Goal: Task Accomplishment & Management: Manage account settings

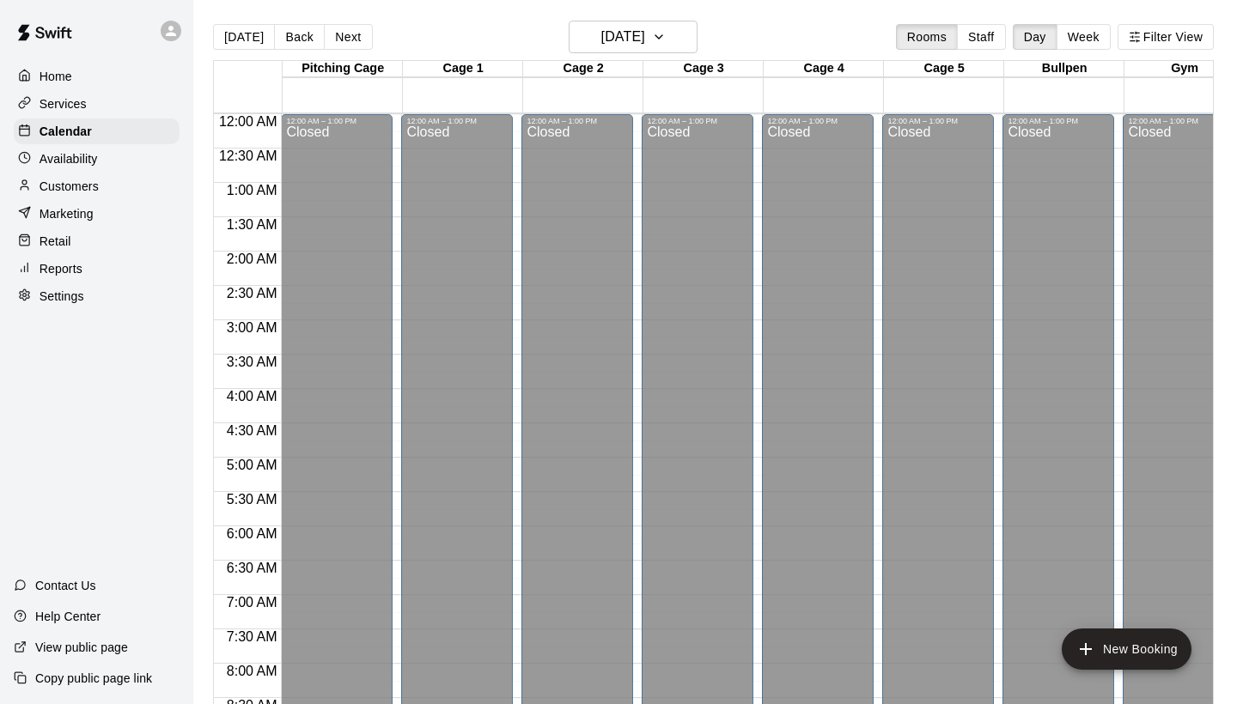
scroll to position [988, 0]
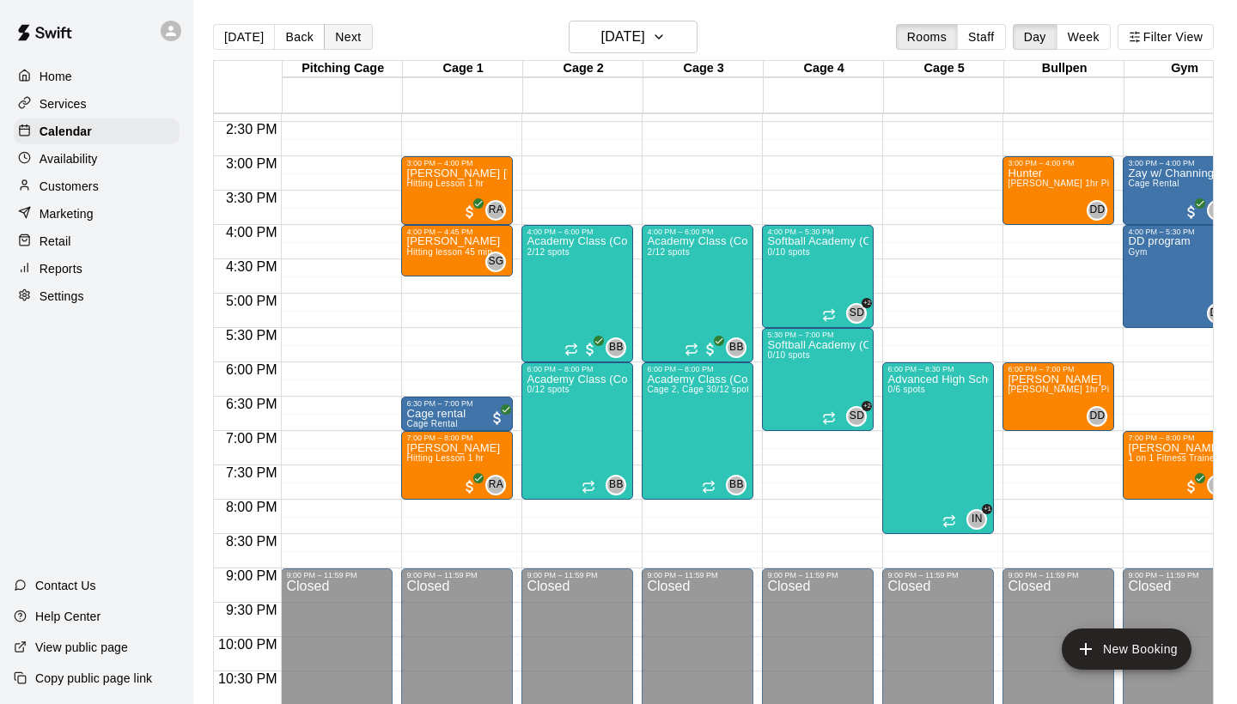
click at [355, 39] on button "Next" at bounding box center [348, 37] width 48 height 26
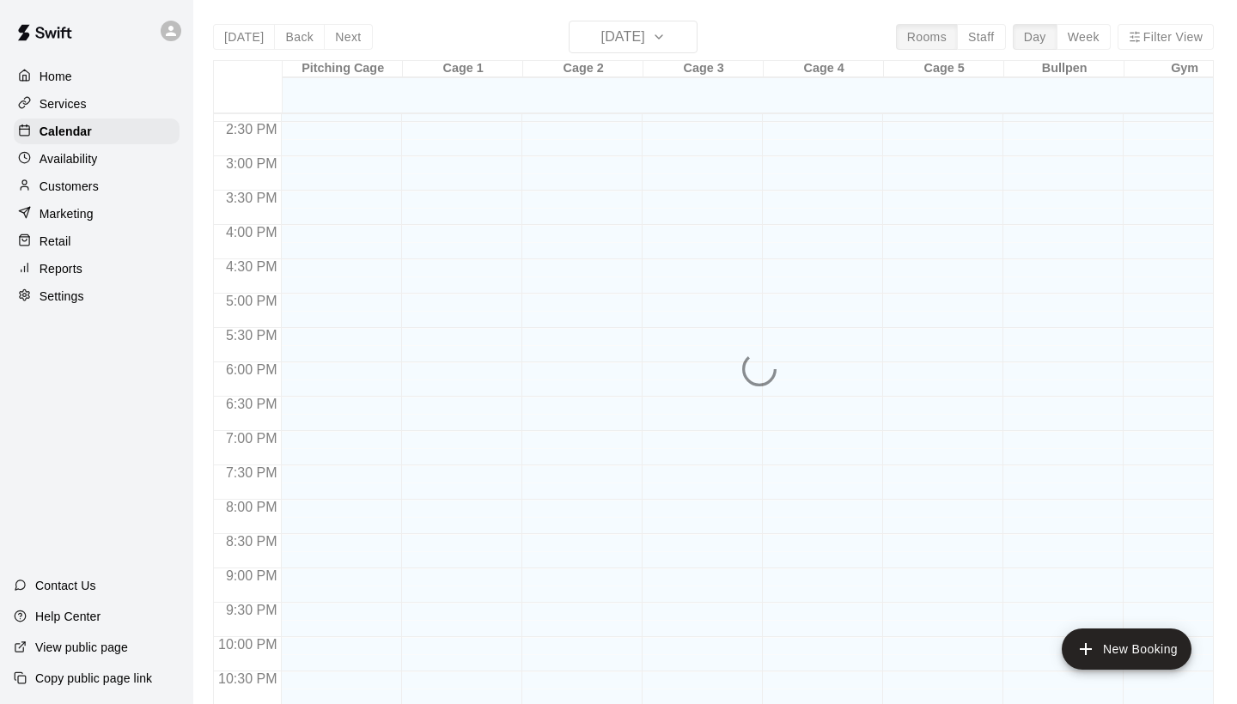
click at [359, 33] on div "[DATE] Back [DATE][DATE] Rooms Staff Day Week Filter View Pitching Cage 14 Thu …" at bounding box center [713, 373] width 1000 height 704
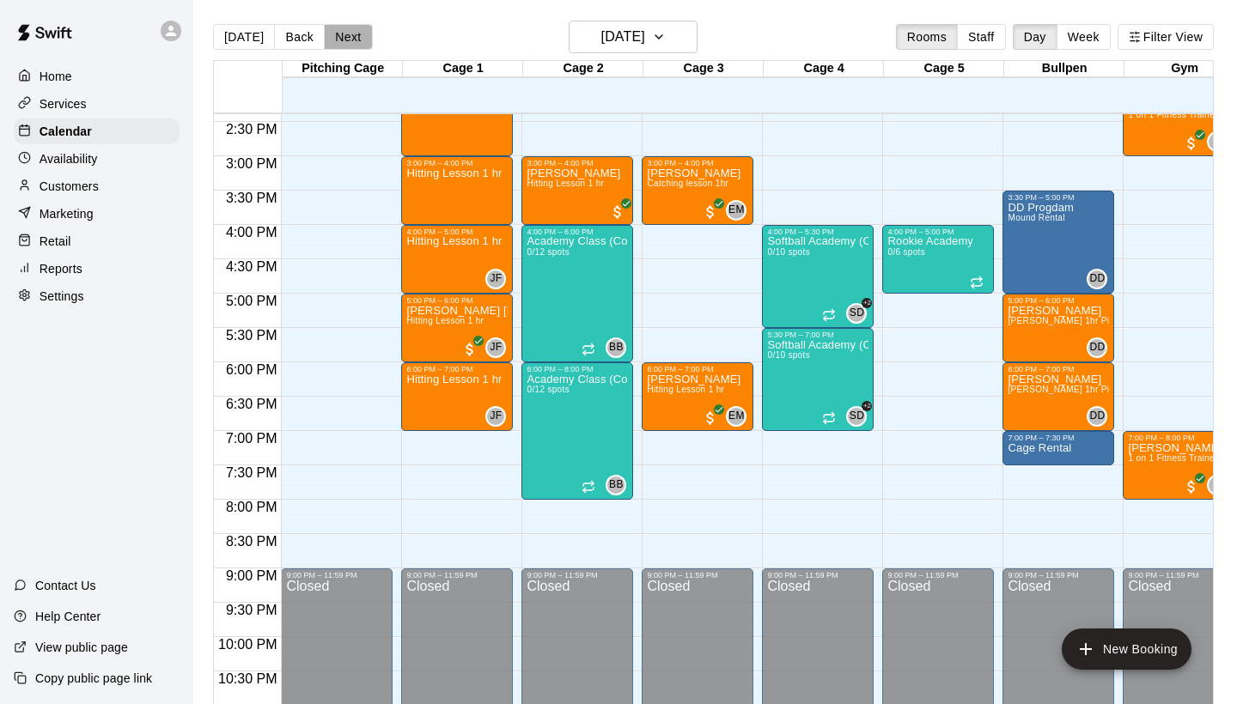
click at [359, 33] on button "Next" at bounding box center [348, 37] width 48 height 26
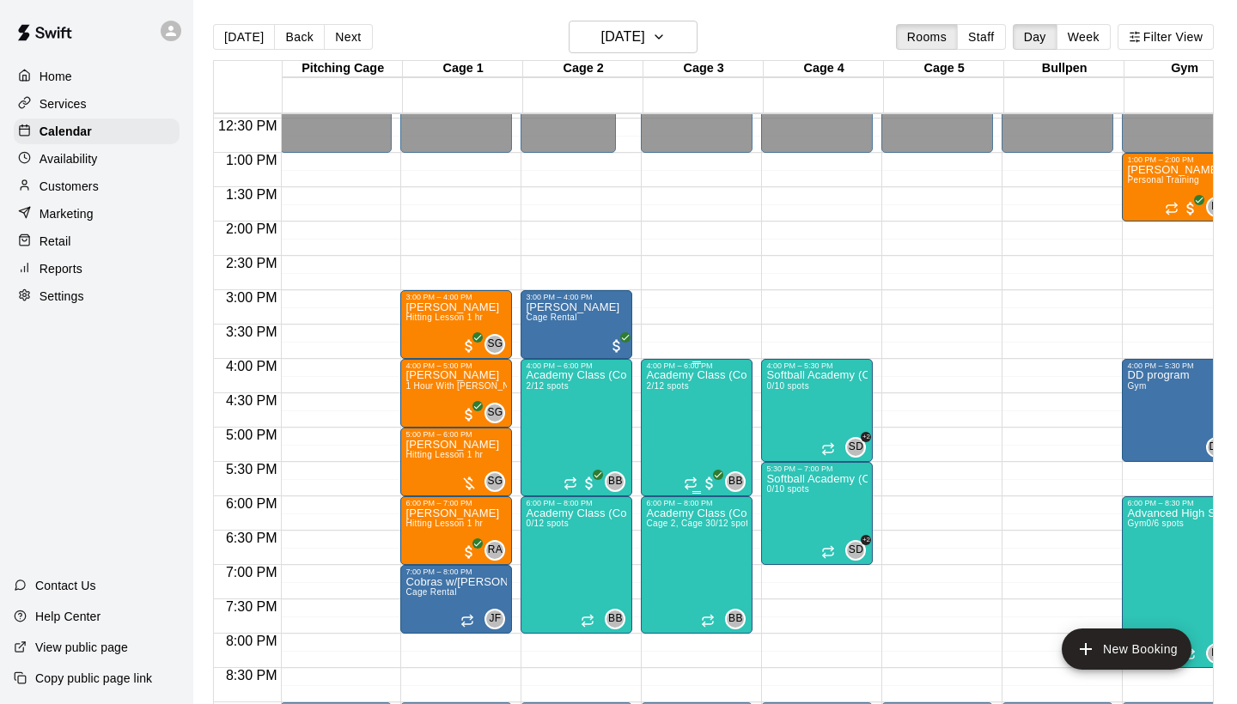
scroll to position [0, 1]
click at [359, 38] on button "Next" at bounding box center [348, 37] width 48 height 26
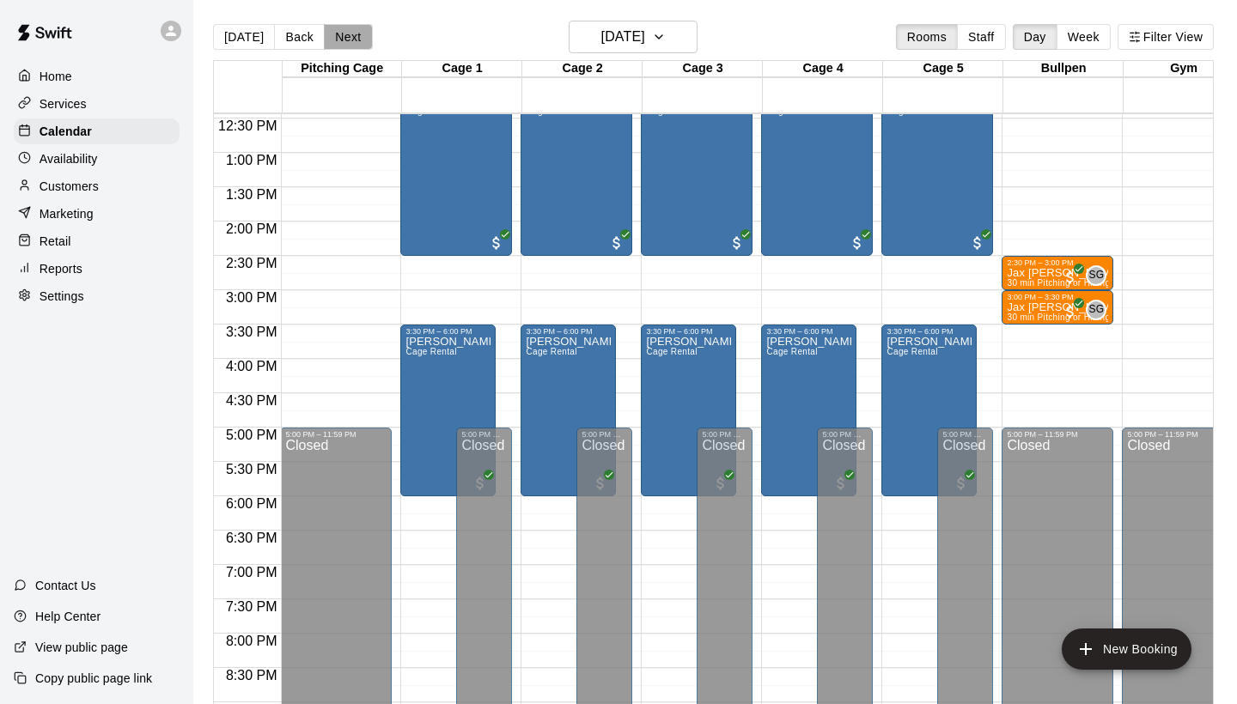
click at [359, 38] on button "Next" at bounding box center [348, 37] width 48 height 26
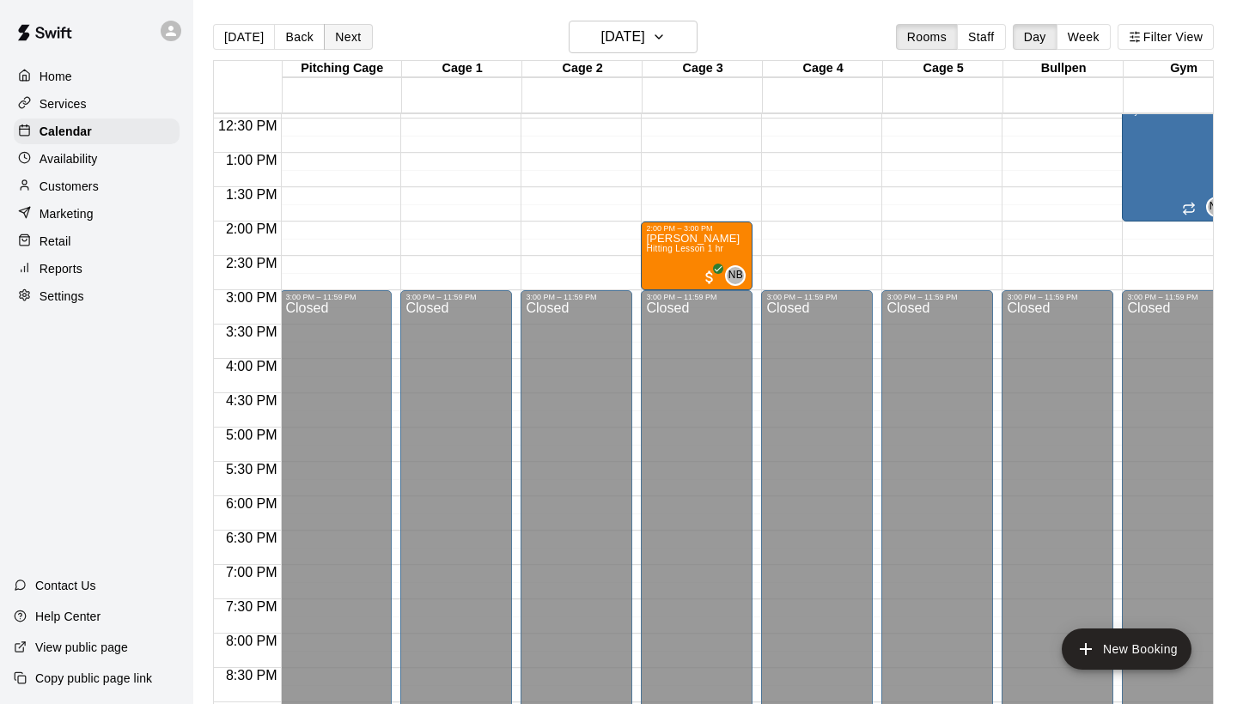
click at [359, 37] on button "Next" at bounding box center [348, 37] width 48 height 26
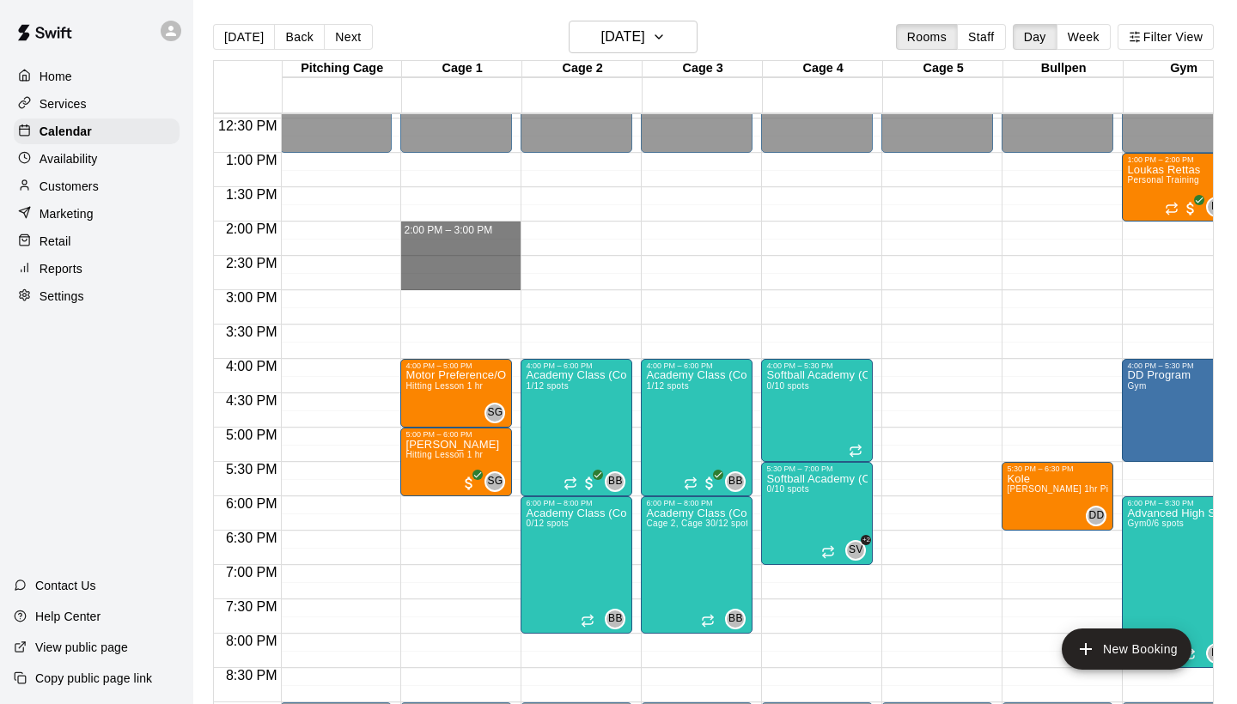
drag, startPoint x: 471, startPoint y: 230, endPoint x: 477, endPoint y: 280, distance: 50.2
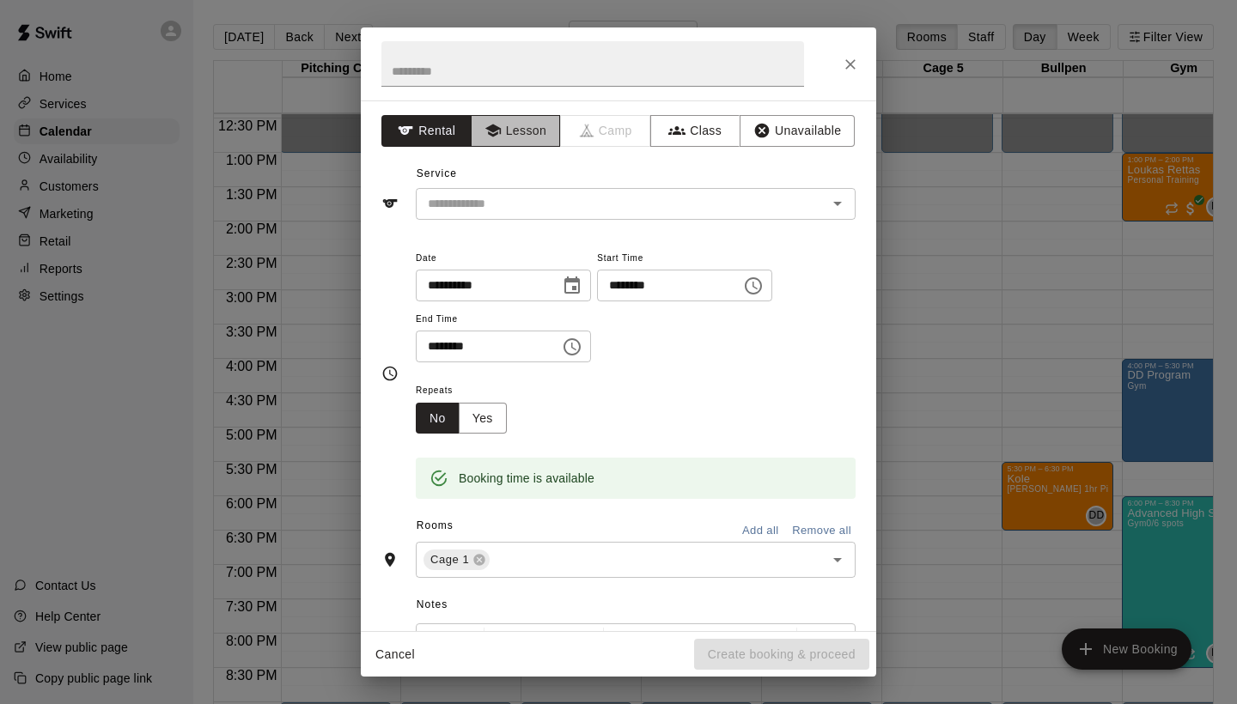
click at [528, 141] on button "Lesson" at bounding box center [516, 131] width 90 height 32
click at [855, 68] on icon "Close" at bounding box center [850, 64] width 17 height 17
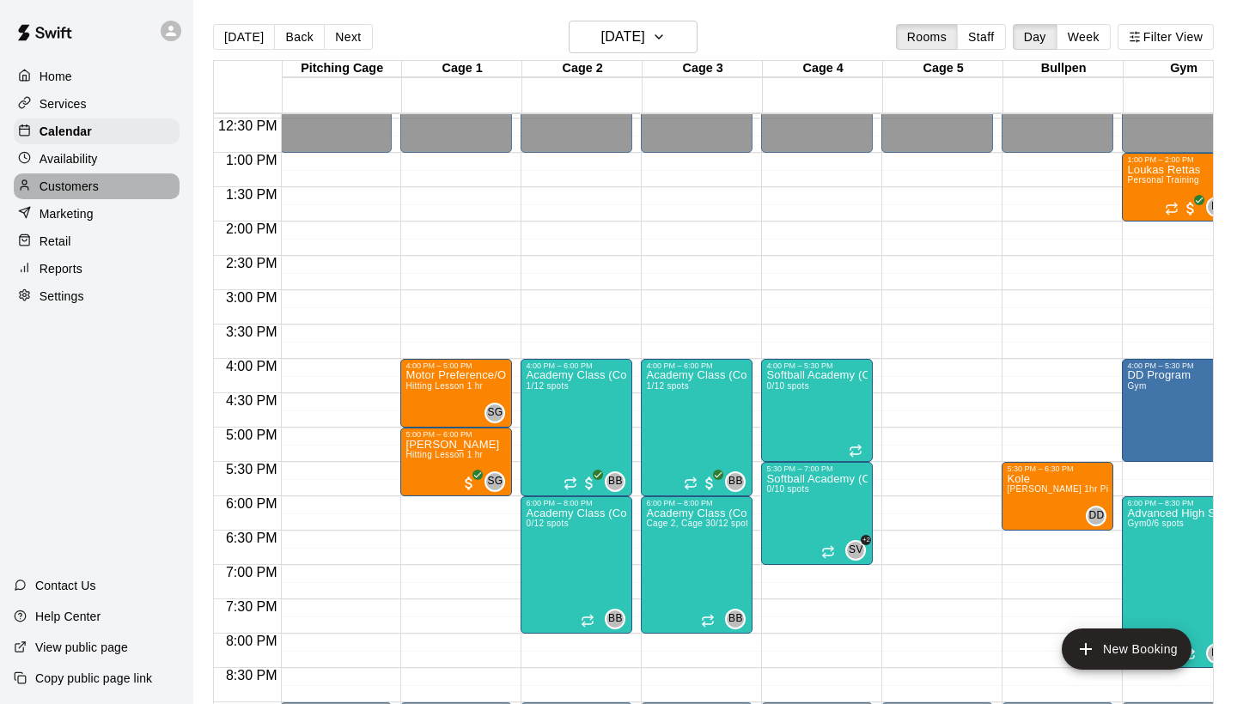
click at [90, 181] on p "Customers" at bounding box center [69, 186] width 59 height 17
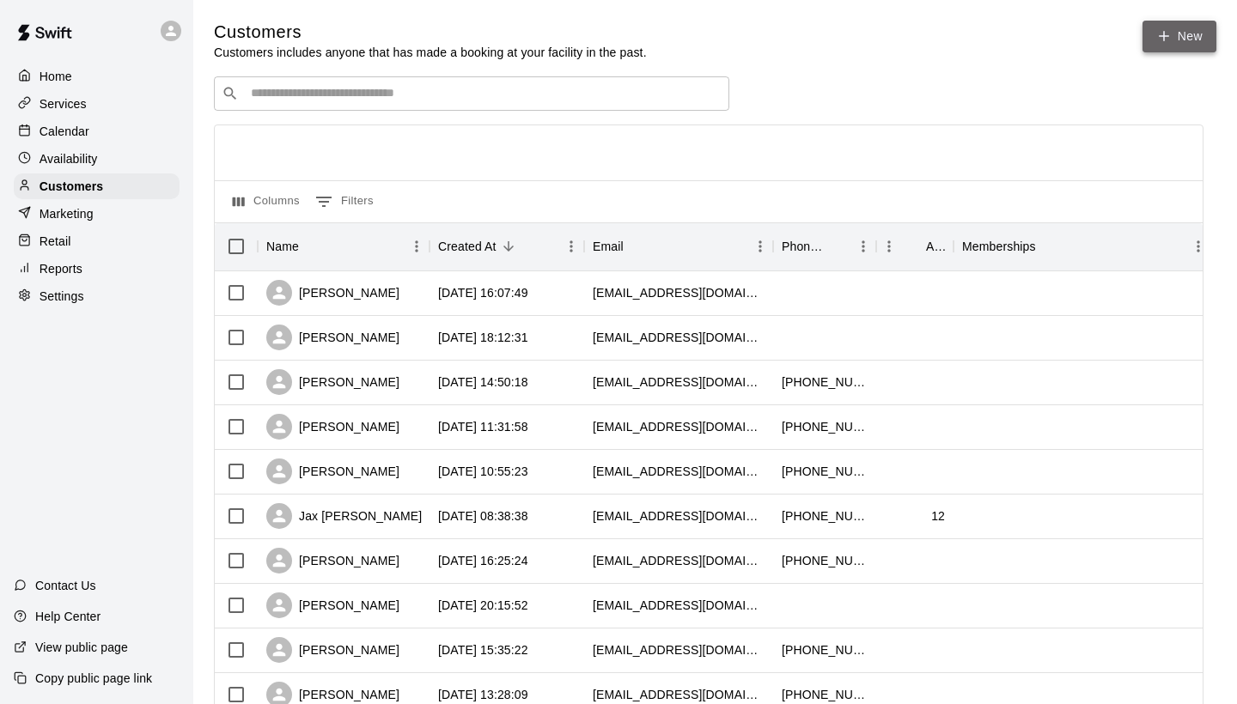
click at [1184, 39] on link "New" at bounding box center [1179, 37] width 74 height 32
select select "**"
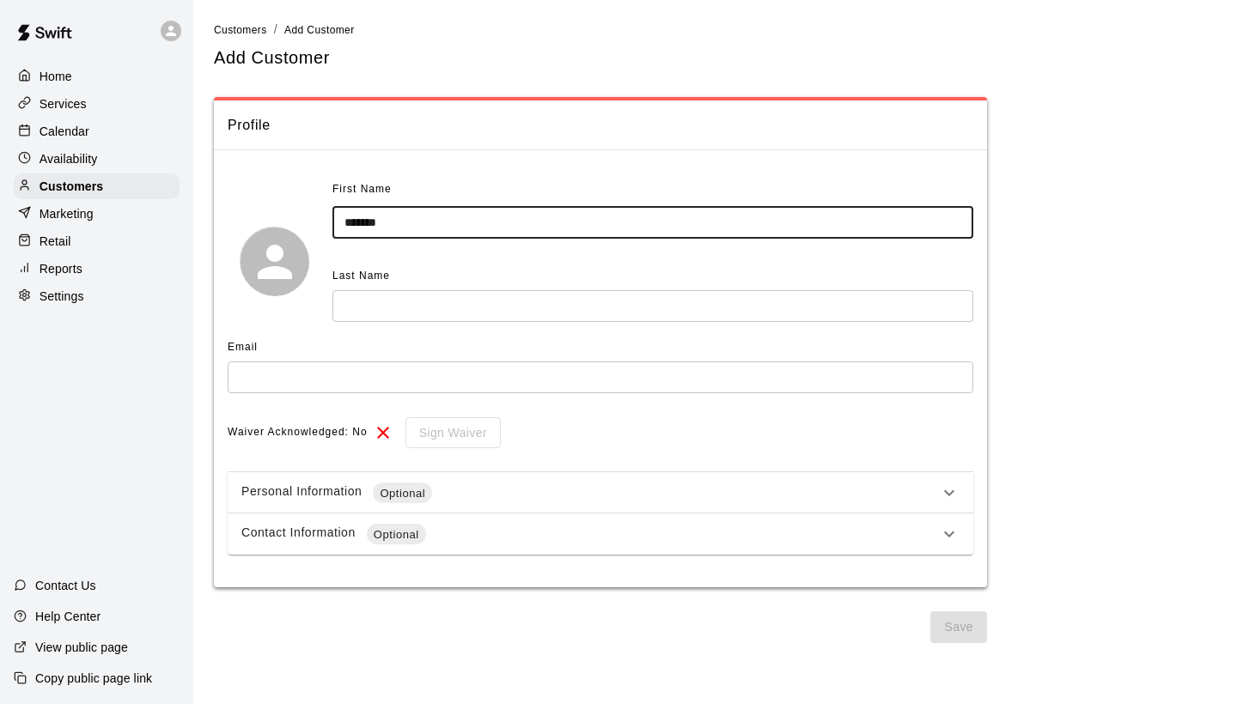
type input "*******"
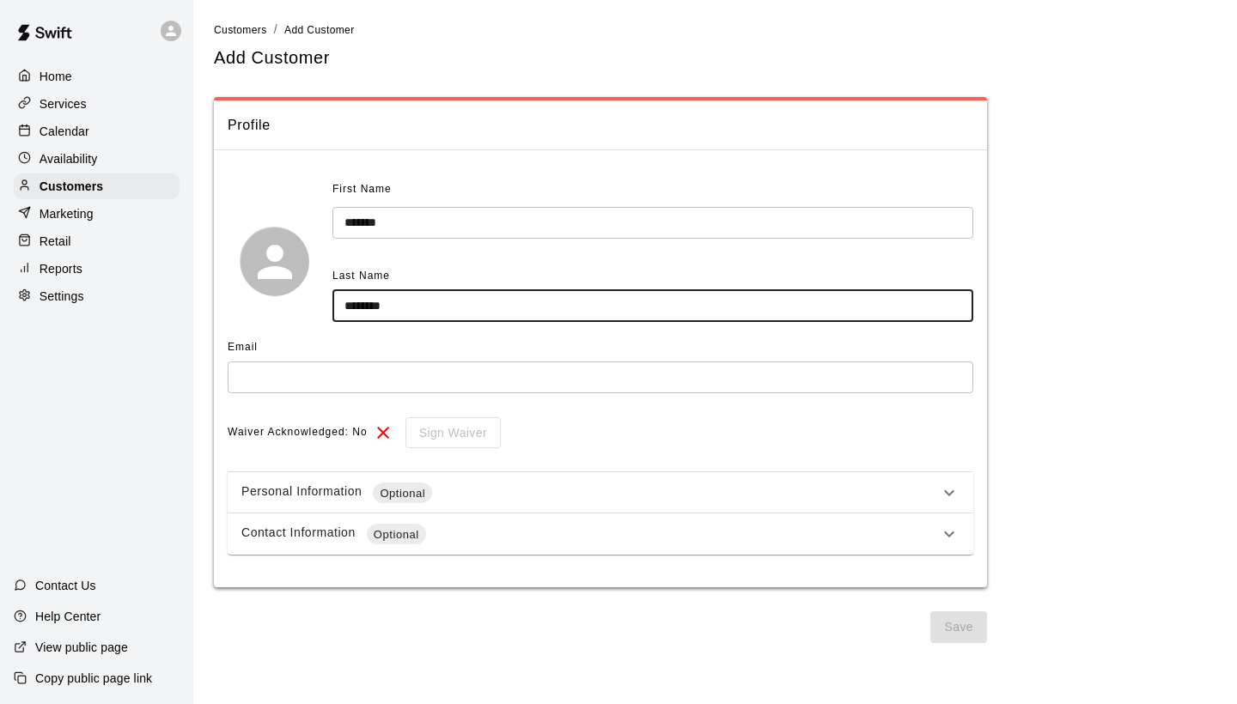
type input "********"
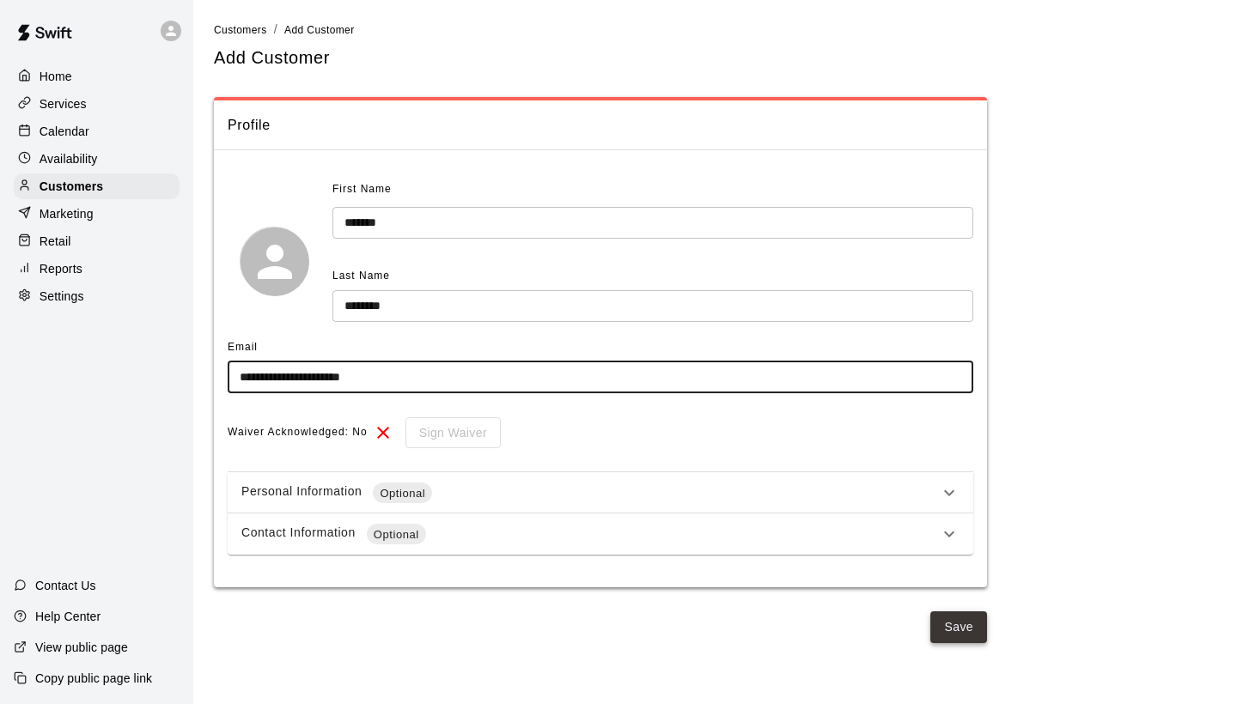
type input "**********"
click at [962, 618] on button "Save" at bounding box center [958, 627] width 57 height 32
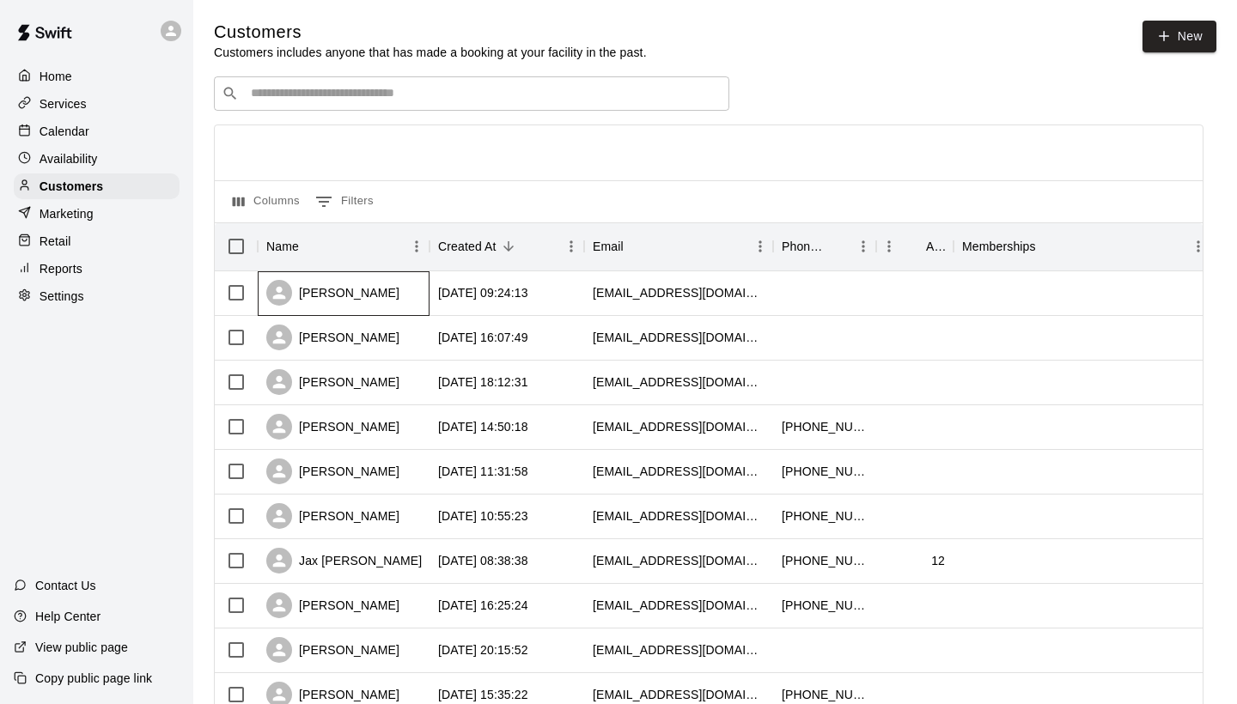
click at [425, 294] on div "[PERSON_NAME]" at bounding box center [344, 293] width 172 height 45
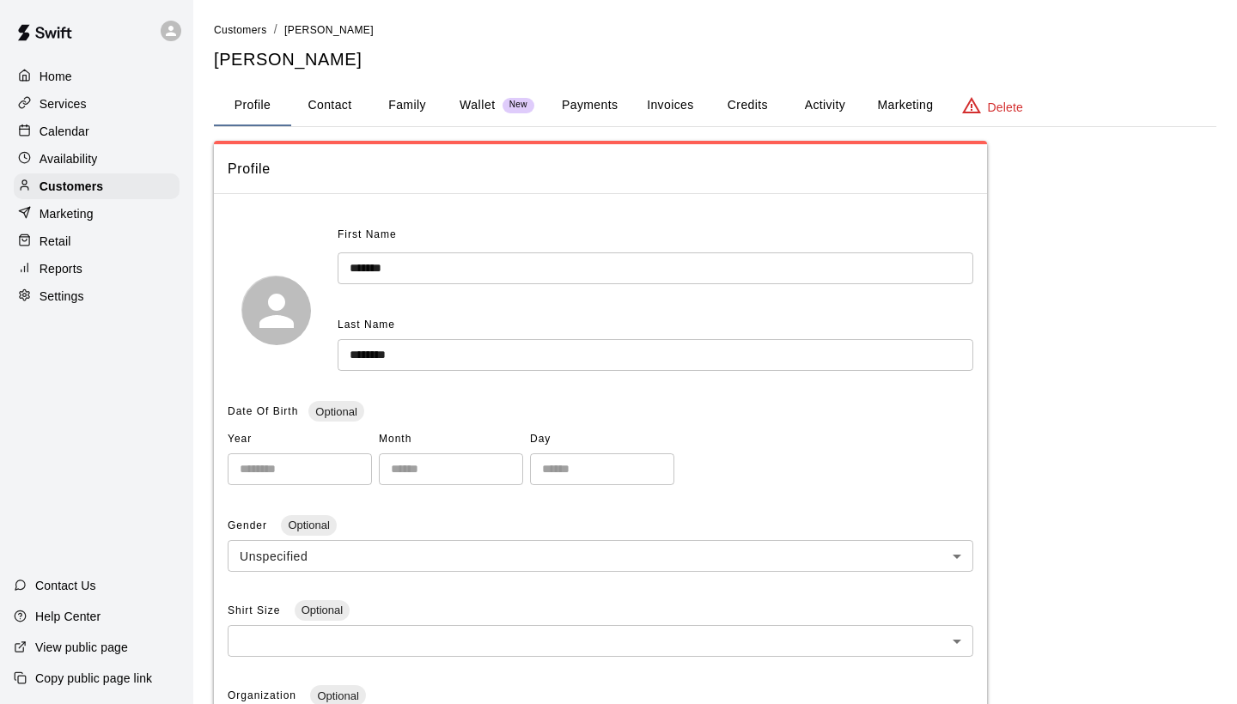
click at [582, 101] on button "Payments" at bounding box center [589, 105] width 83 height 41
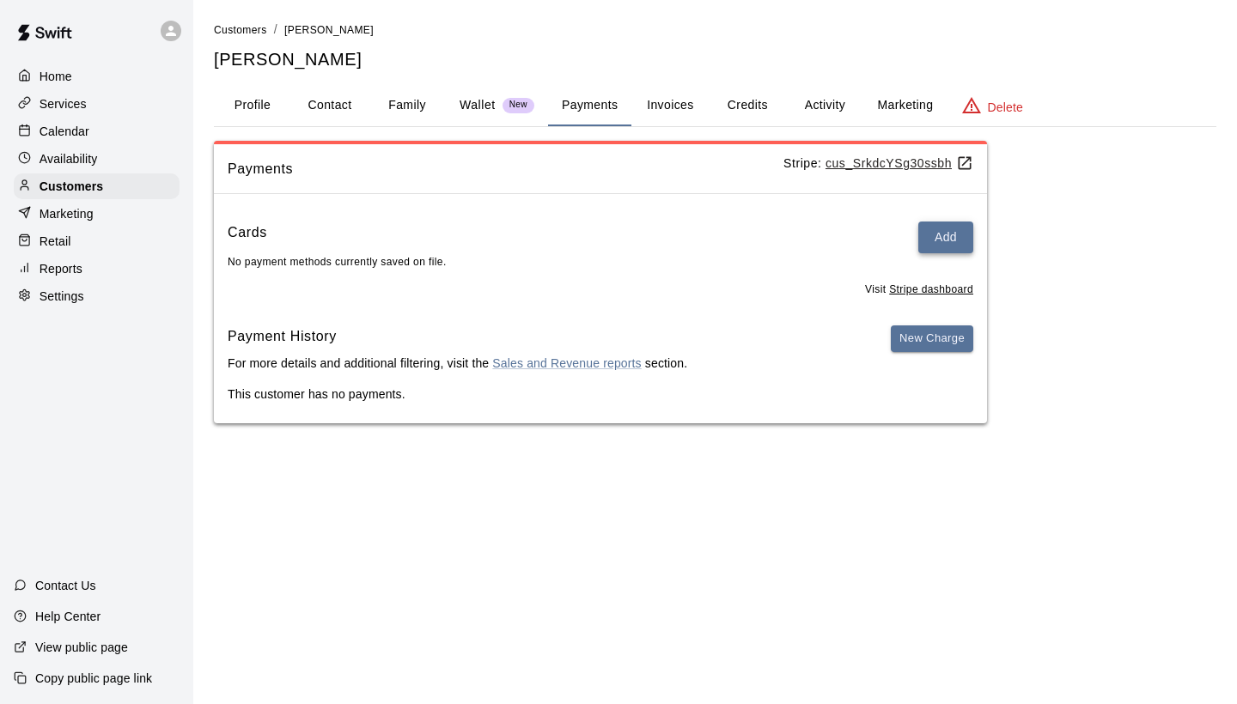
click at [958, 239] on button "Add" at bounding box center [945, 238] width 55 height 32
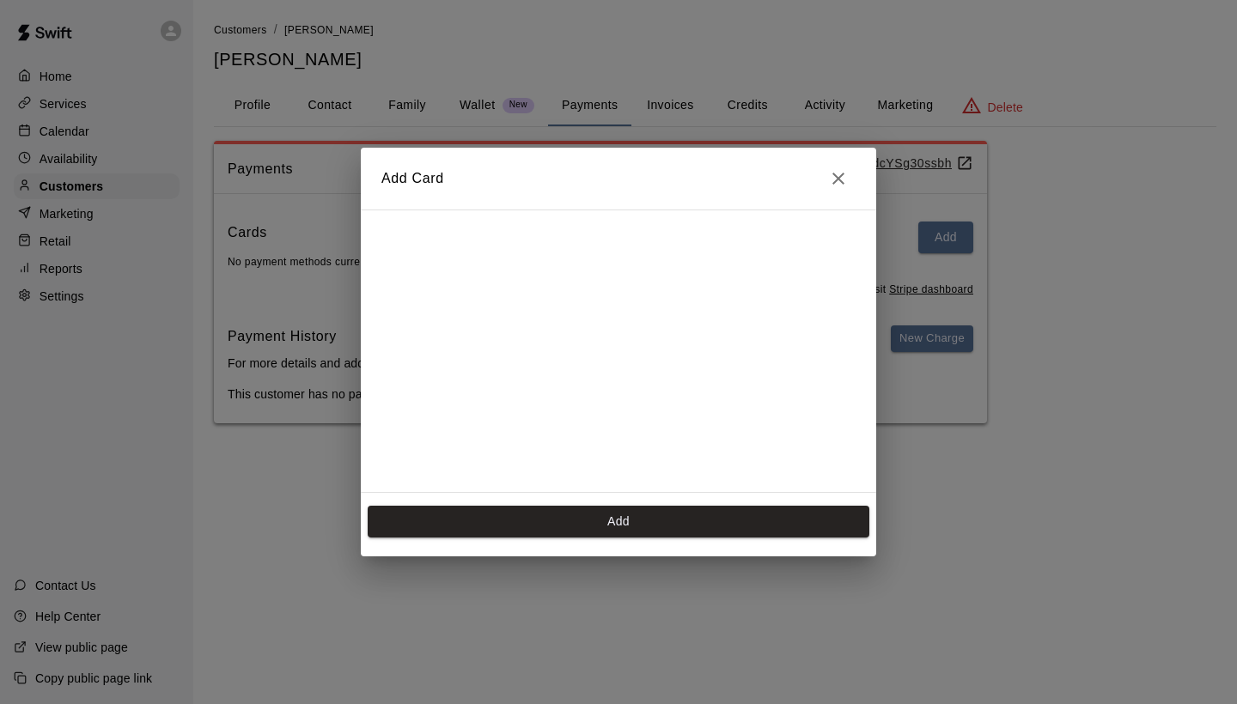
scroll to position [239, 0]
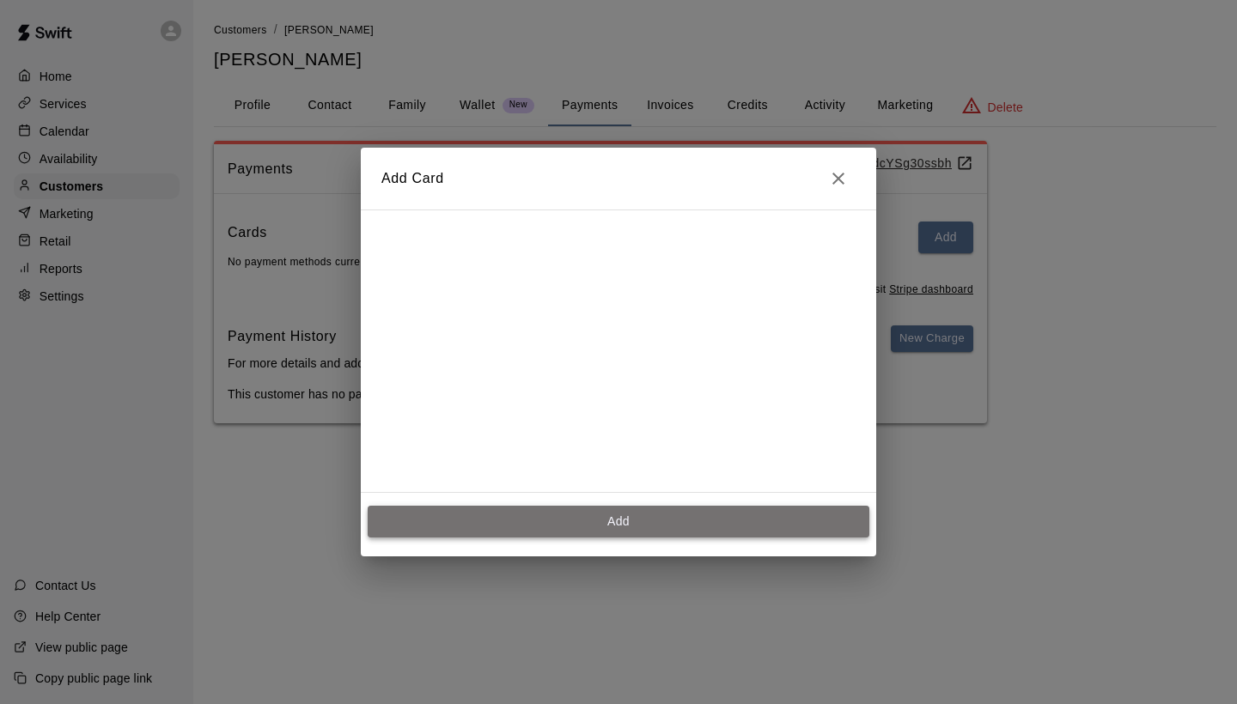
click at [774, 520] on button "Add" at bounding box center [619, 522] width 502 height 32
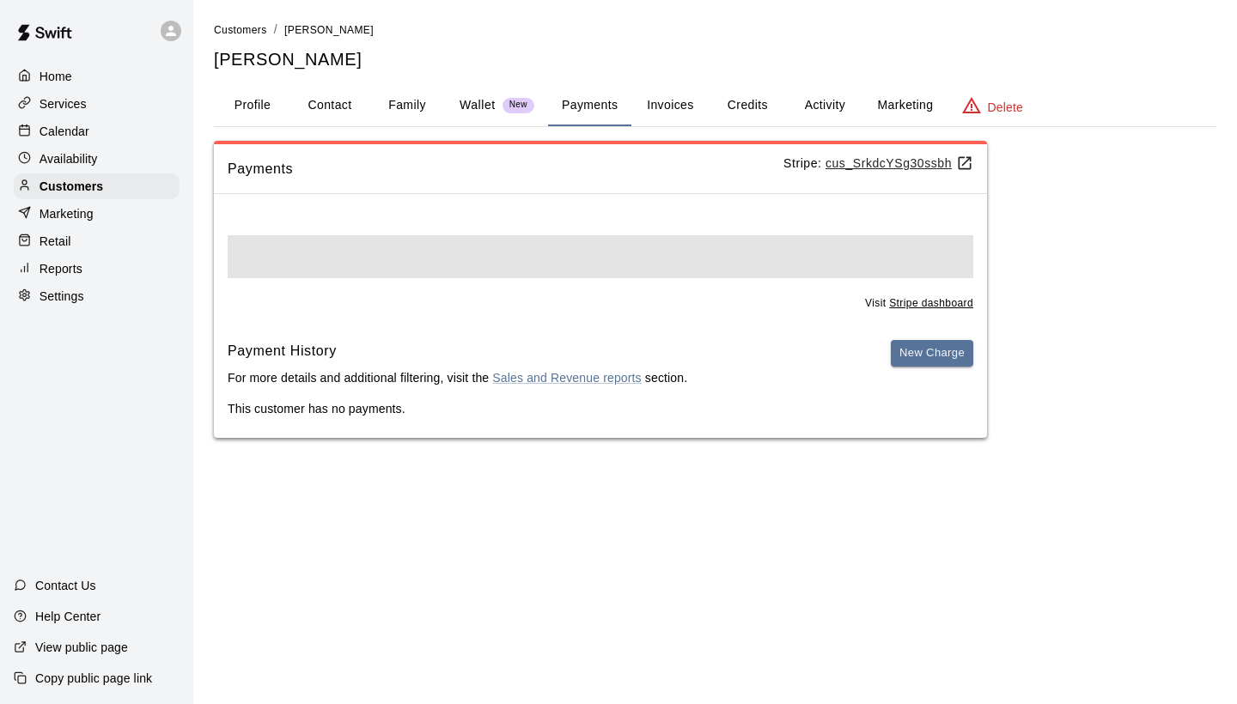
scroll to position [0, 0]
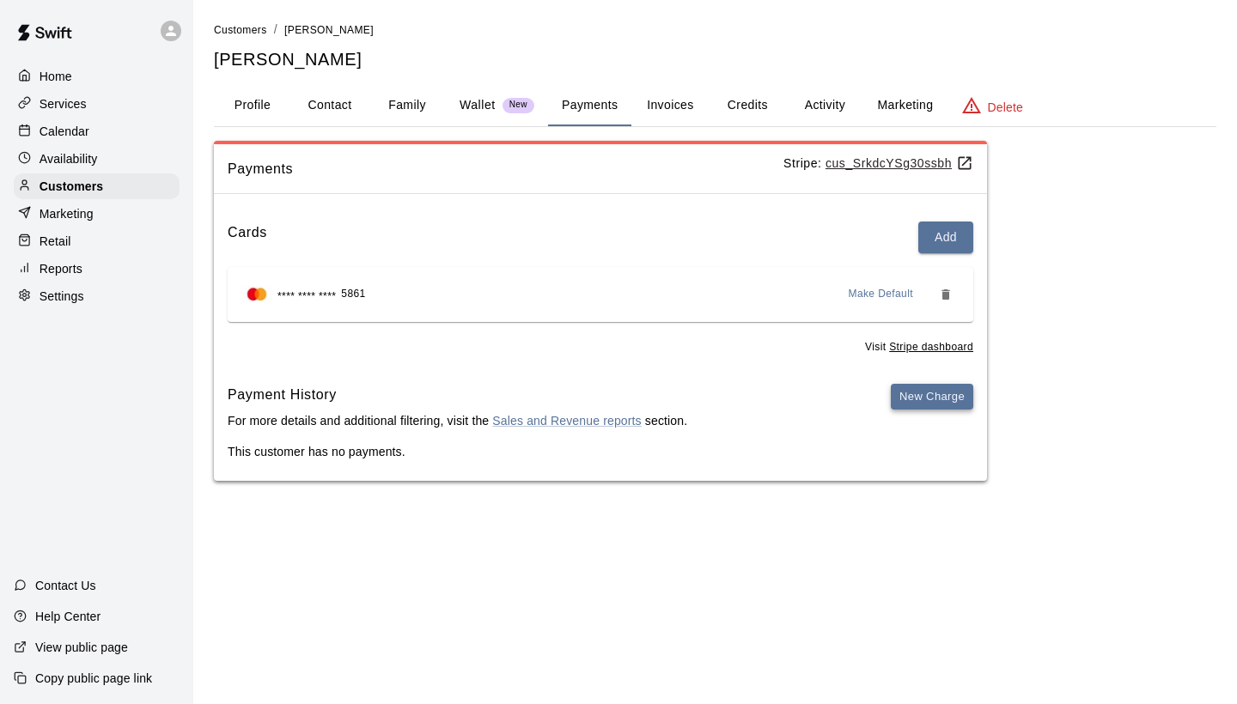
click at [967, 398] on button "New Charge" at bounding box center [932, 397] width 82 height 27
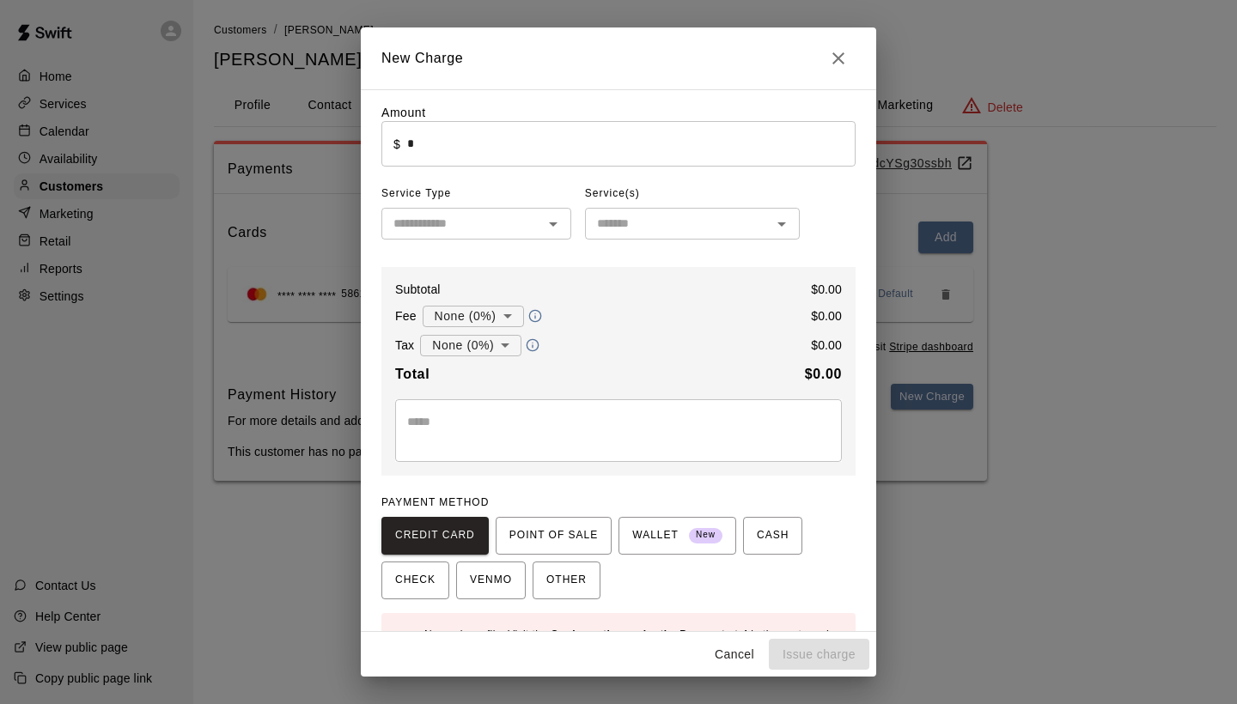
click at [433, 144] on input "*" at bounding box center [631, 144] width 448 height 46
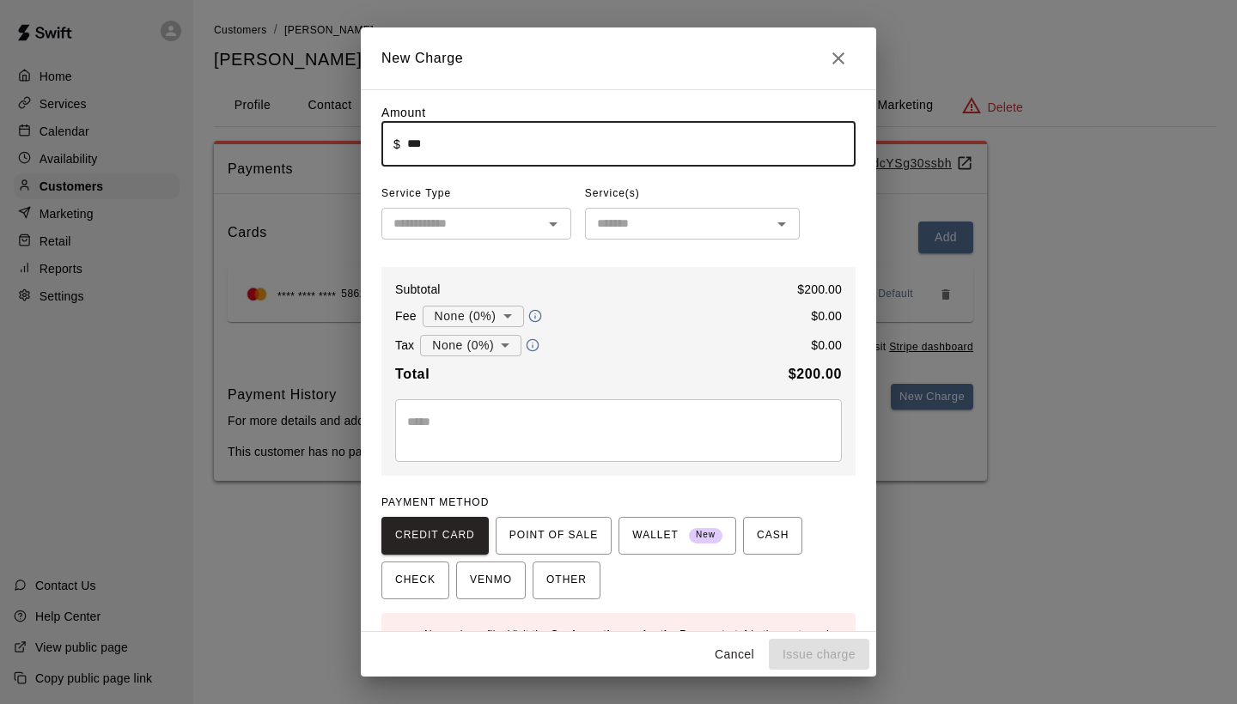
click at [454, 239] on div "​" at bounding box center [476, 224] width 190 height 32
type input "******"
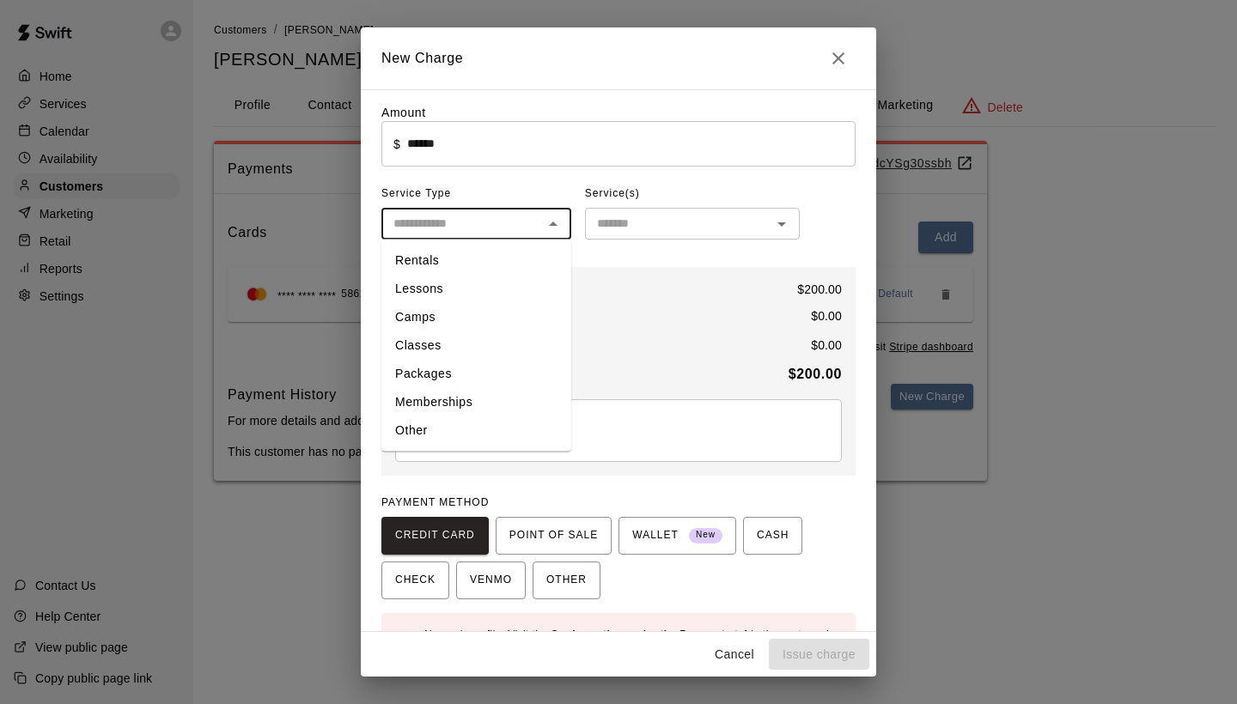
click at [462, 296] on li "Lessons" at bounding box center [476, 289] width 190 height 28
type input "*******"
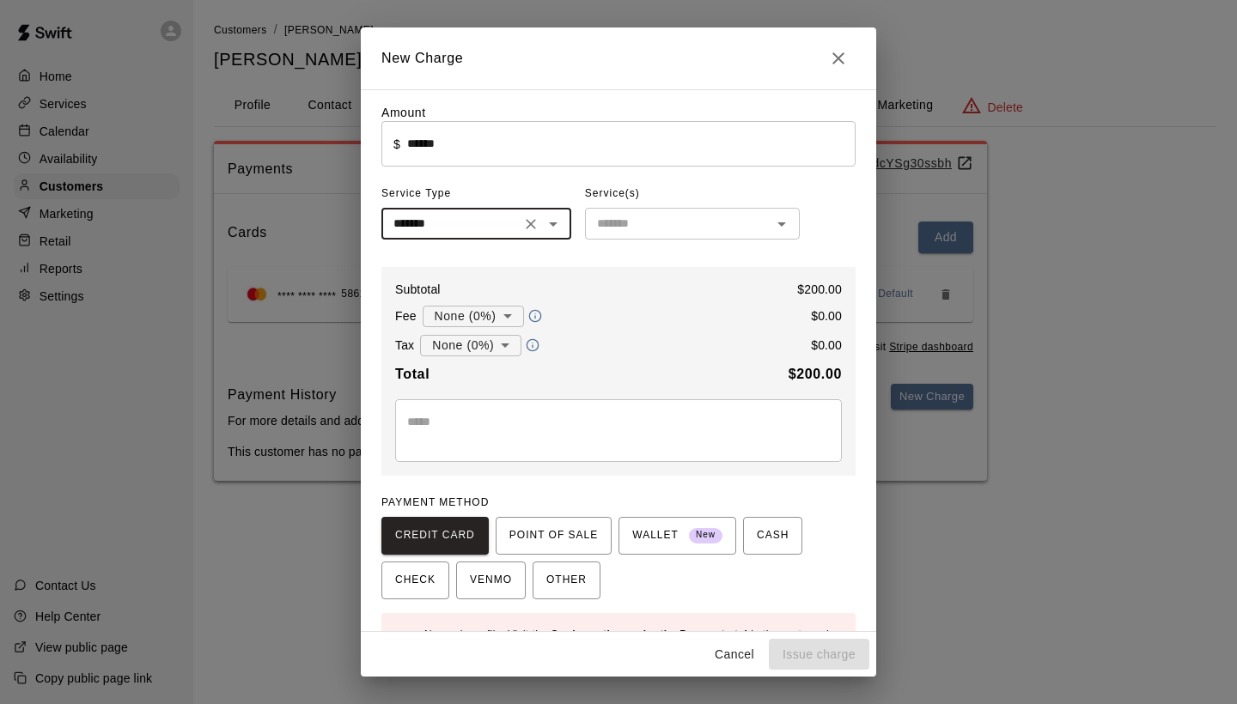
click at [616, 223] on input "text" at bounding box center [678, 223] width 176 height 21
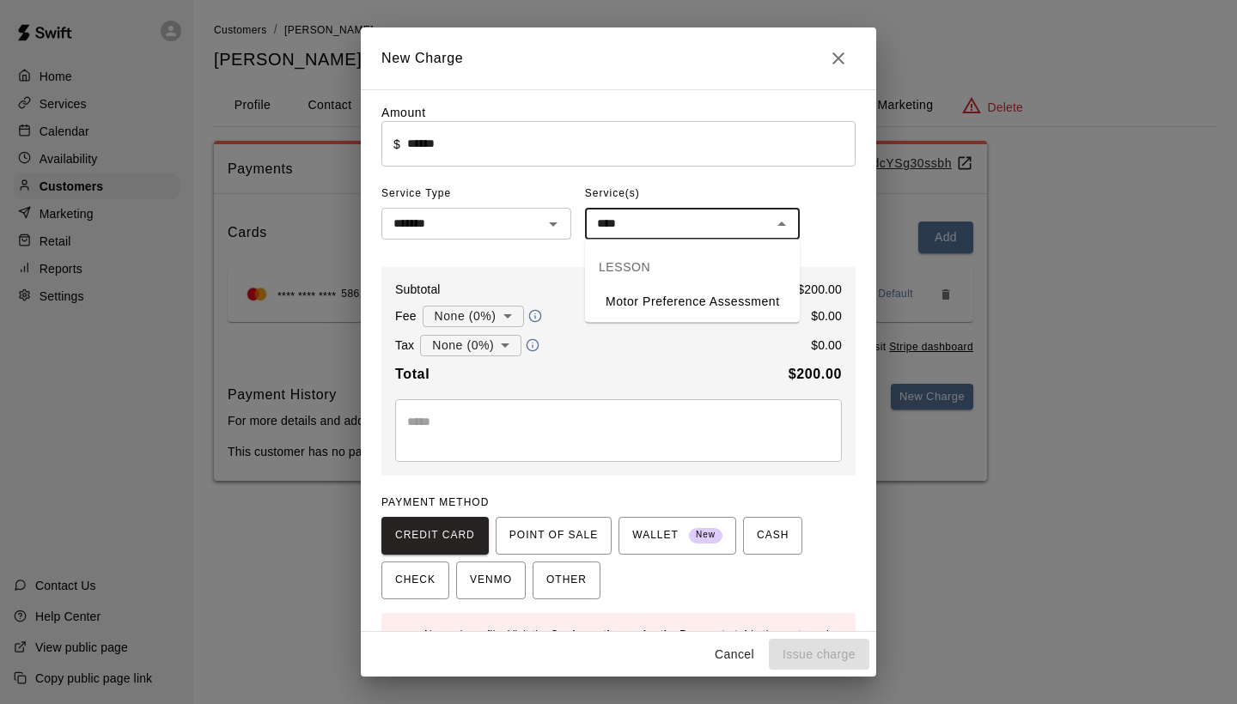
click at [656, 300] on li "Motor Preference Assessment" at bounding box center [692, 302] width 215 height 28
type input "**********"
click at [581, 543] on span "POINT OF SALE" at bounding box center [553, 535] width 88 height 27
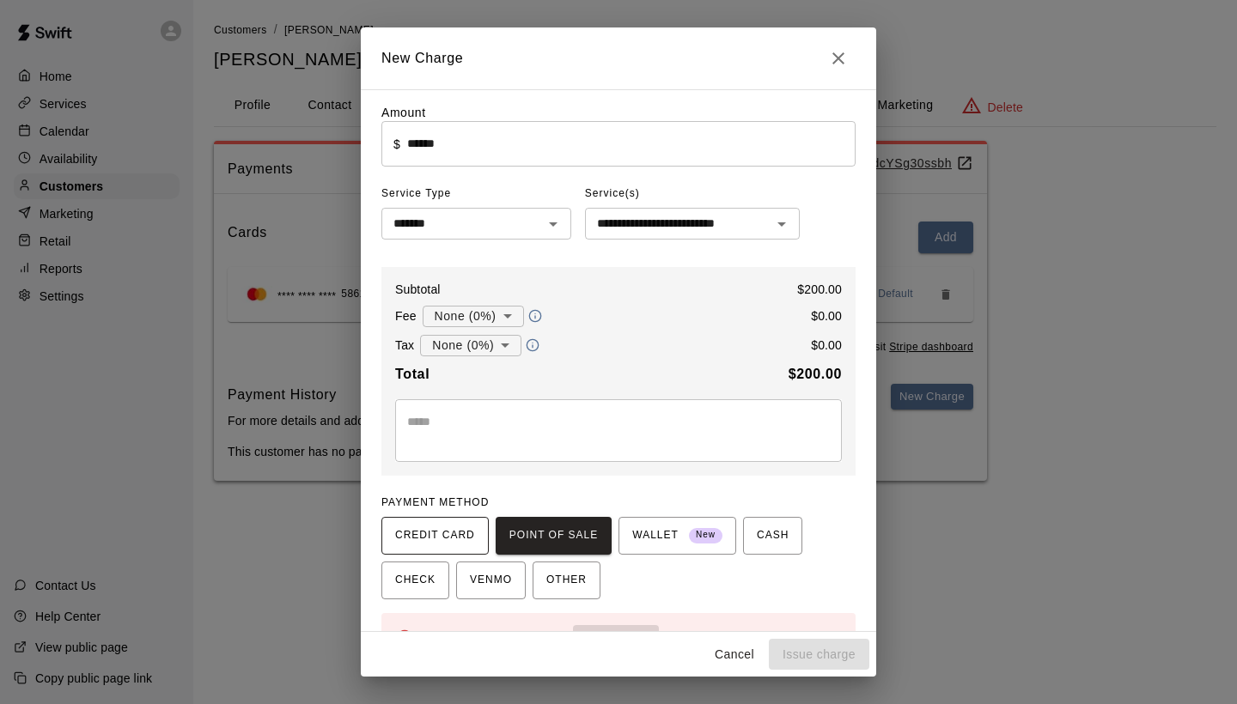
click at [466, 530] on span "CREDIT CARD" at bounding box center [435, 535] width 80 height 27
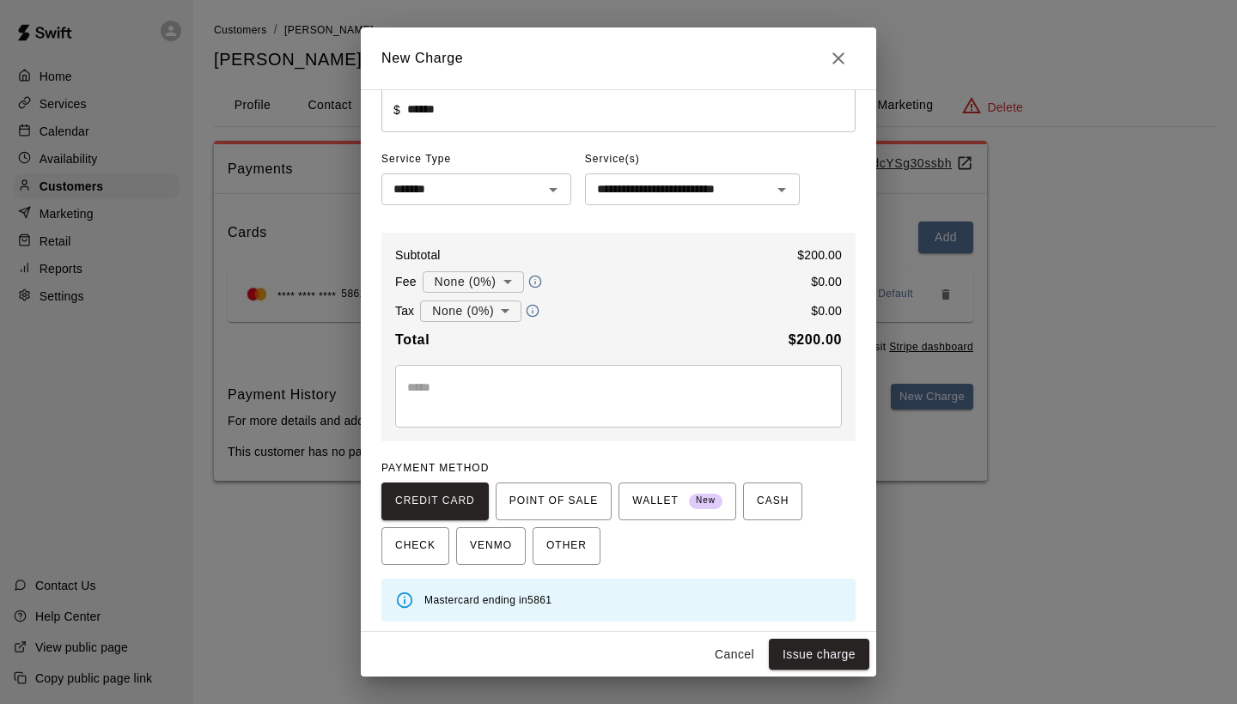
scroll to position [33, 0]
click at [806, 651] on button "Issue charge" at bounding box center [819, 655] width 100 height 32
type input "*"
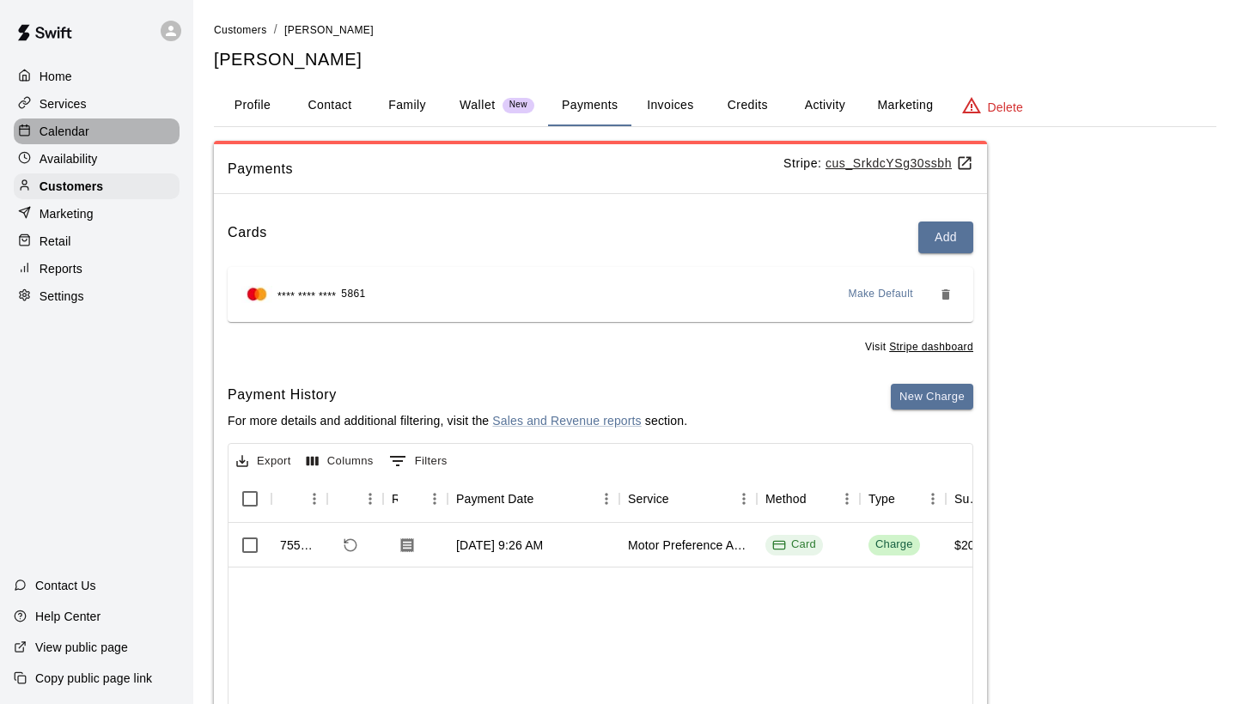
click at [97, 139] on div "Calendar" at bounding box center [97, 132] width 166 height 26
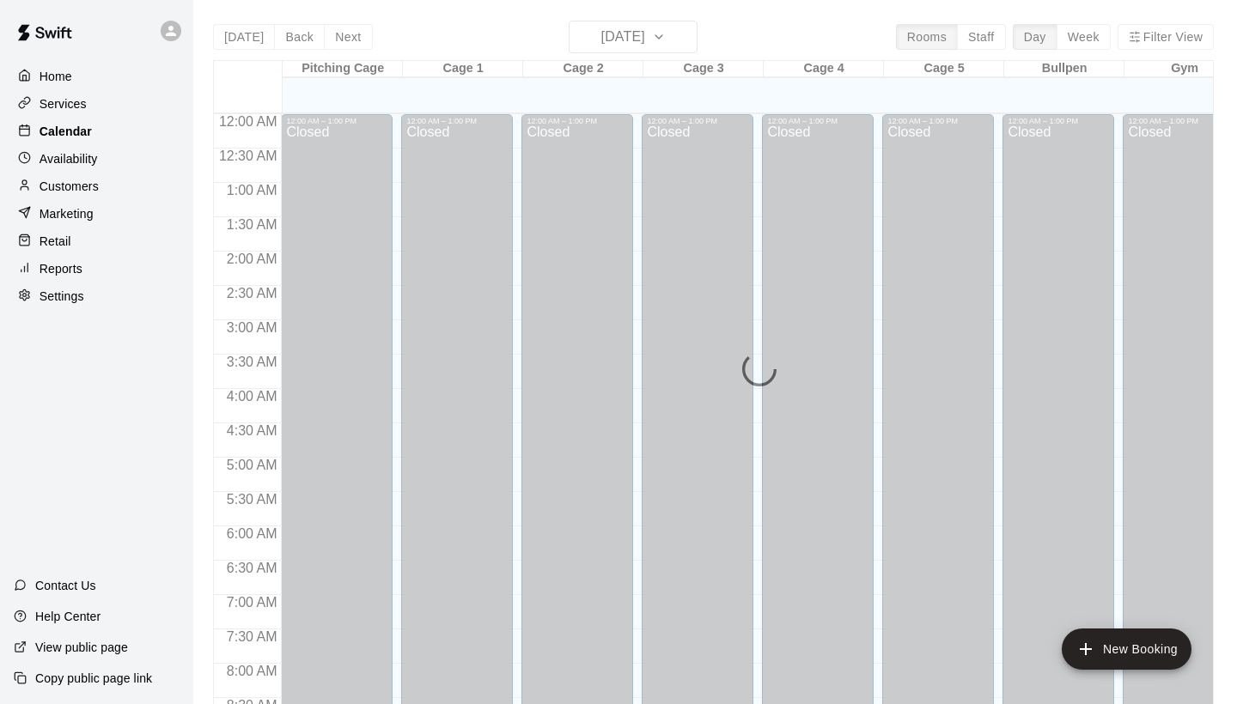
scroll to position [648, 0]
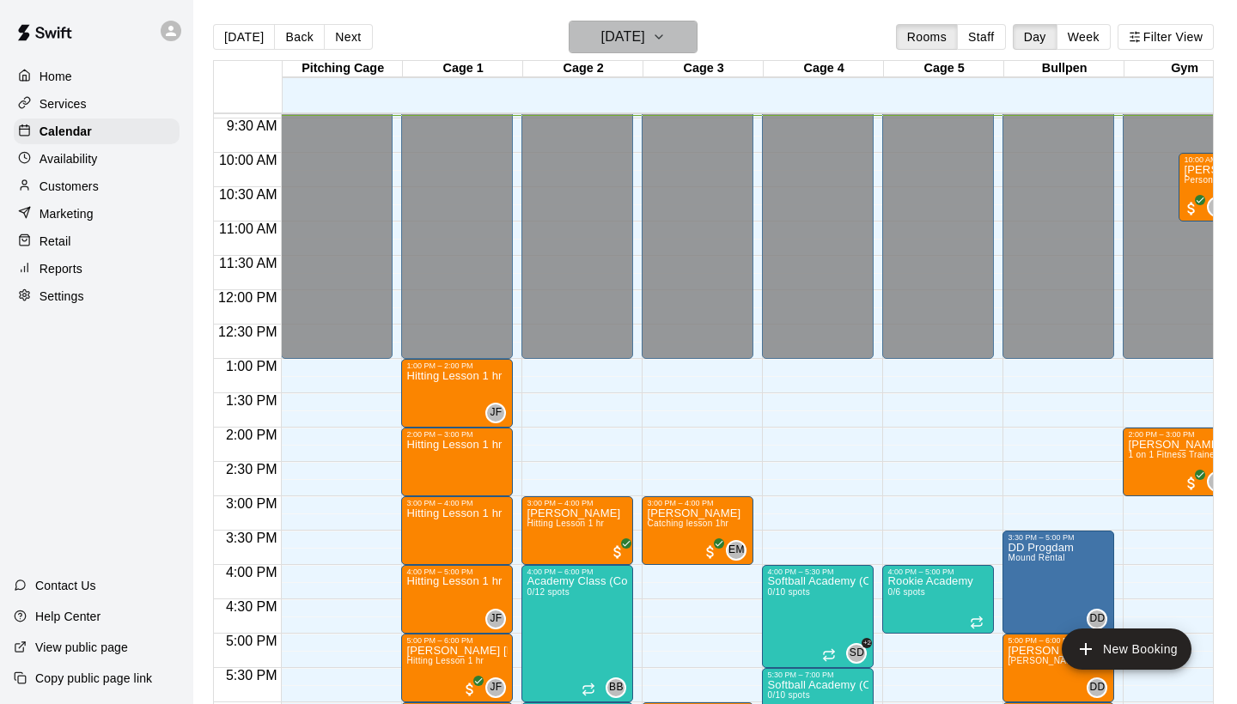
click at [601, 46] on h6 "[DATE]" at bounding box center [623, 37] width 44 height 24
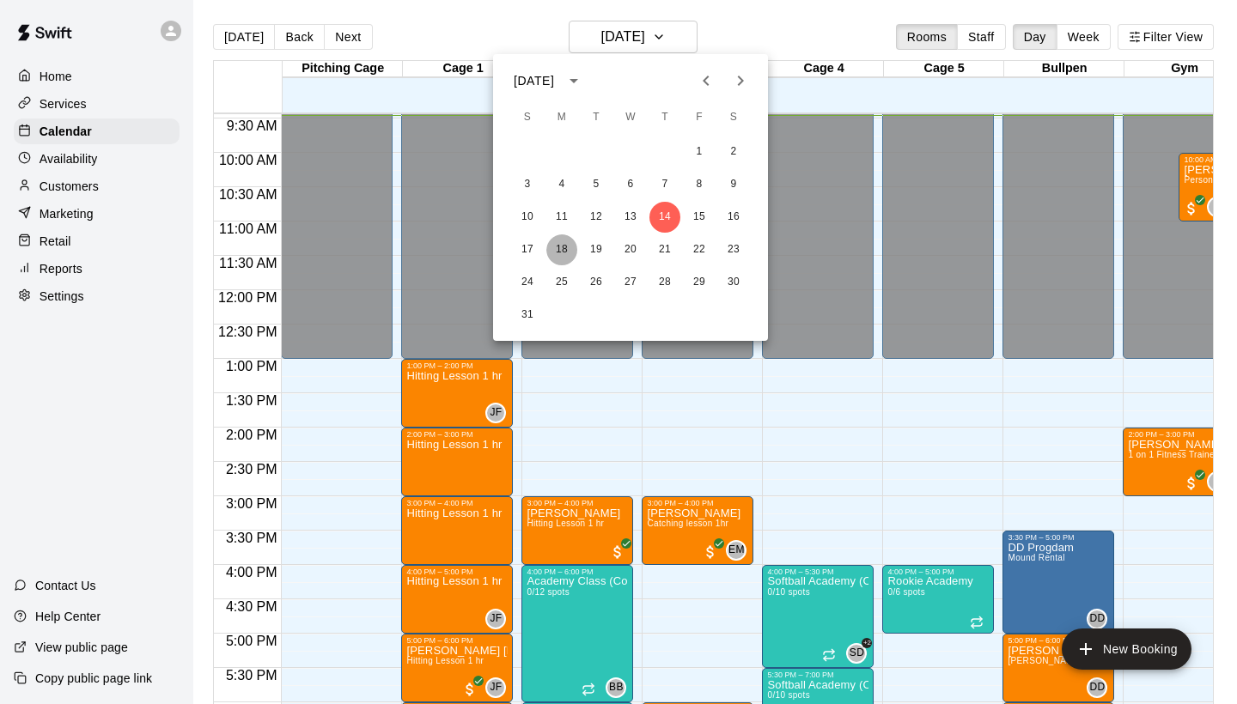
click at [558, 253] on button "18" at bounding box center [561, 249] width 31 height 31
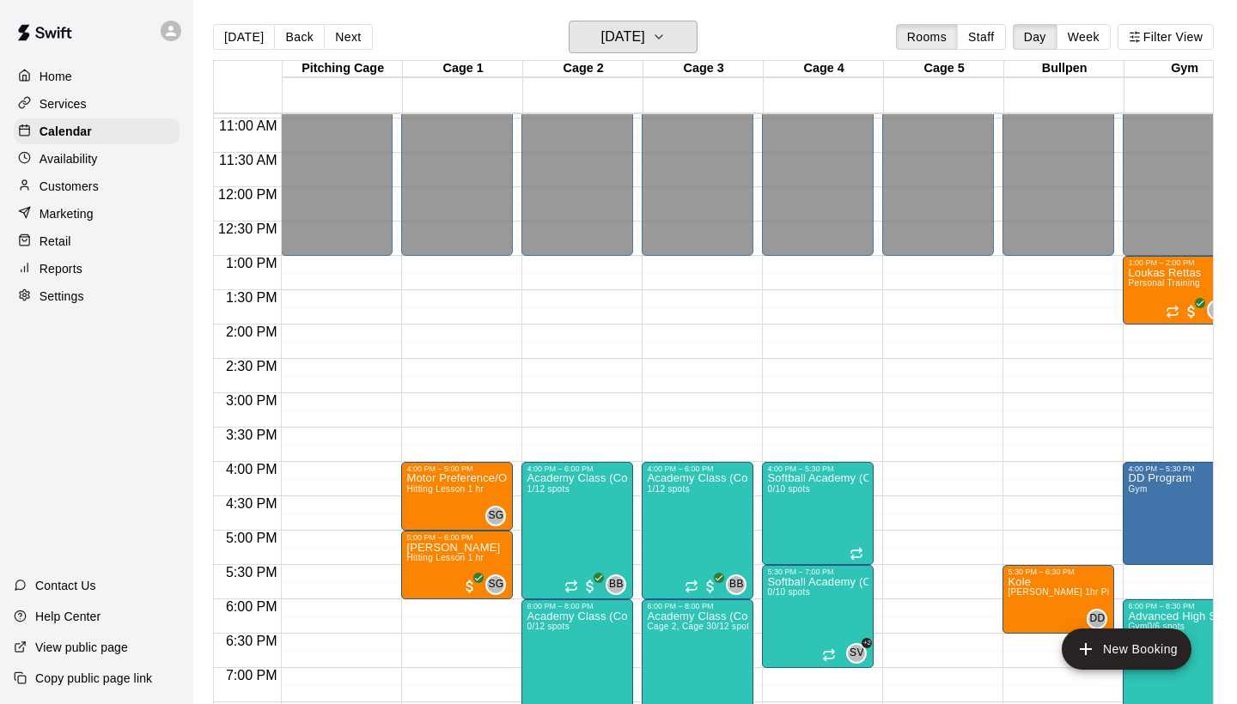
scroll to position [770, 0]
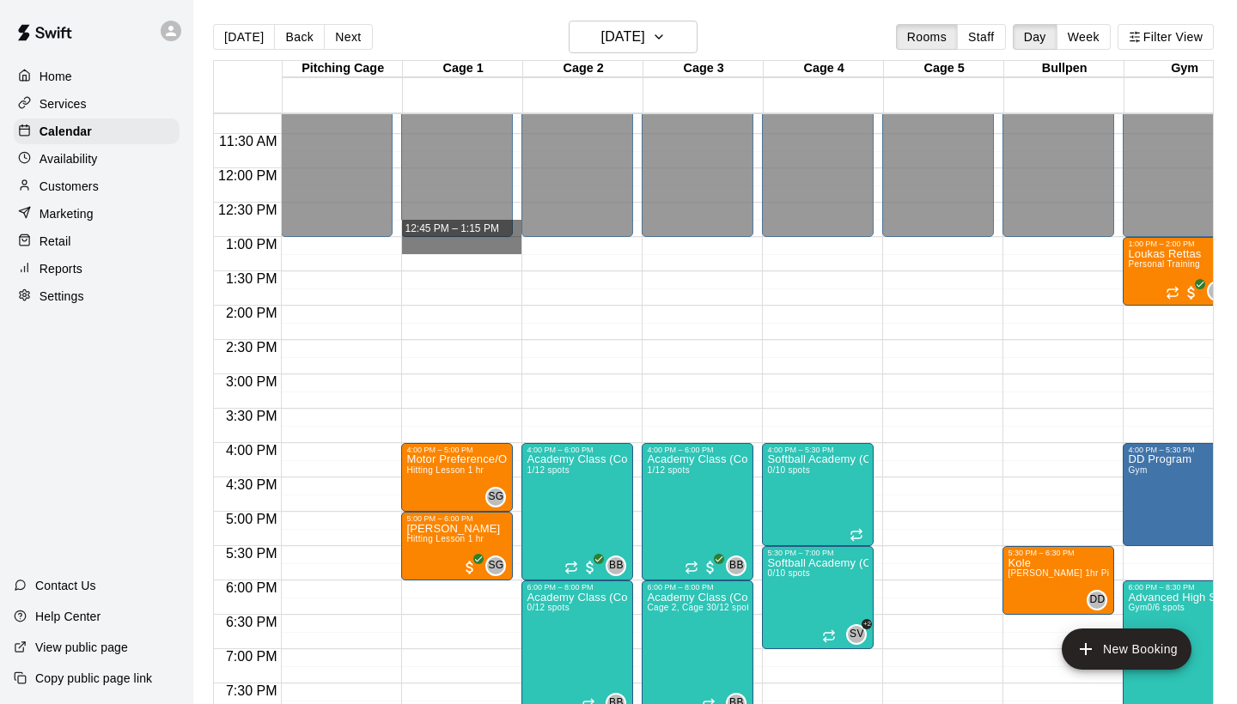
drag, startPoint x: 478, startPoint y: 242, endPoint x: 494, endPoint y: 228, distance: 21.3
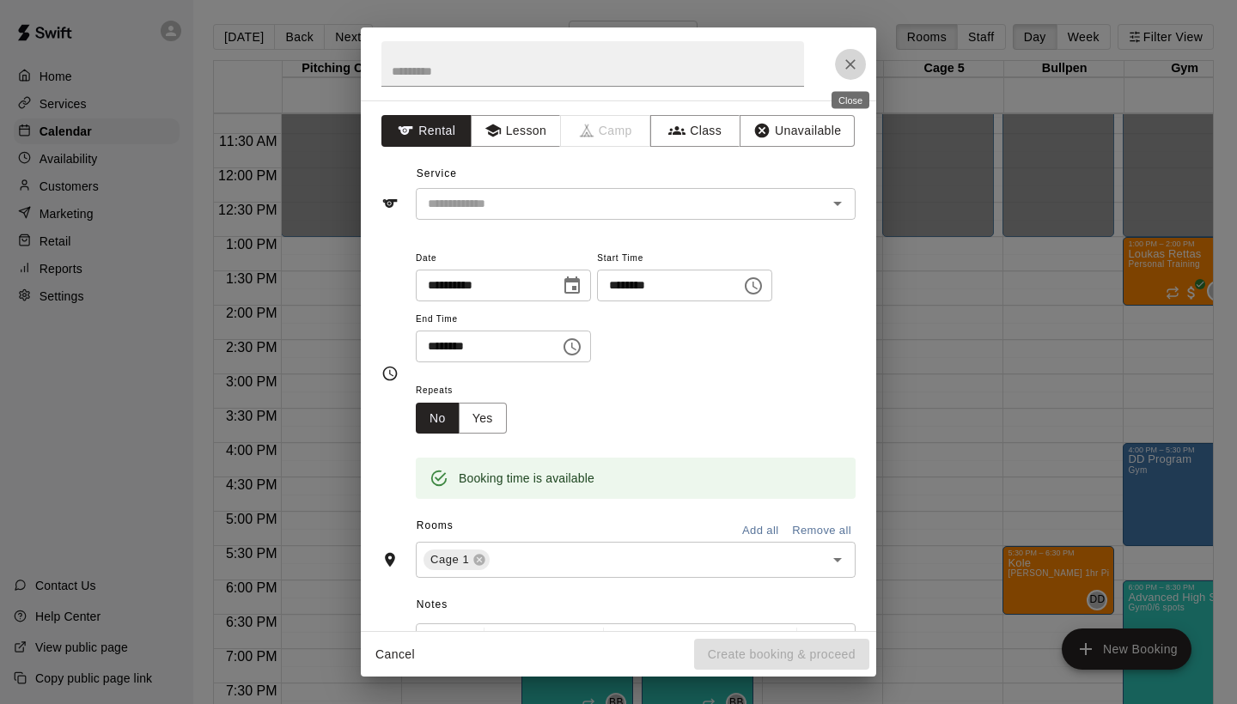
click at [857, 66] on icon "Close" at bounding box center [850, 64] width 17 height 17
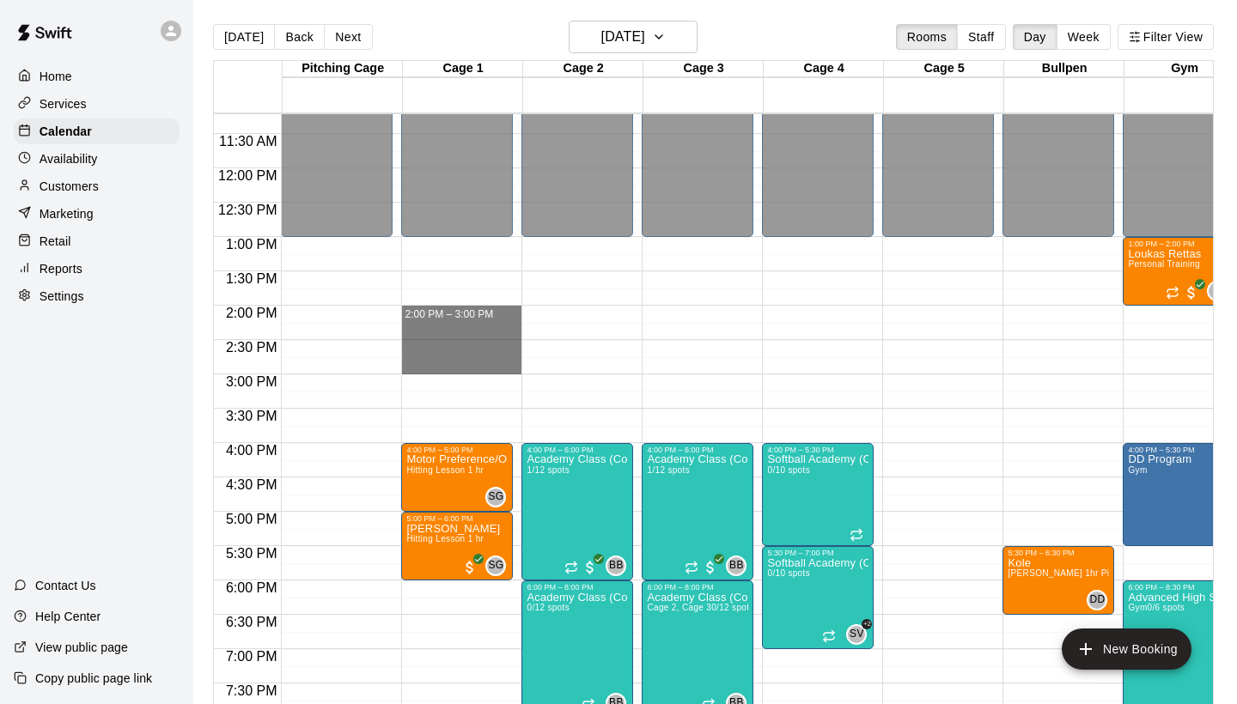
drag, startPoint x: 477, startPoint y: 310, endPoint x: 477, endPoint y: 362, distance: 52.4
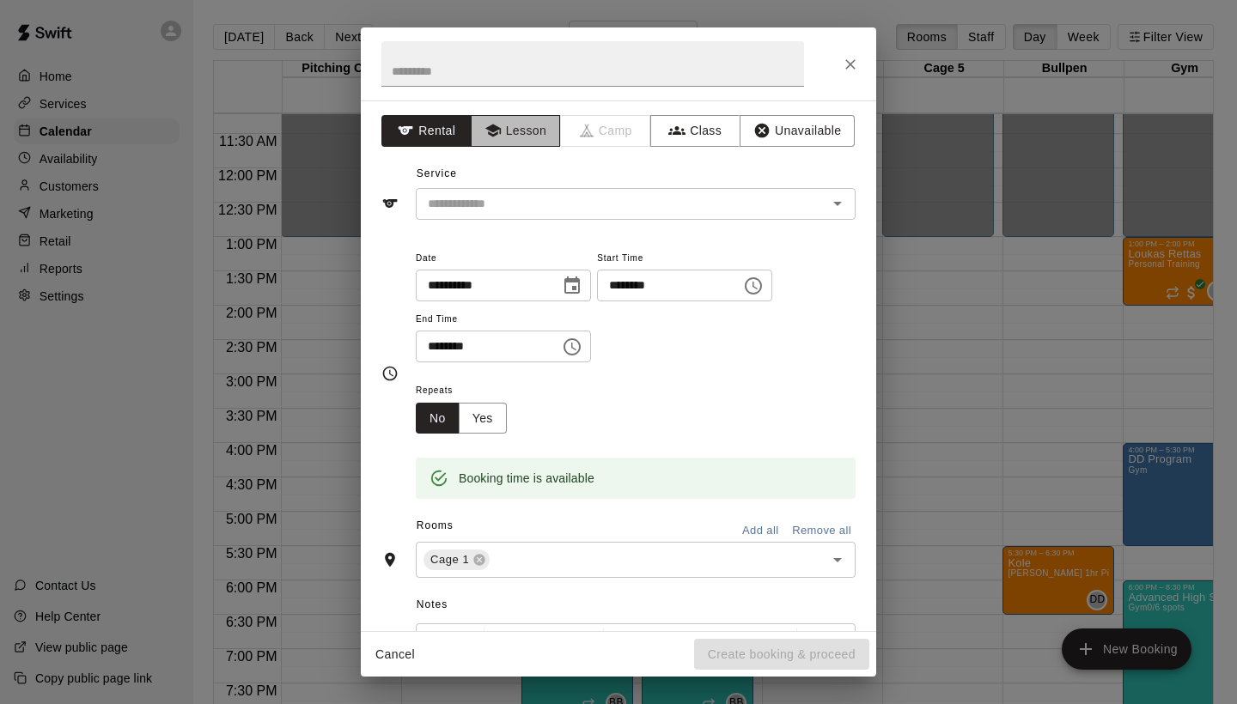
click at [526, 135] on button "Lesson" at bounding box center [516, 131] width 90 height 32
click at [563, 201] on input "text" at bounding box center [610, 203] width 379 height 21
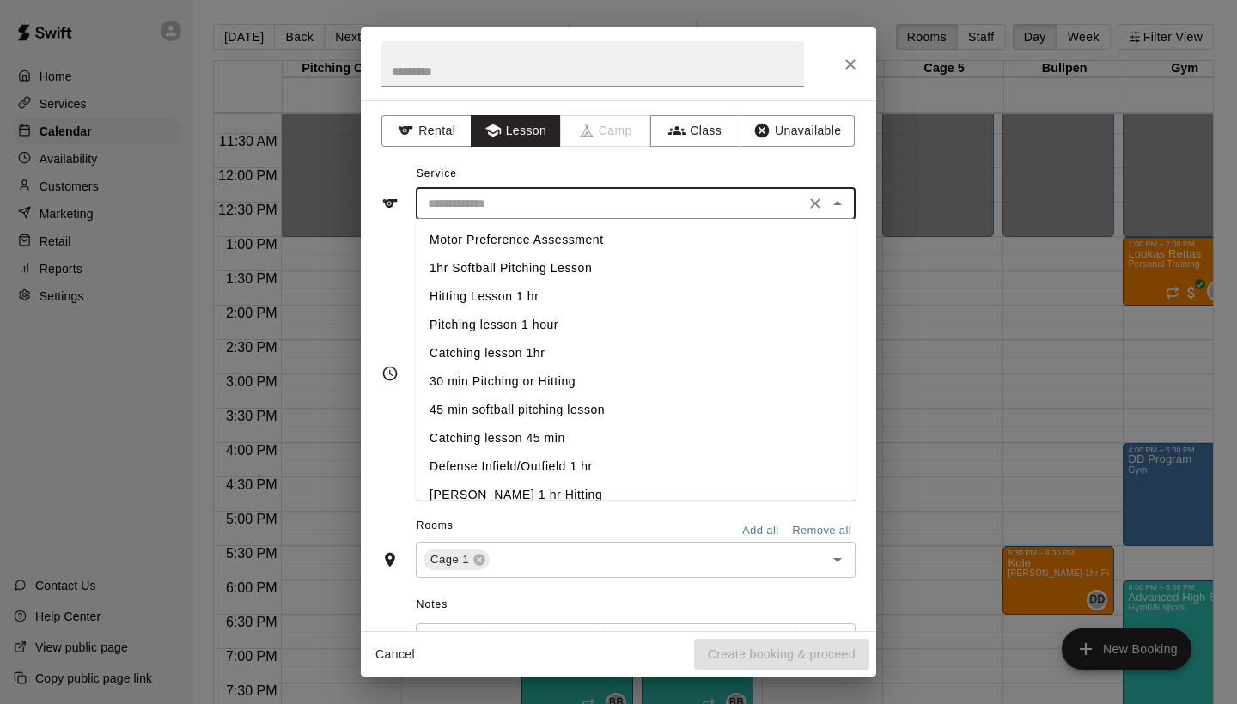
click at [558, 231] on li "Motor Preference Assessment" at bounding box center [636, 240] width 440 height 28
type input "**********"
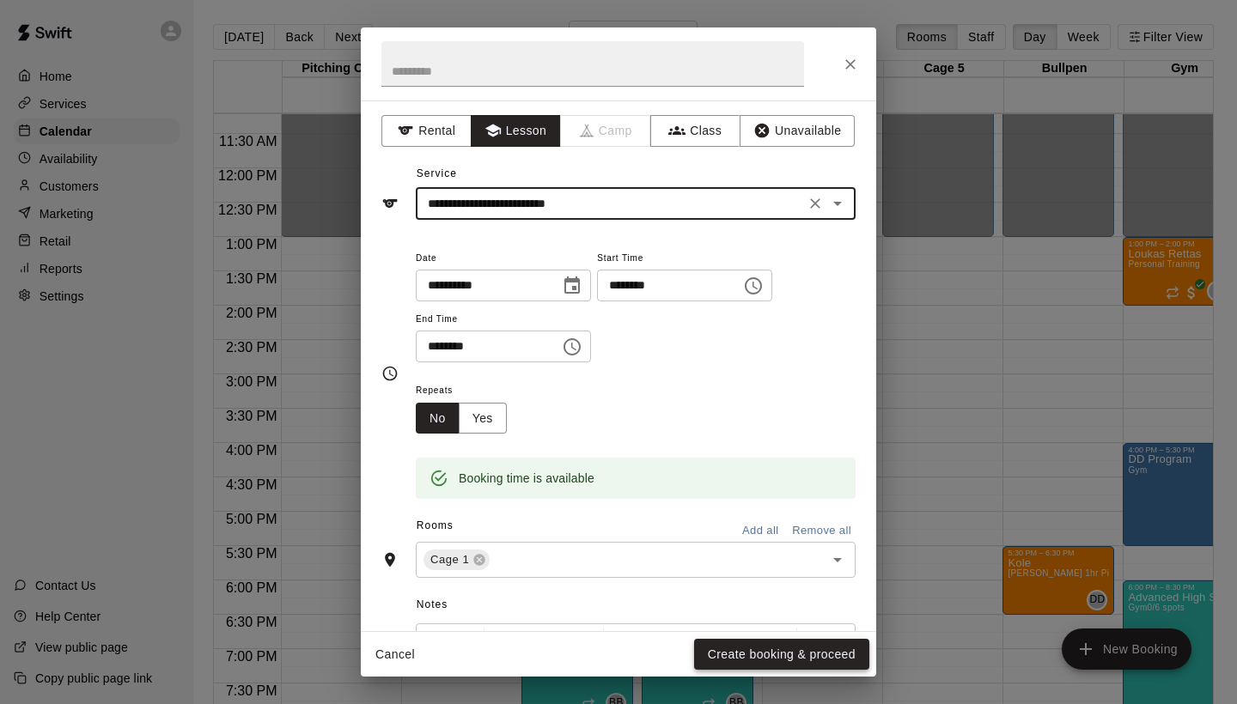
click at [771, 660] on button "Create booking & proceed" at bounding box center [781, 655] width 175 height 32
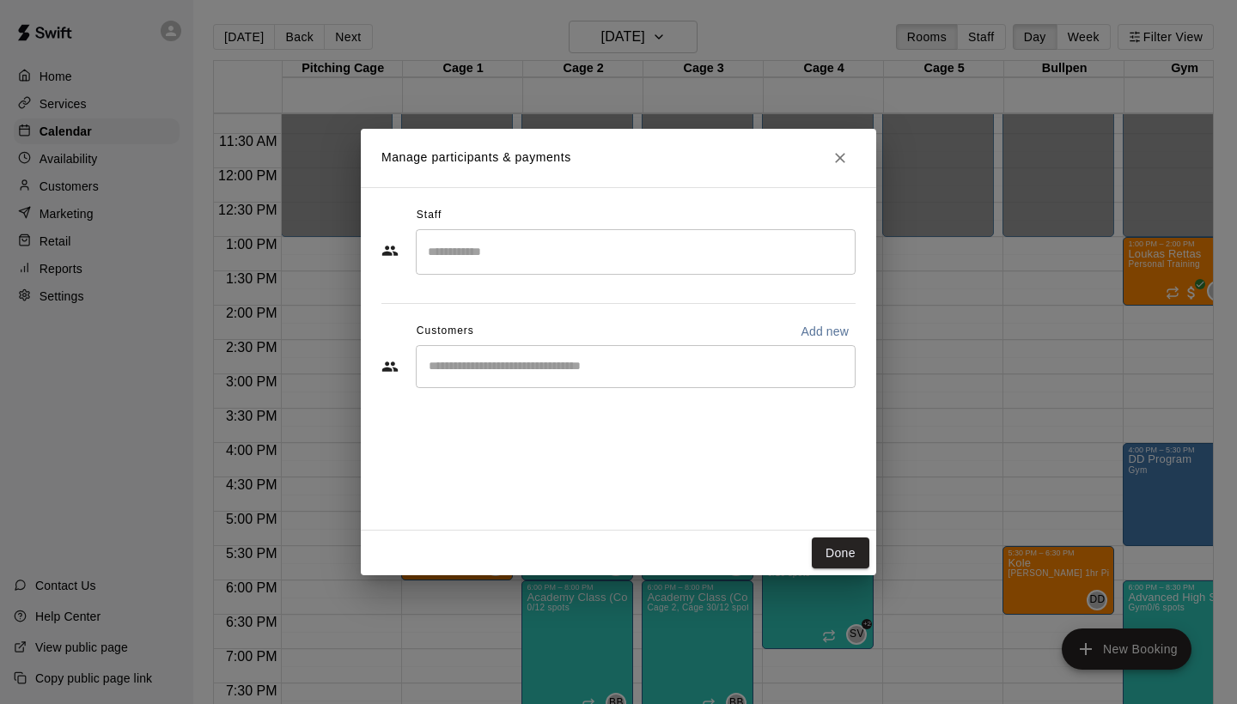
click at [435, 384] on div "​" at bounding box center [636, 366] width 440 height 43
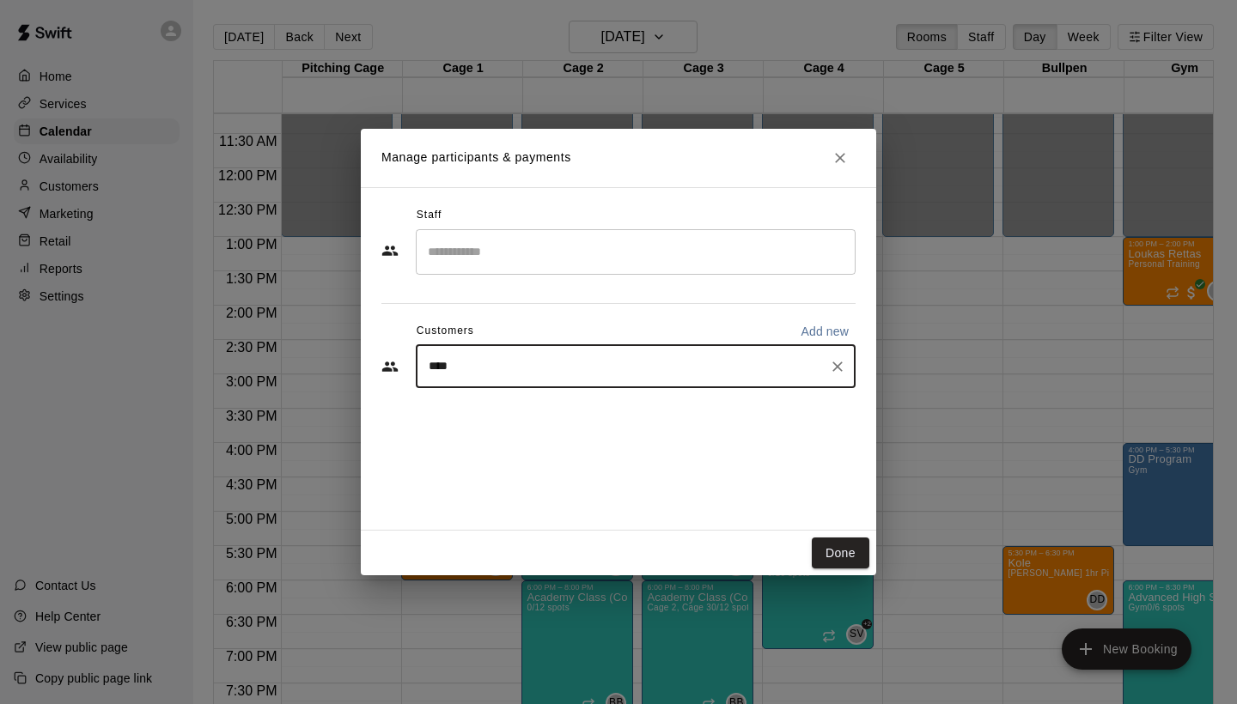
type input "*****"
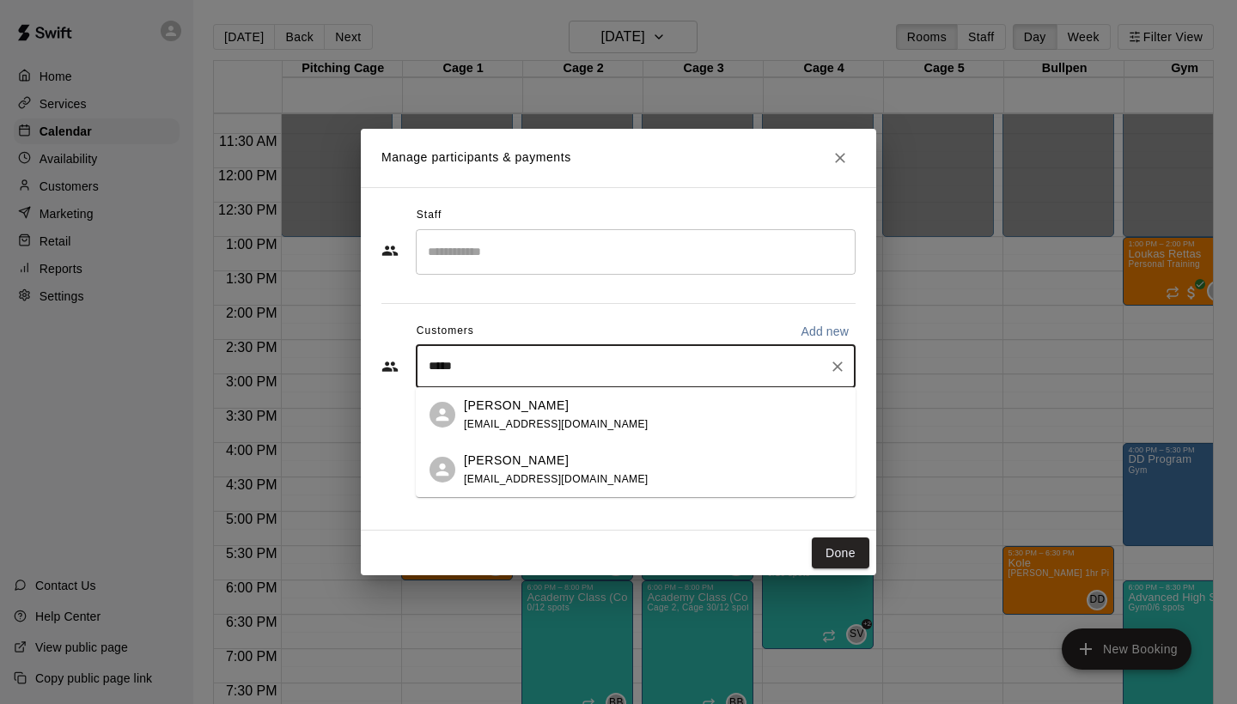
click at [526, 411] on p "[PERSON_NAME]" at bounding box center [516, 406] width 105 height 18
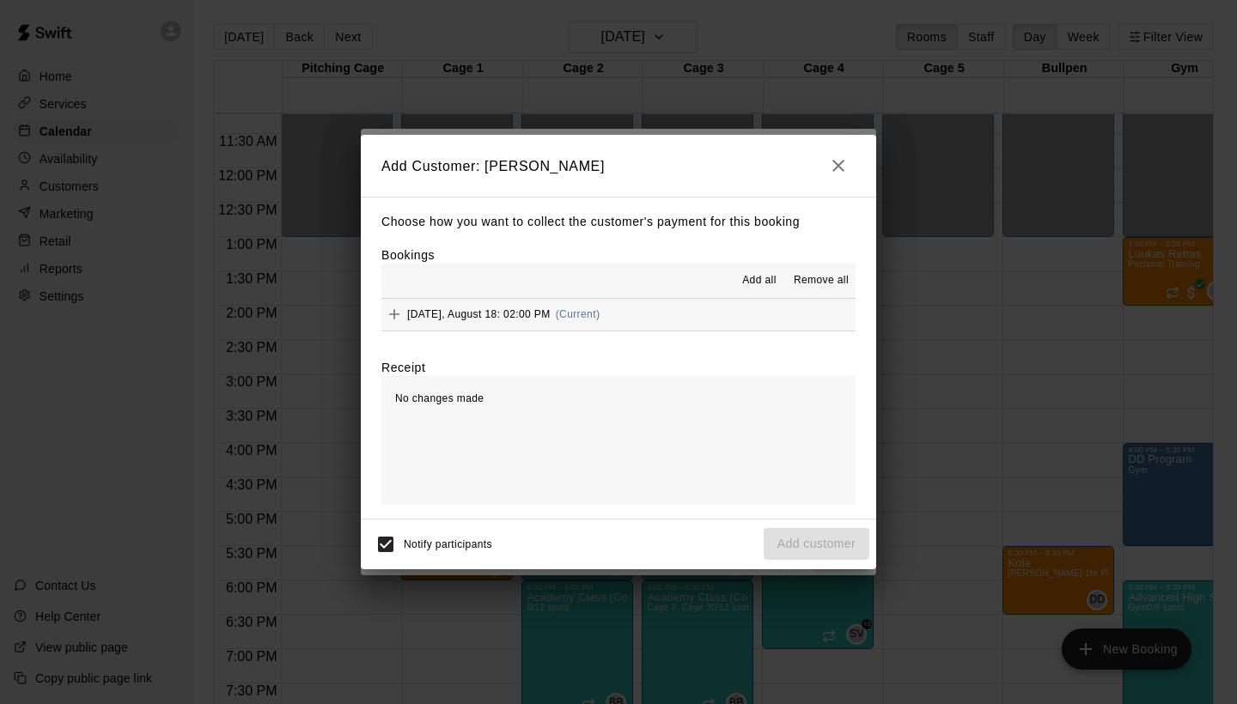
click at [489, 319] on div "[DATE], August 18: 02:00 PM (Current)" at bounding box center [490, 314] width 218 height 26
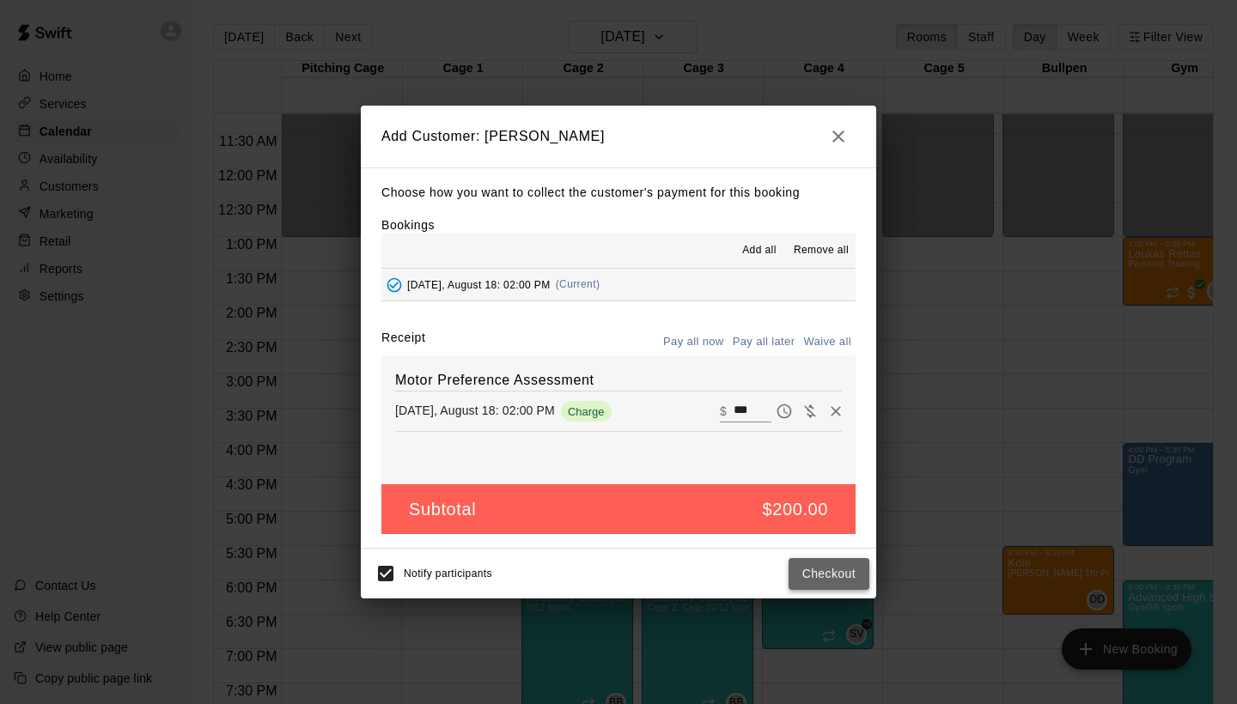
click at [811, 574] on button "Checkout" at bounding box center [828, 574] width 81 height 32
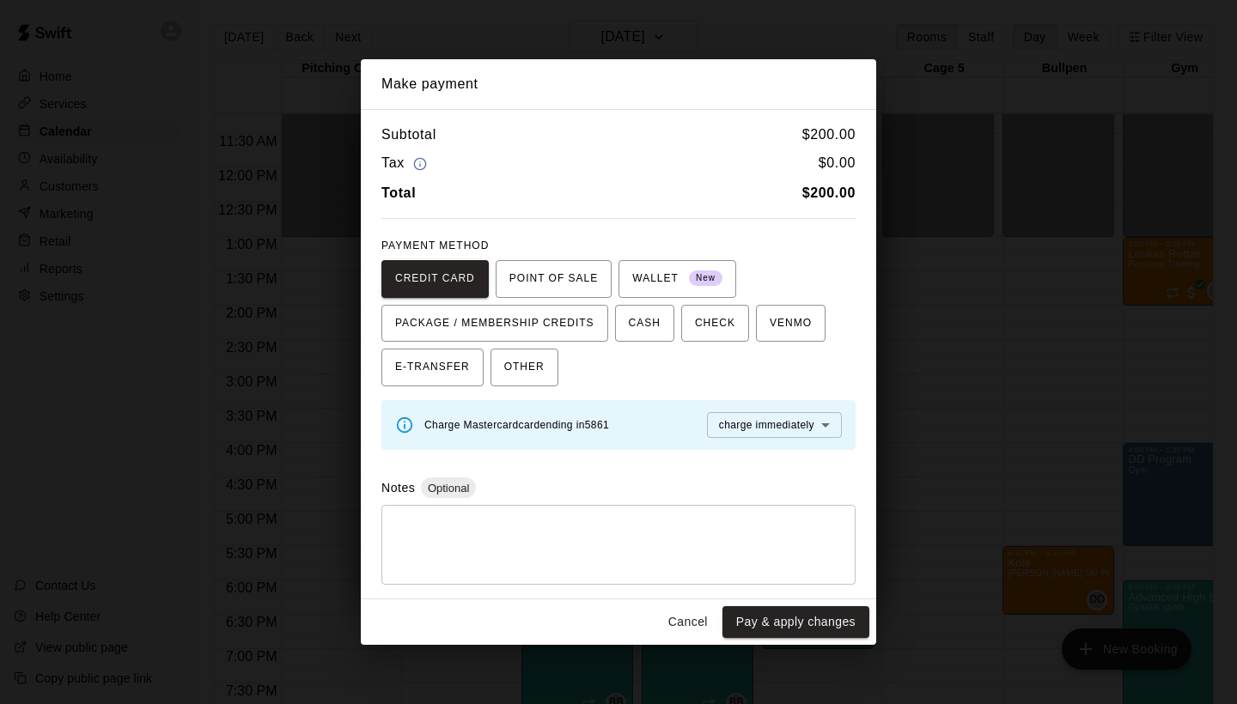
click at [693, 614] on button "Cancel" at bounding box center [687, 622] width 55 height 32
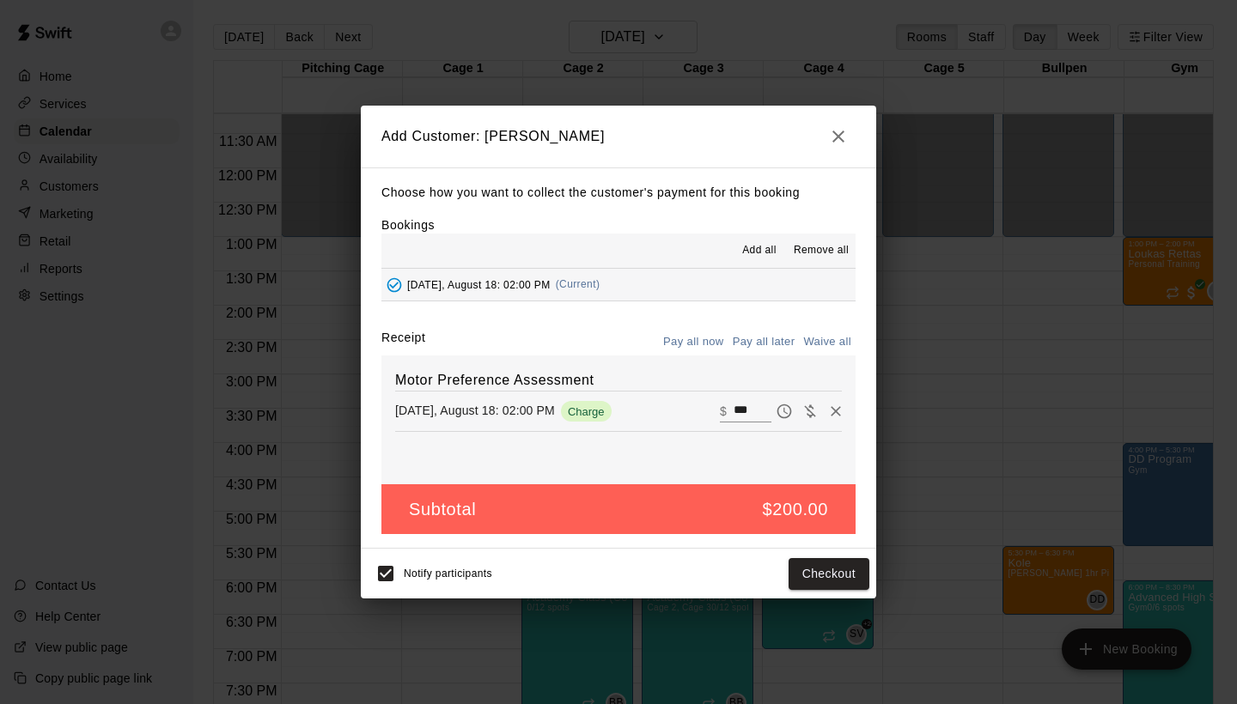
click at [842, 344] on button "Waive all" at bounding box center [827, 342] width 57 height 27
type input "*"
click at [821, 569] on button "Add customer" at bounding box center [816, 574] width 106 height 32
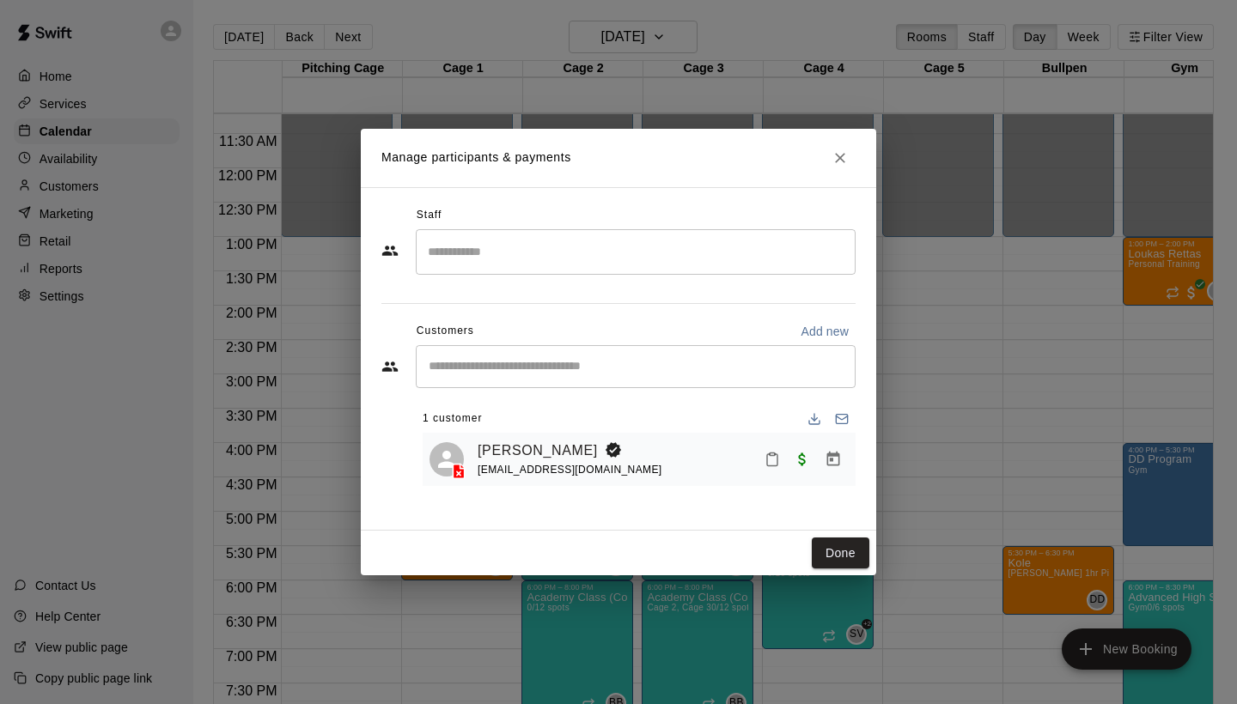
click at [640, 244] on input "Search staff" at bounding box center [635, 252] width 424 height 30
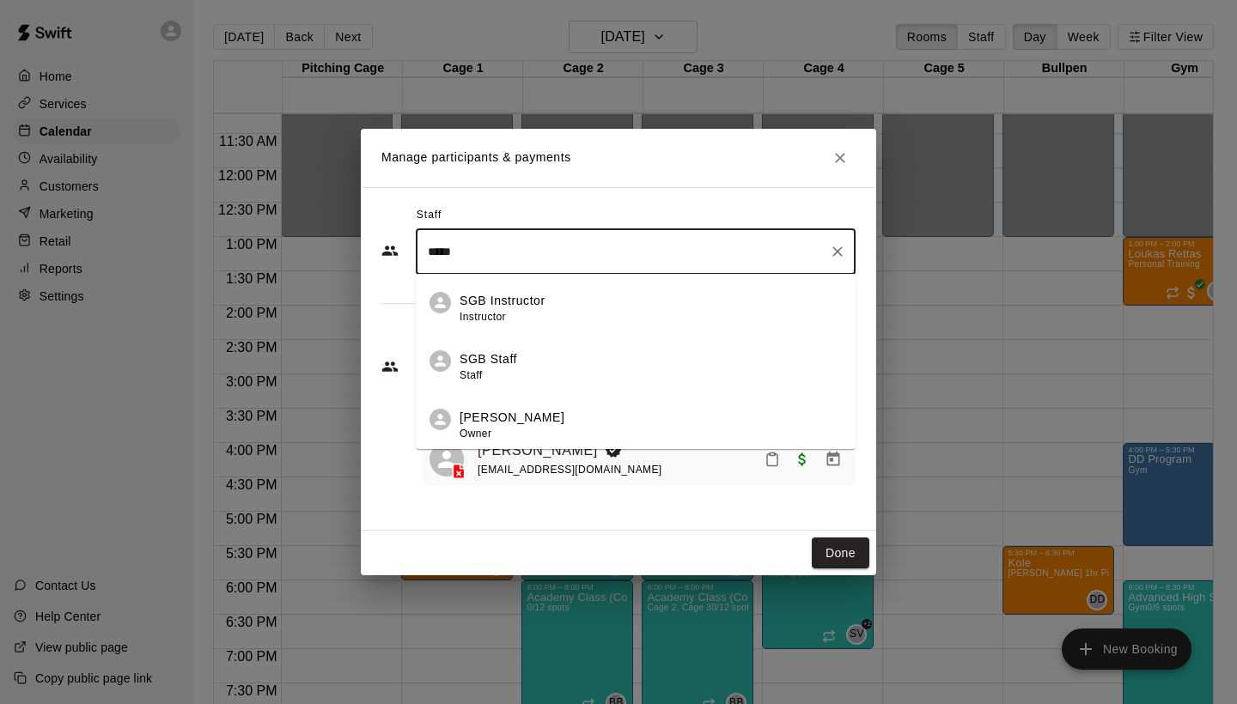
click at [476, 412] on p "[PERSON_NAME]" at bounding box center [511, 418] width 105 height 18
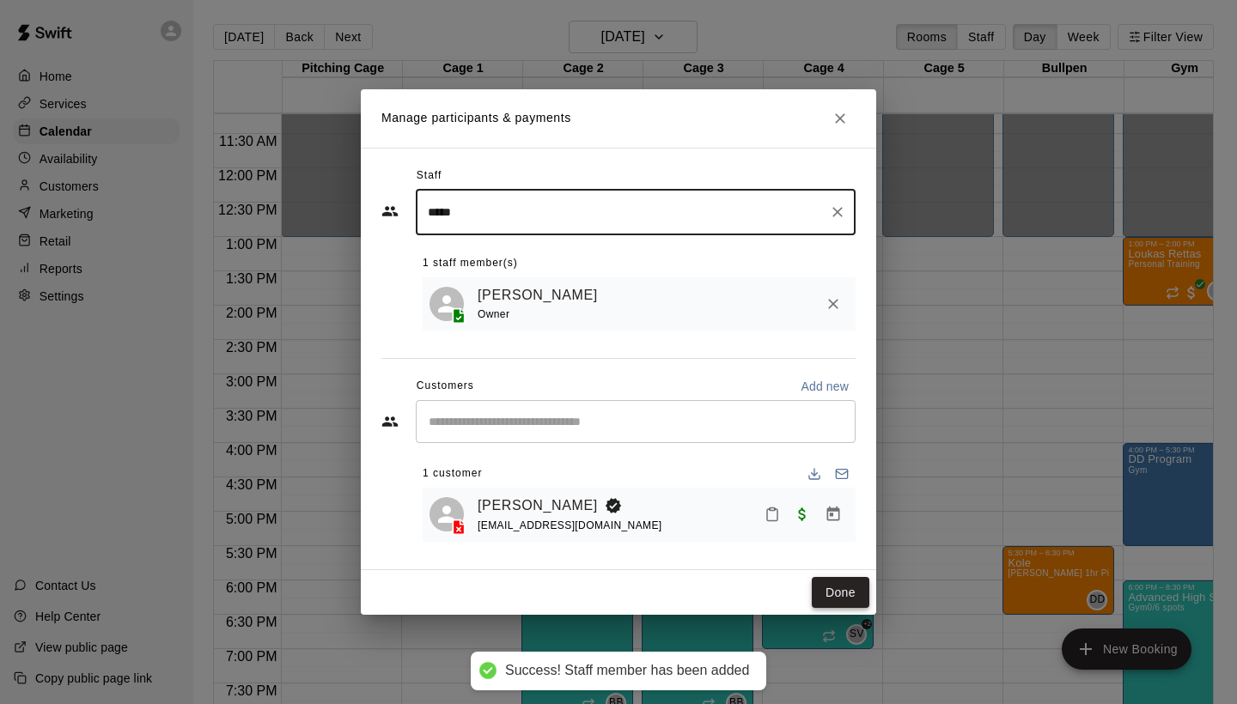
type input "*****"
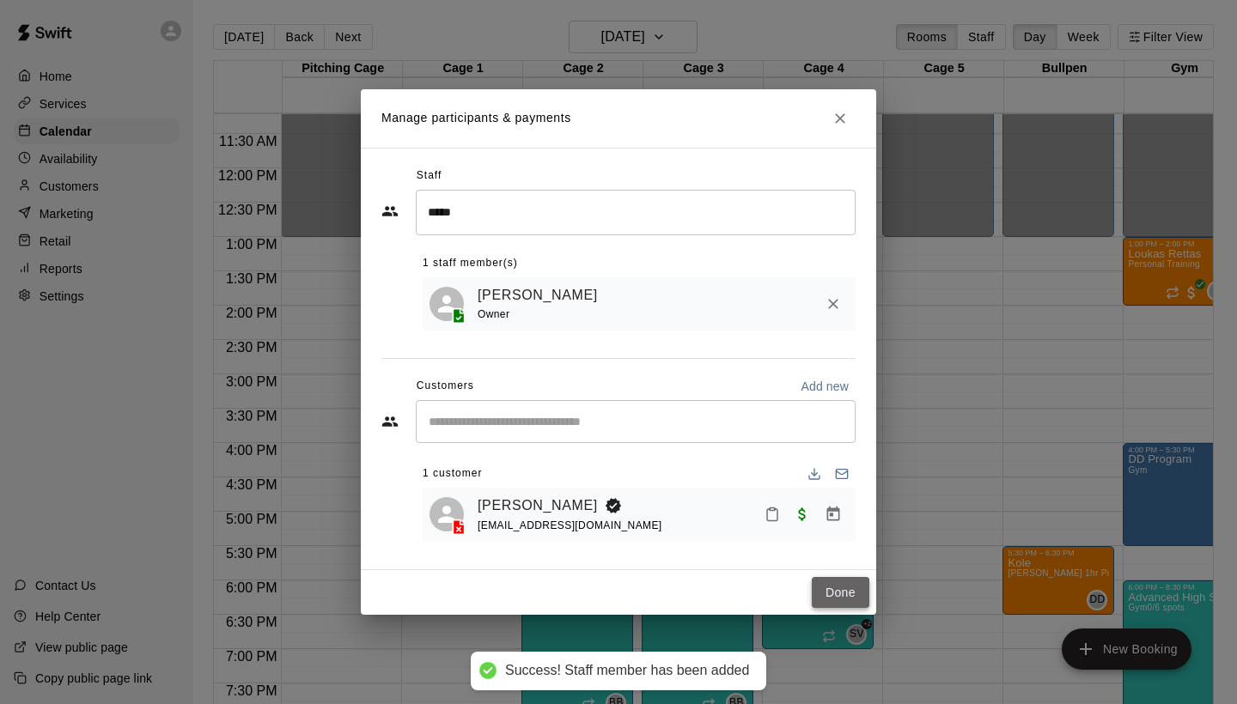
click at [849, 592] on button "Done" at bounding box center [841, 593] width 58 height 32
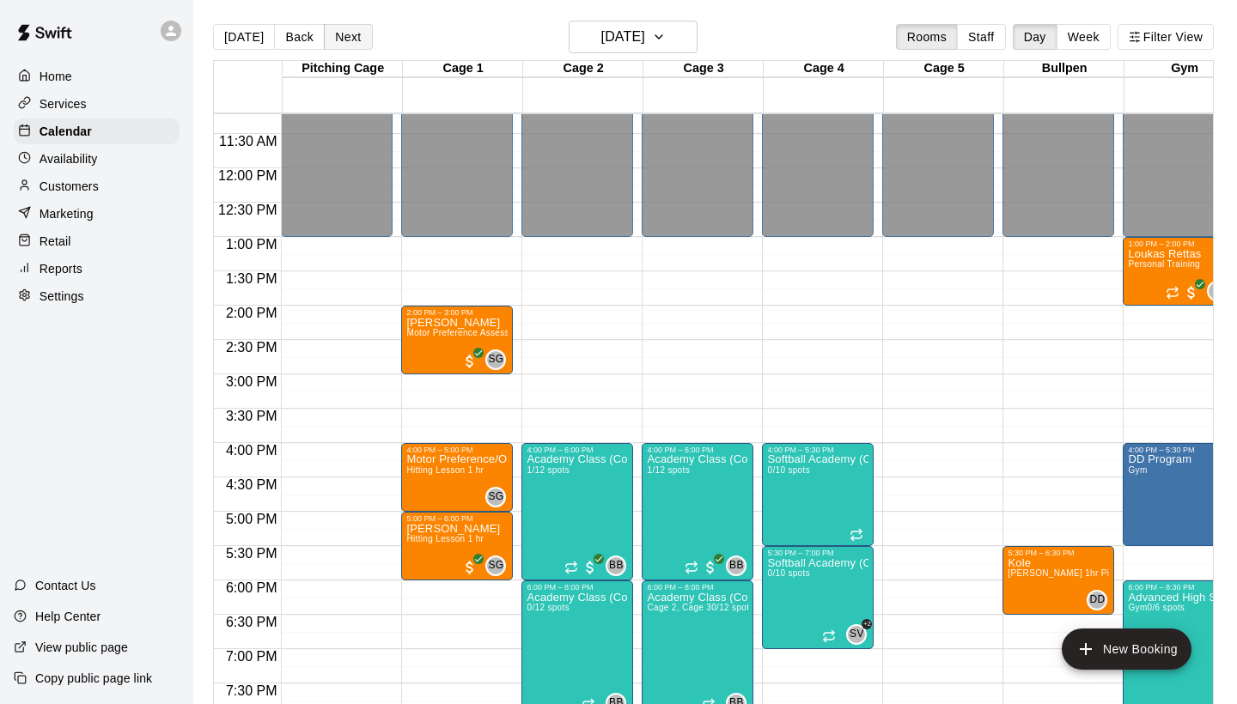
click at [351, 48] on button "Next" at bounding box center [348, 37] width 48 height 26
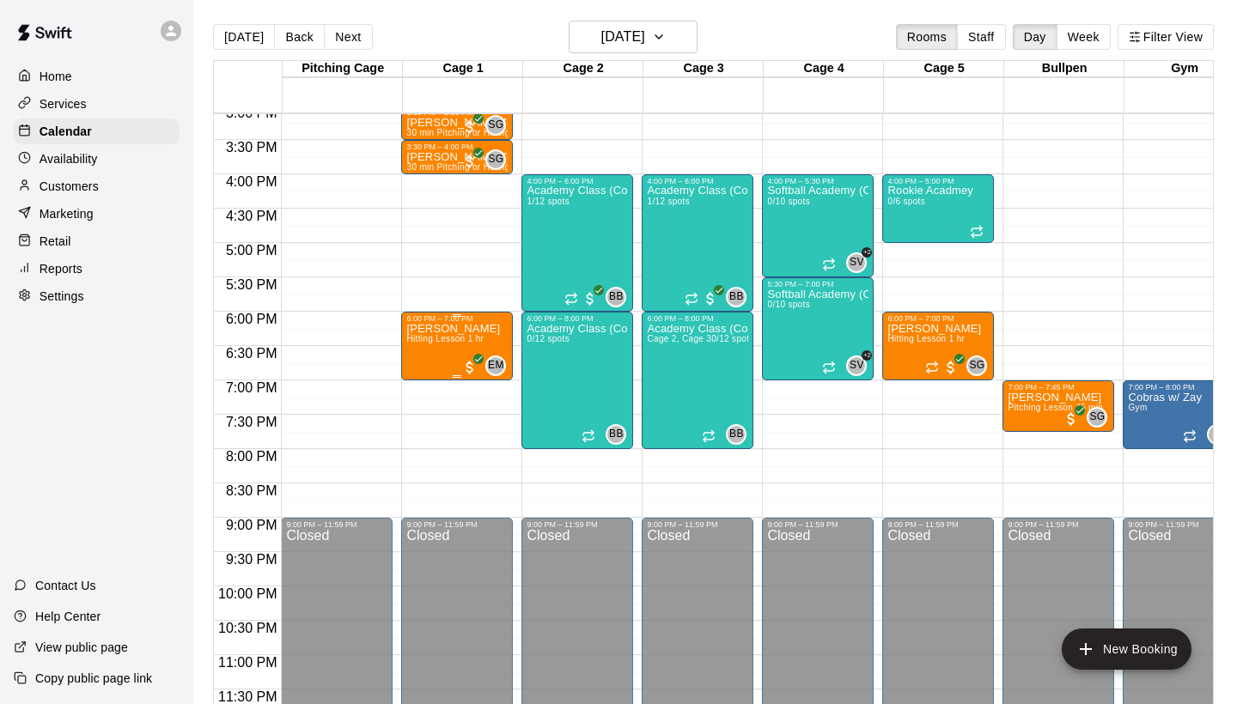
scroll to position [1040, 0]
drag, startPoint x: 334, startPoint y: 216, endPoint x: 337, endPoint y: 189, distance: 27.6
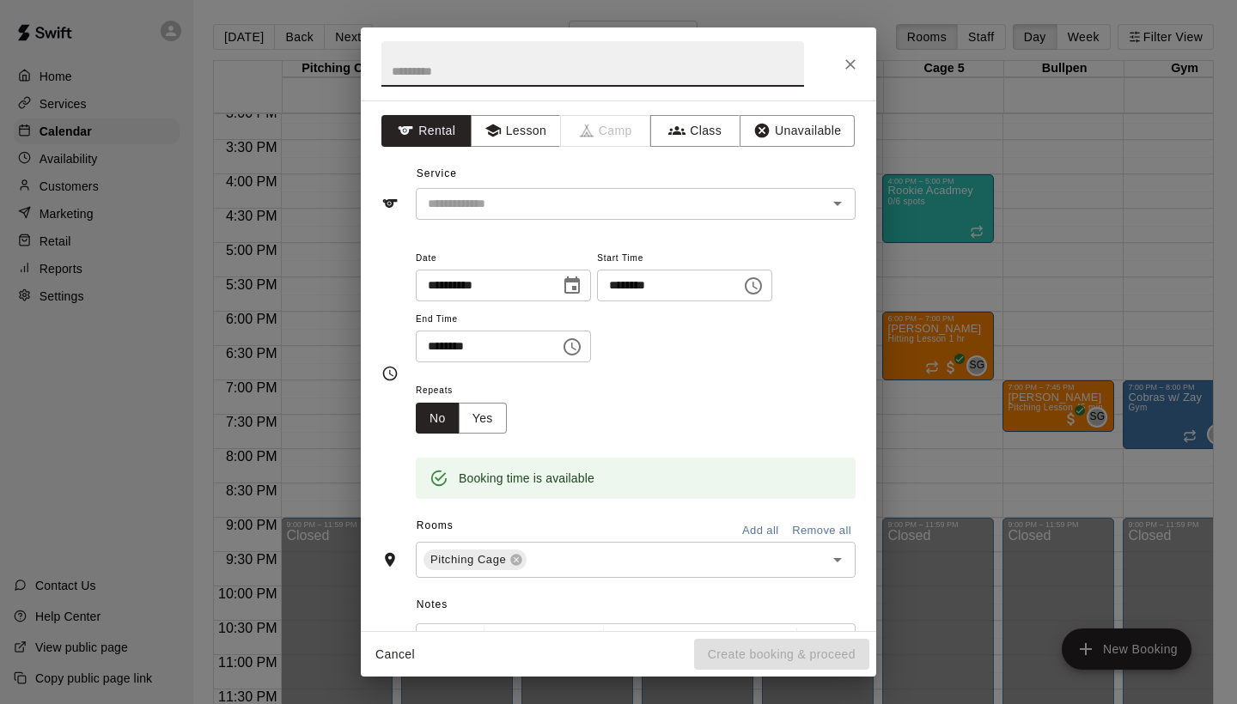
click at [858, 62] on icon "Close" at bounding box center [850, 64] width 17 height 17
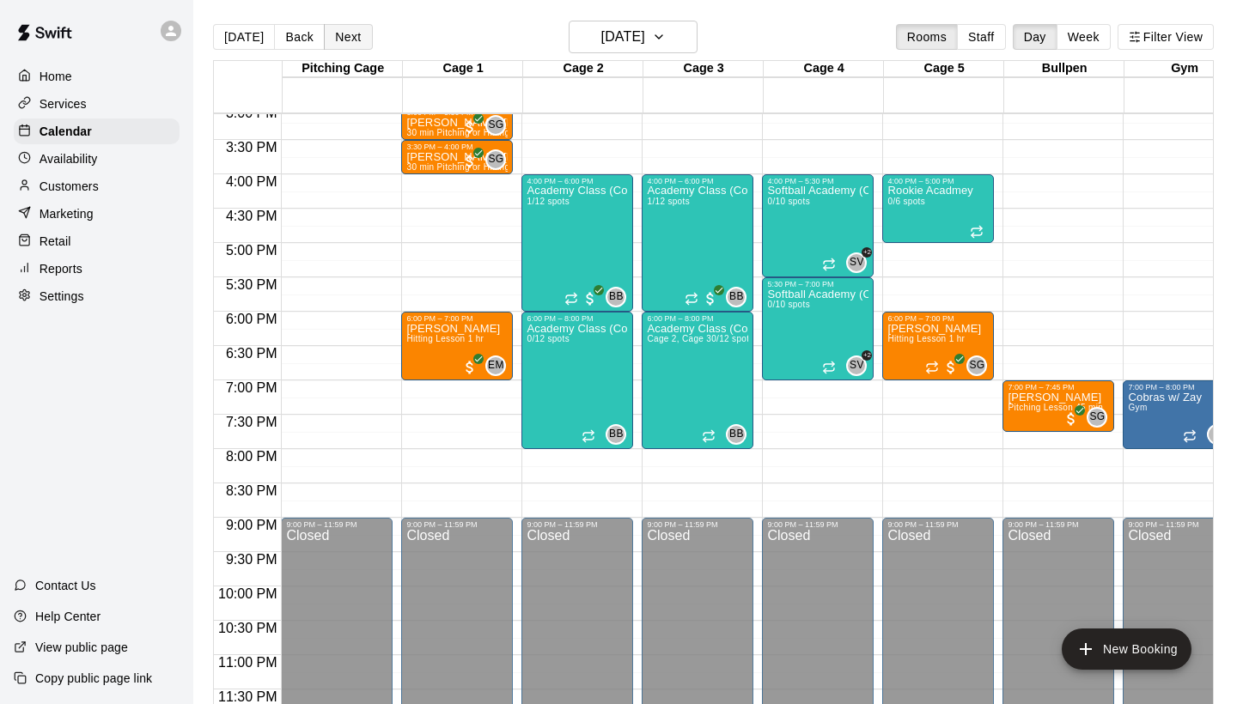
click at [348, 40] on button "Next" at bounding box center [348, 37] width 48 height 26
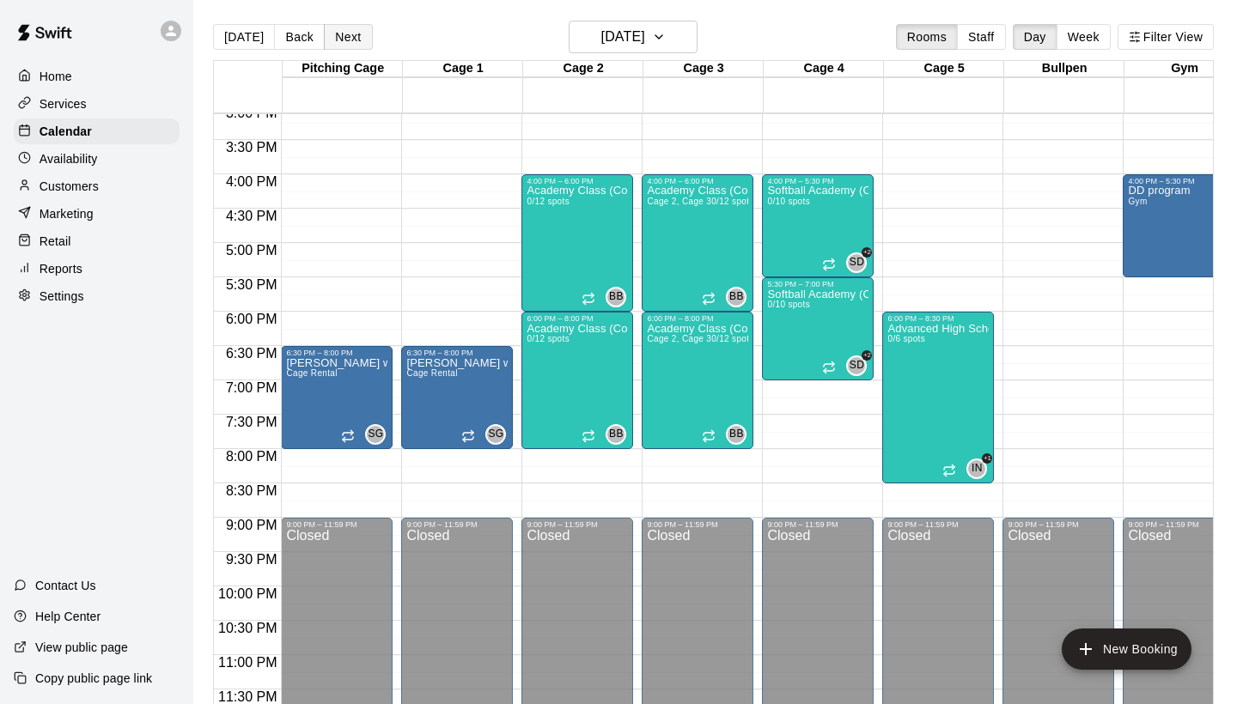
click at [349, 46] on button "Next" at bounding box center [348, 37] width 48 height 26
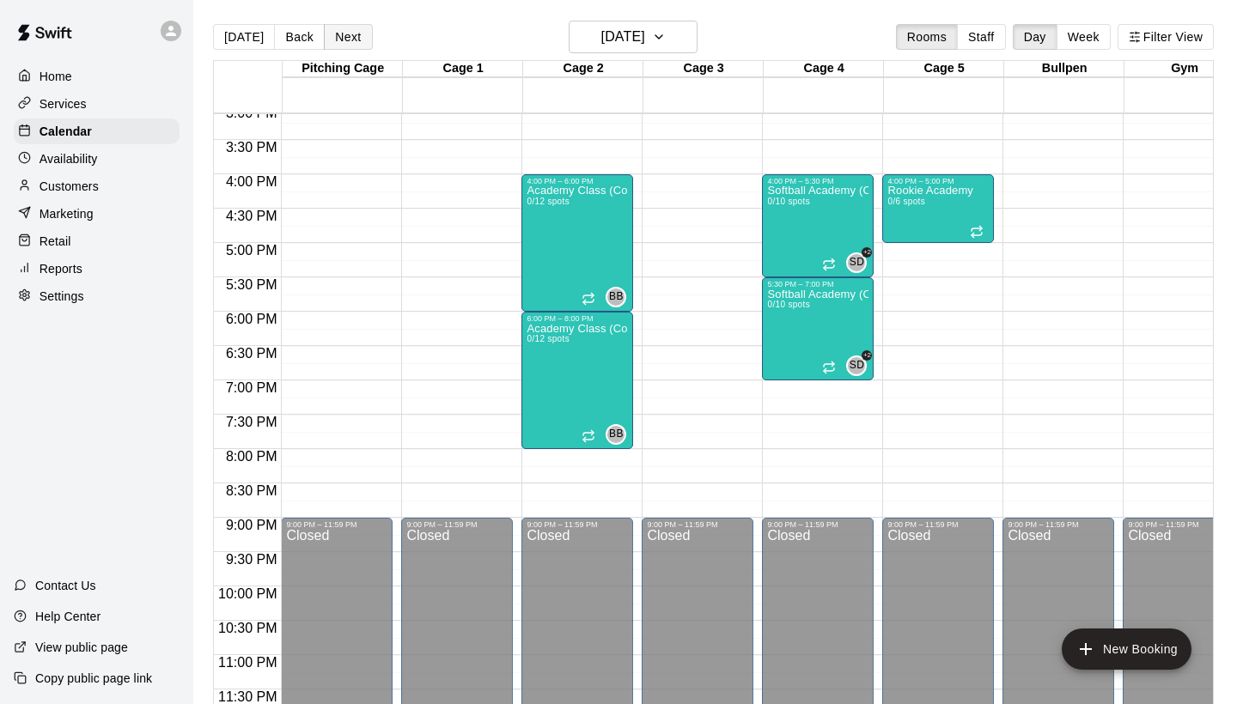
click at [349, 40] on button "Next" at bounding box center [348, 37] width 48 height 26
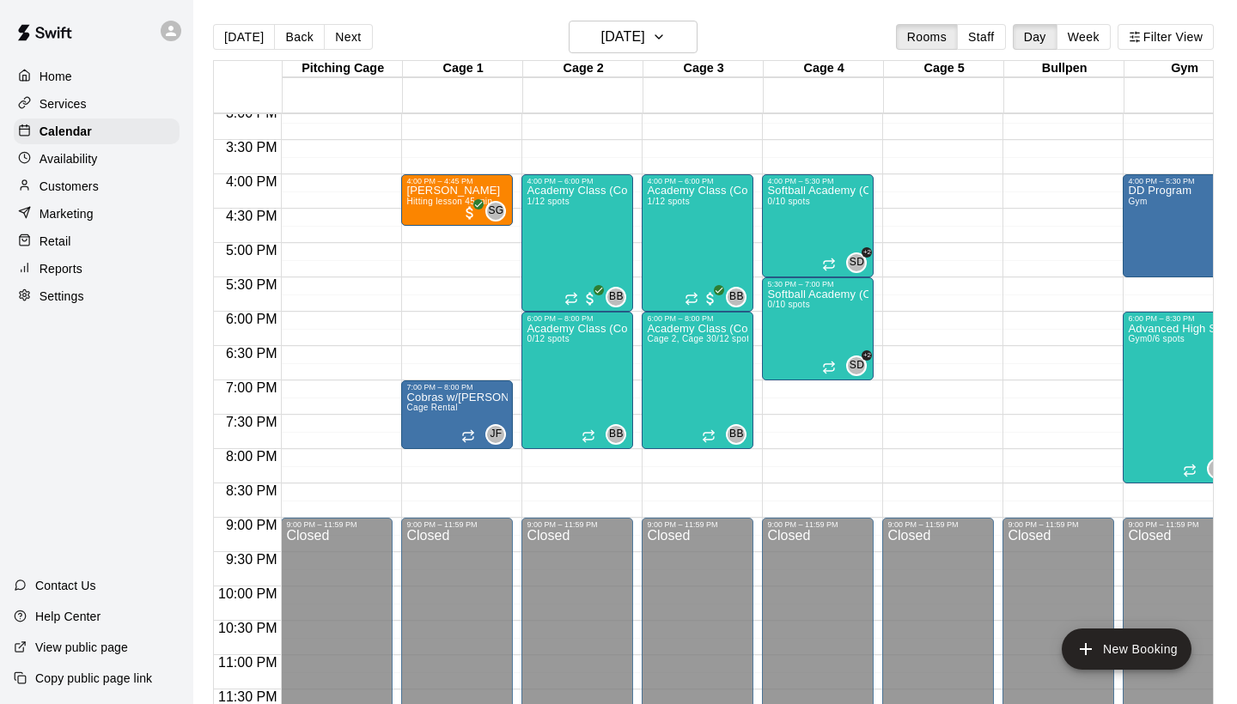
click at [349, 39] on button "Next" at bounding box center [348, 37] width 48 height 26
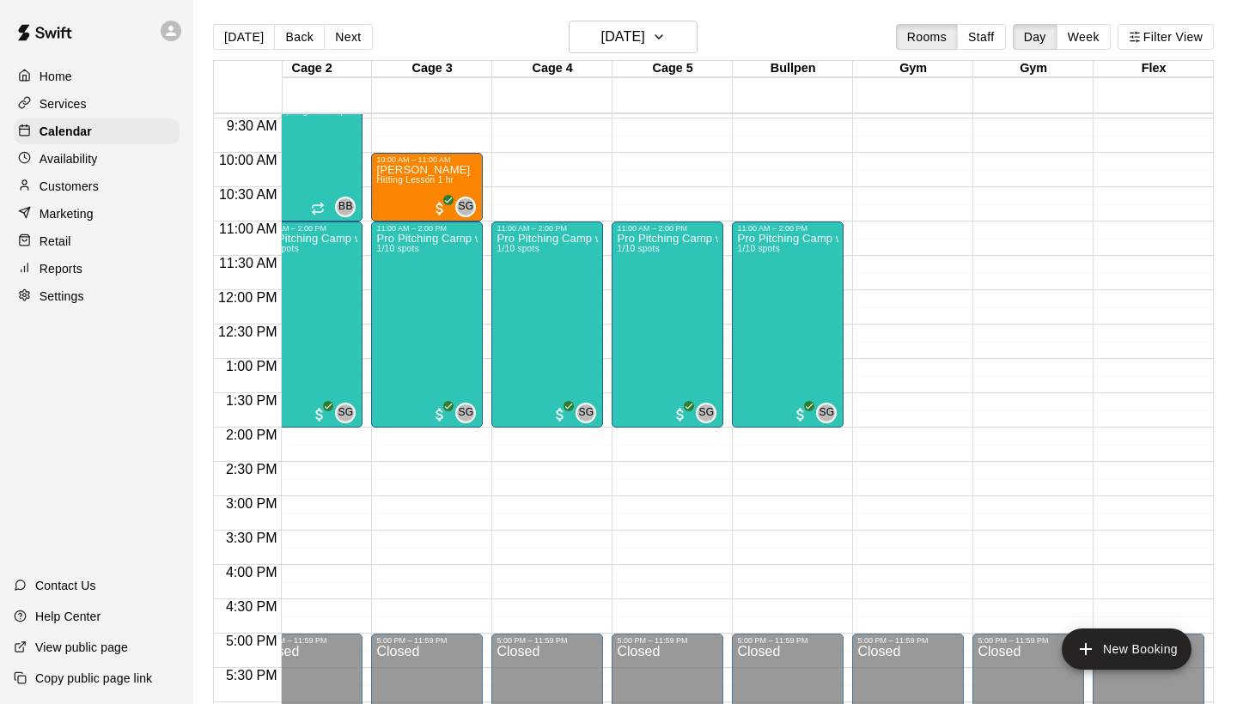
scroll to position [736, 271]
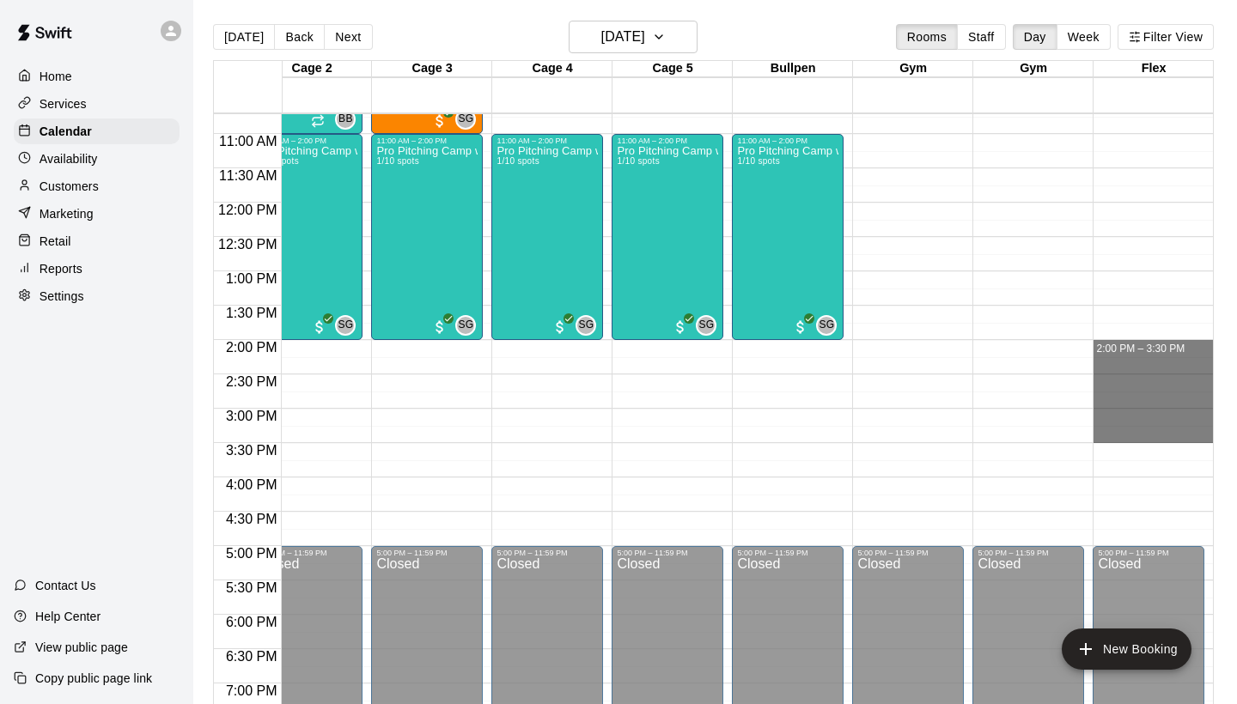
drag, startPoint x: 1130, startPoint y: 346, endPoint x: 1142, endPoint y: 442, distance: 96.9
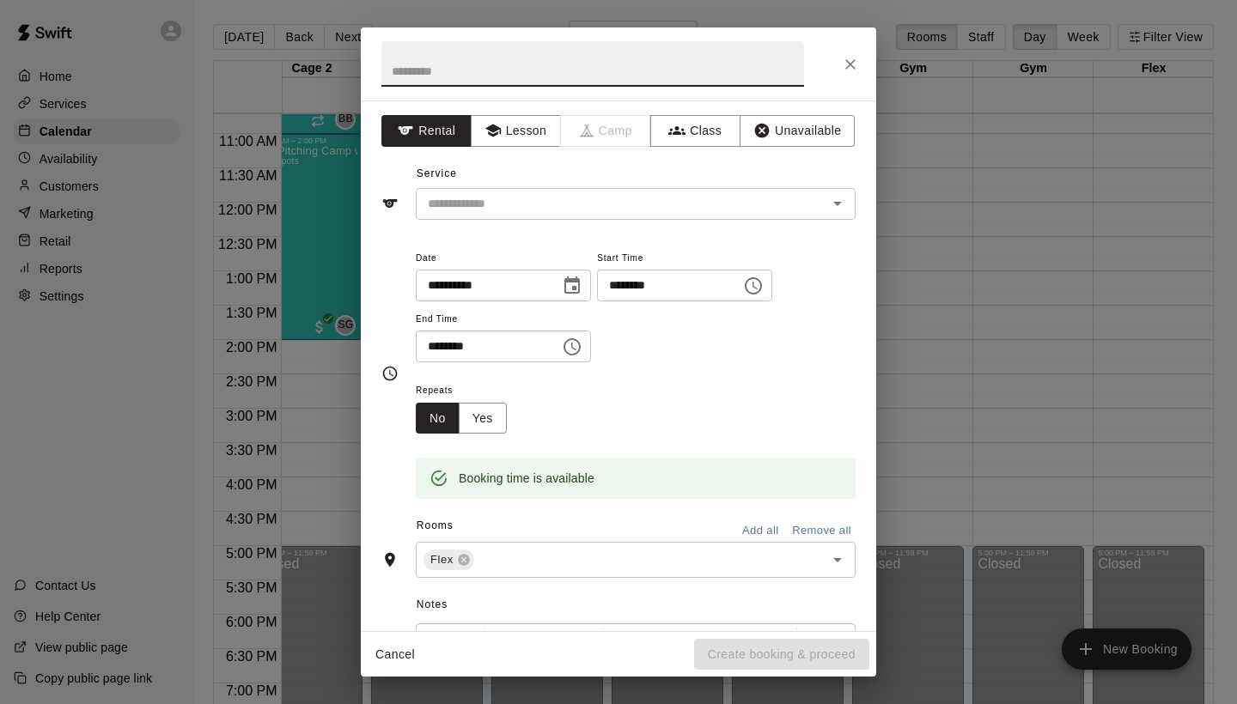
click at [626, 57] on input "text" at bounding box center [592, 64] width 423 height 46
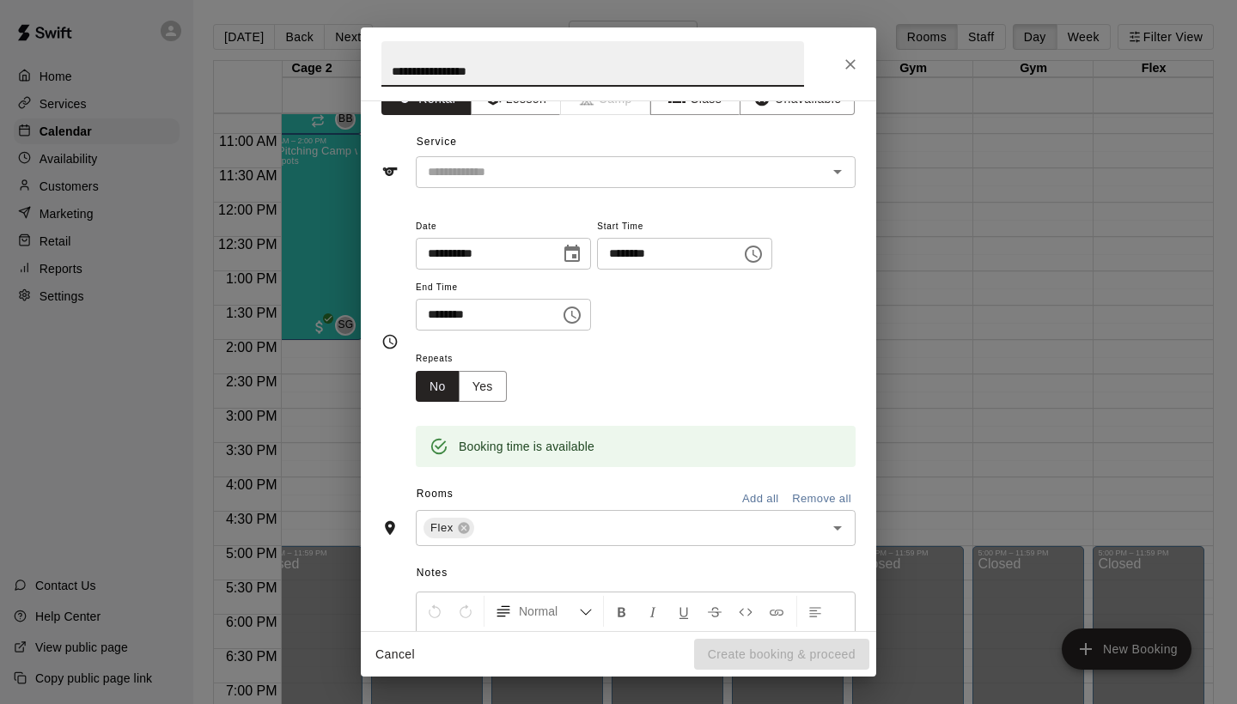
scroll to position [25, 0]
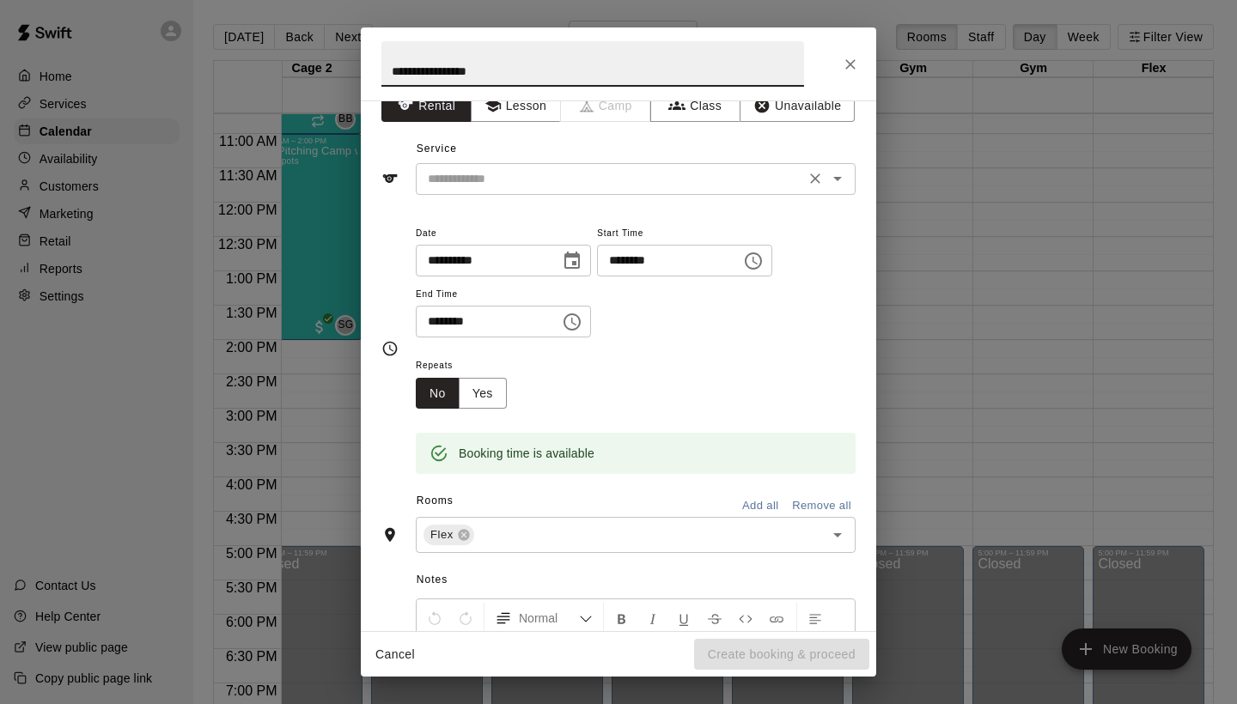
type input "**********"
click at [686, 179] on input "text" at bounding box center [610, 178] width 379 height 21
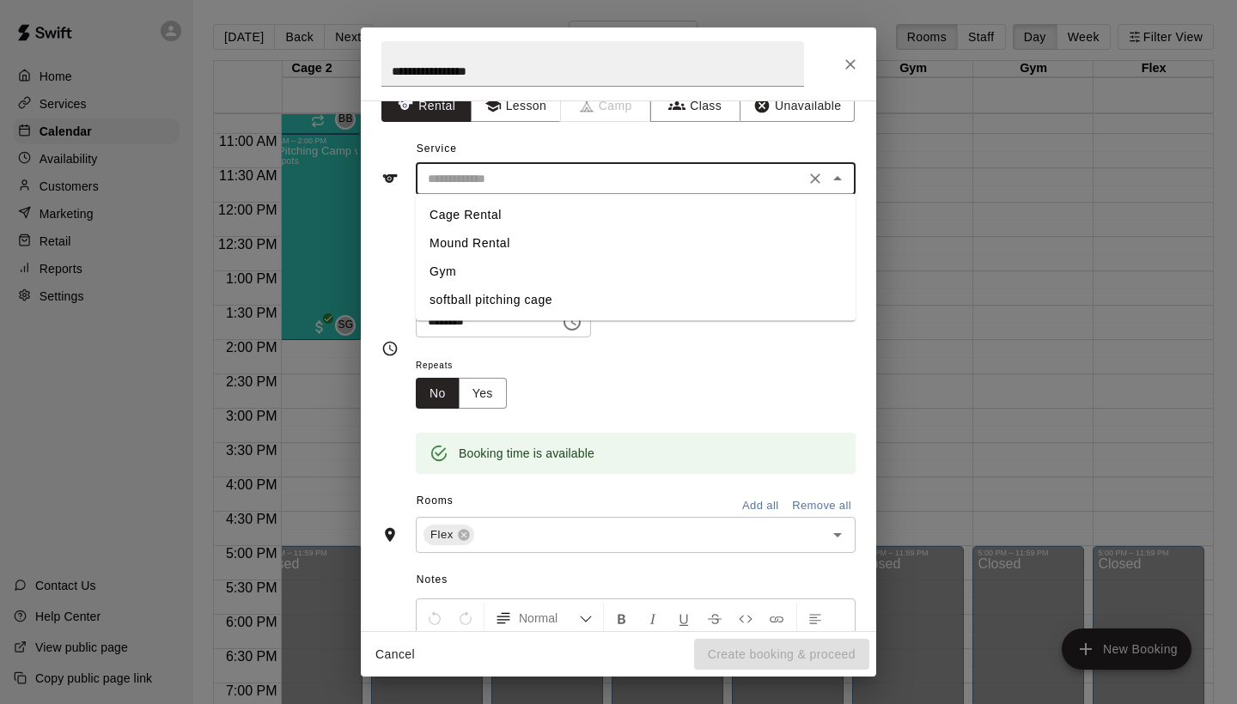
click at [587, 210] on li "Cage Rental" at bounding box center [636, 215] width 440 height 28
type input "**********"
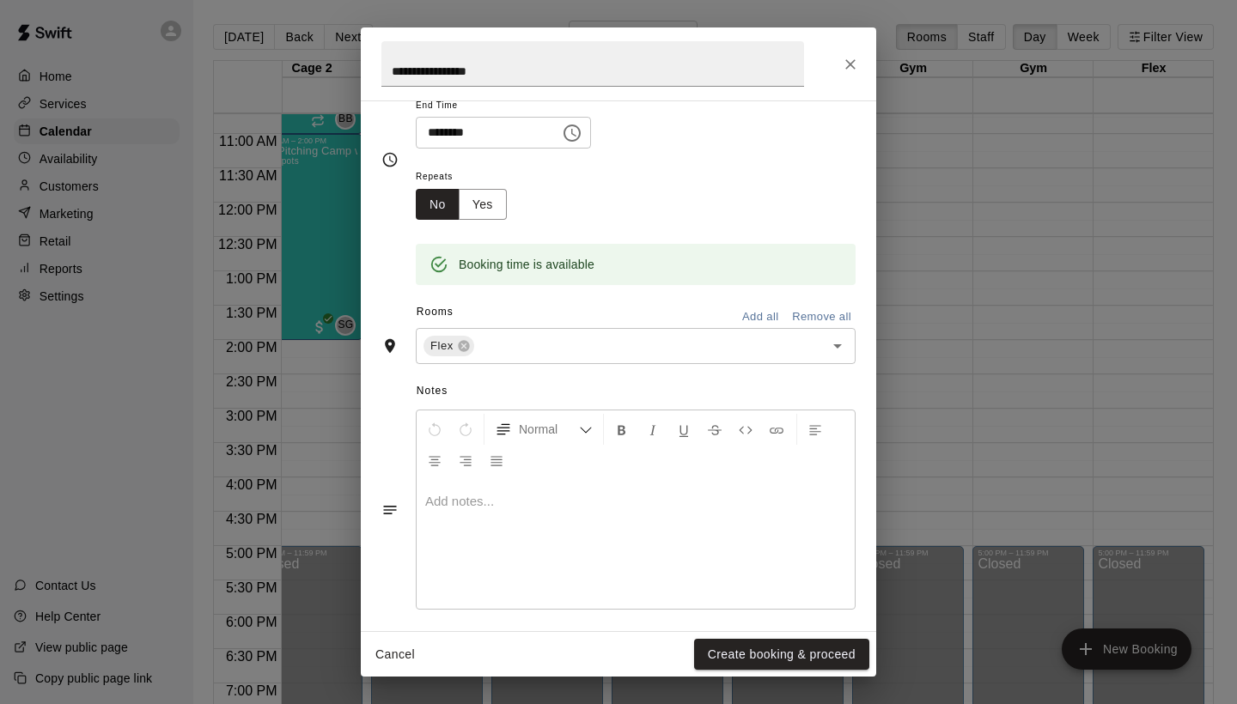
scroll to position [213, 0]
click at [730, 661] on button "Create booking & proceed" at bounding box center [781, 655] width 175 height 32
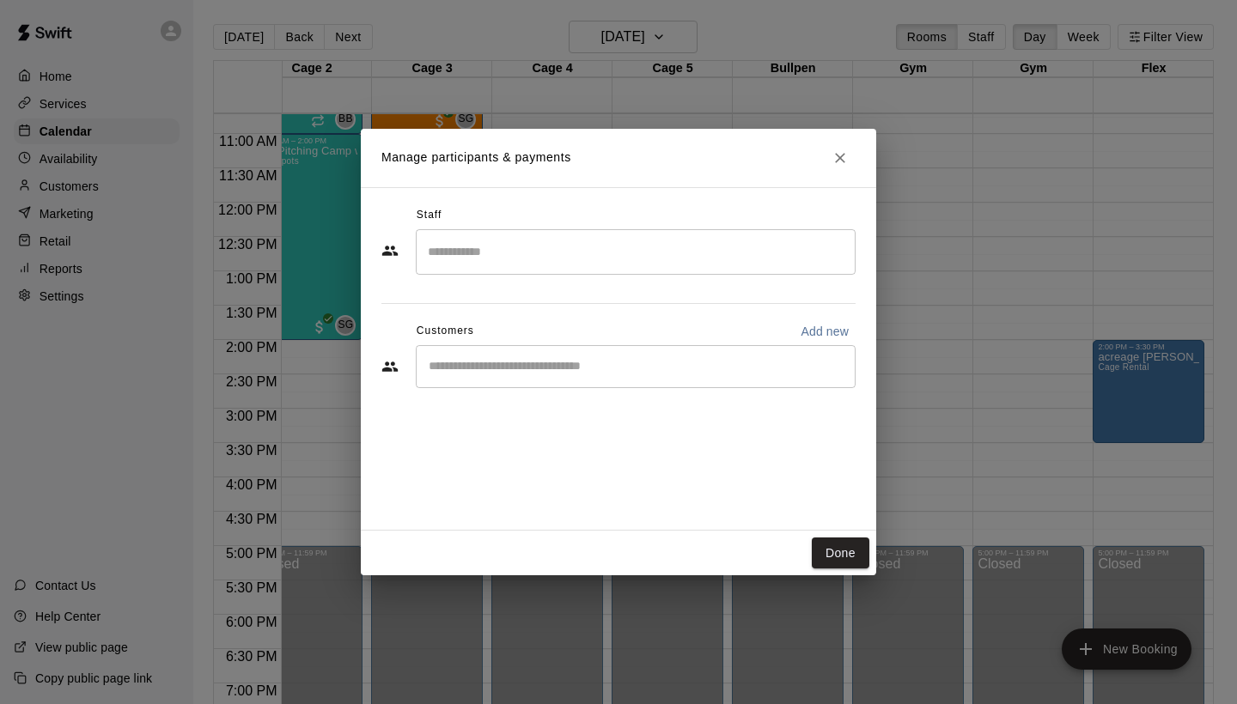
click at [552, 258] on input "Search staff" at bounding box center [635, 252] width 424 height 30
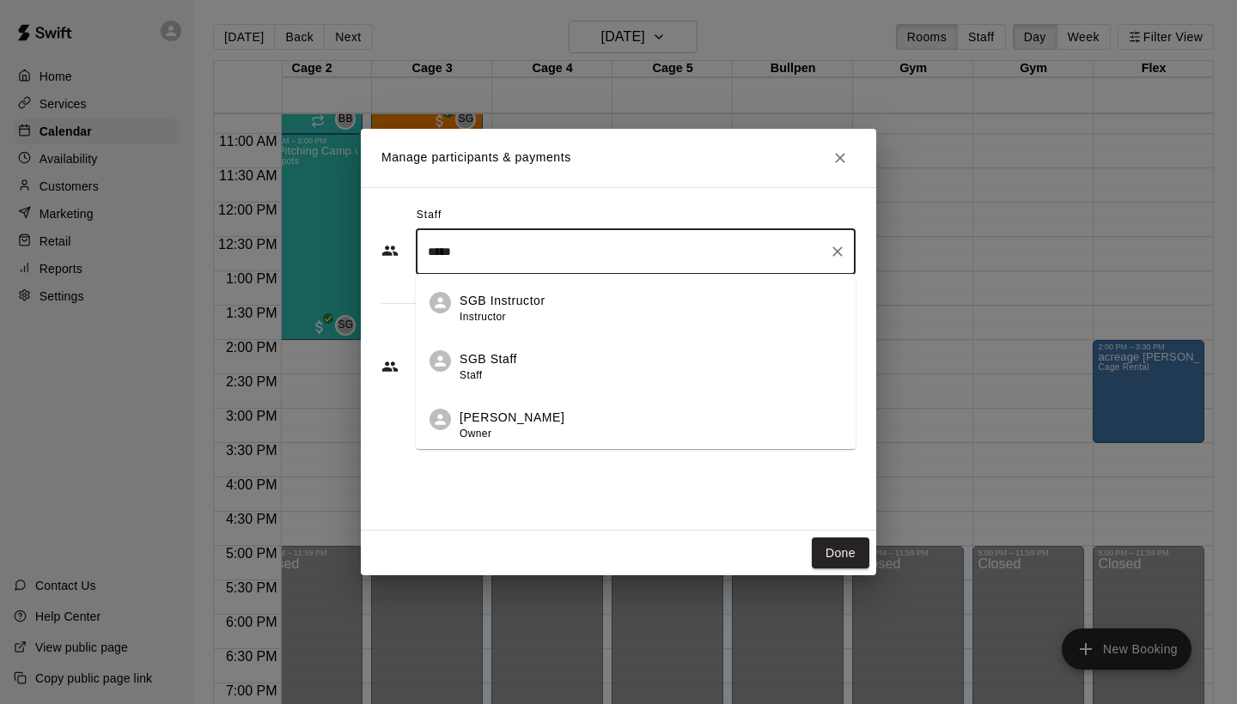
click at [539, 423] on p "[PERSON_NAME]" at bounding box center [511, 418] width 105 height 18
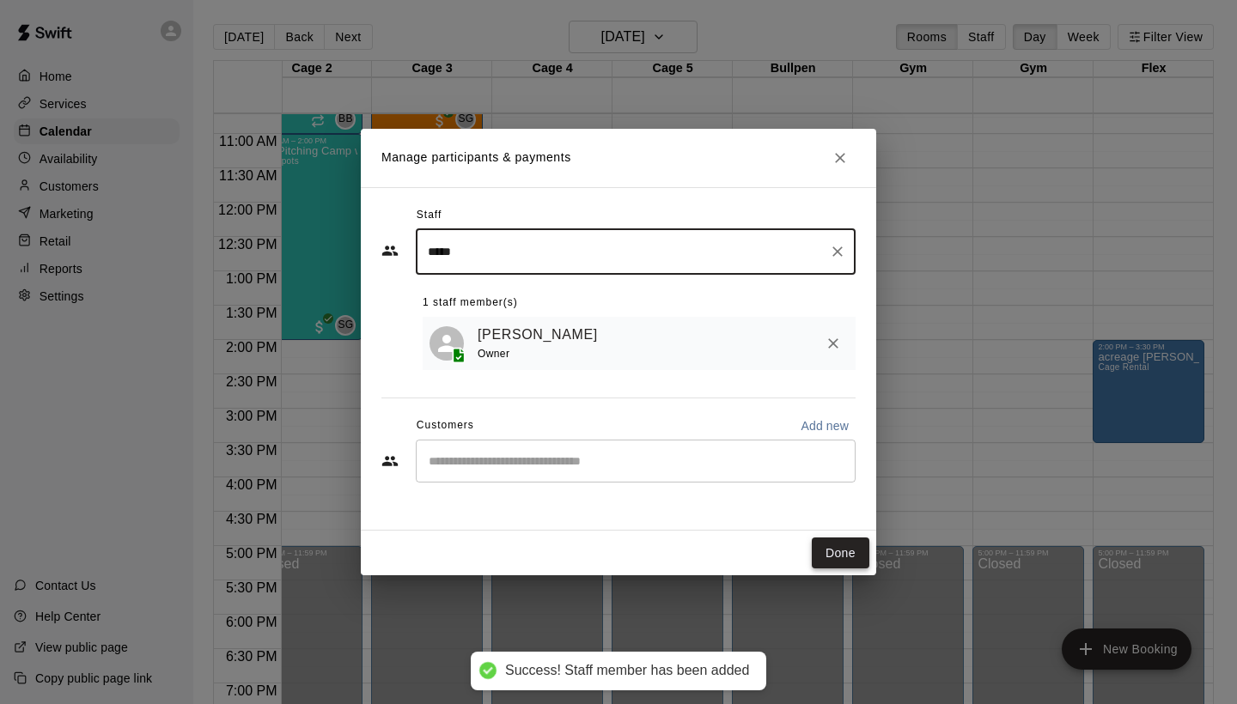
type input "*****"
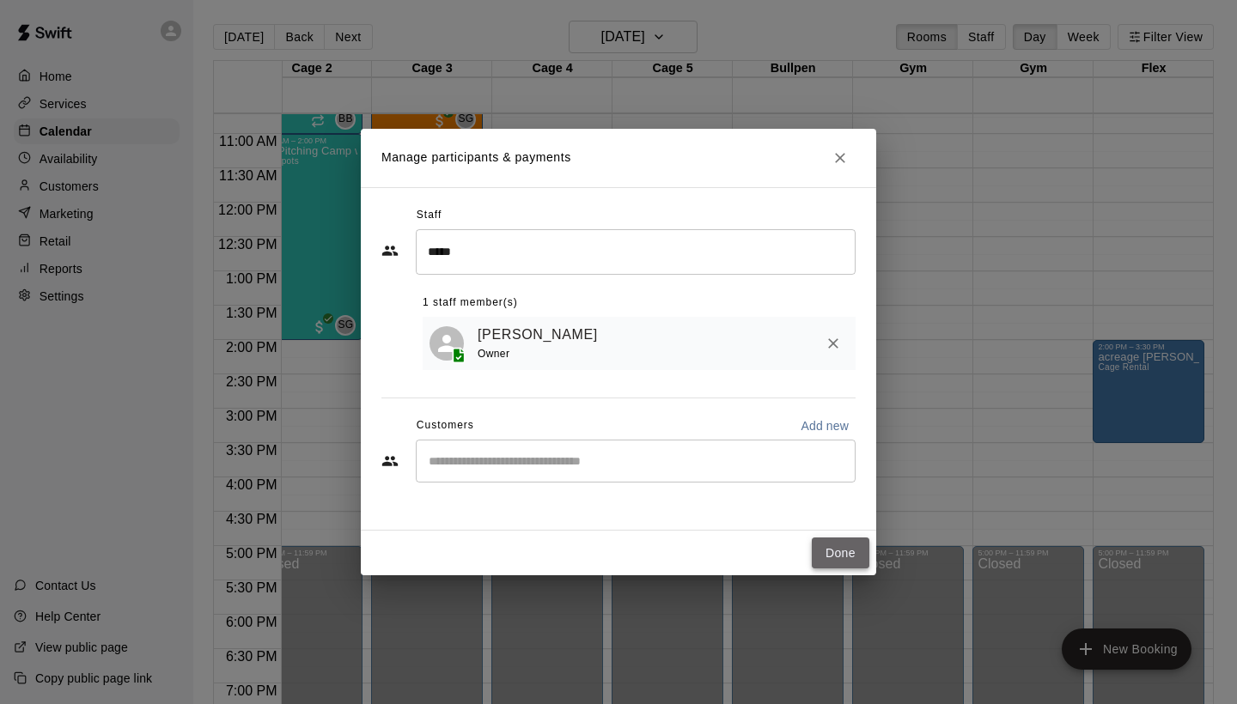
click at [838, 545] on button "Done" at bounding box center [841, 554] width 58 height 32
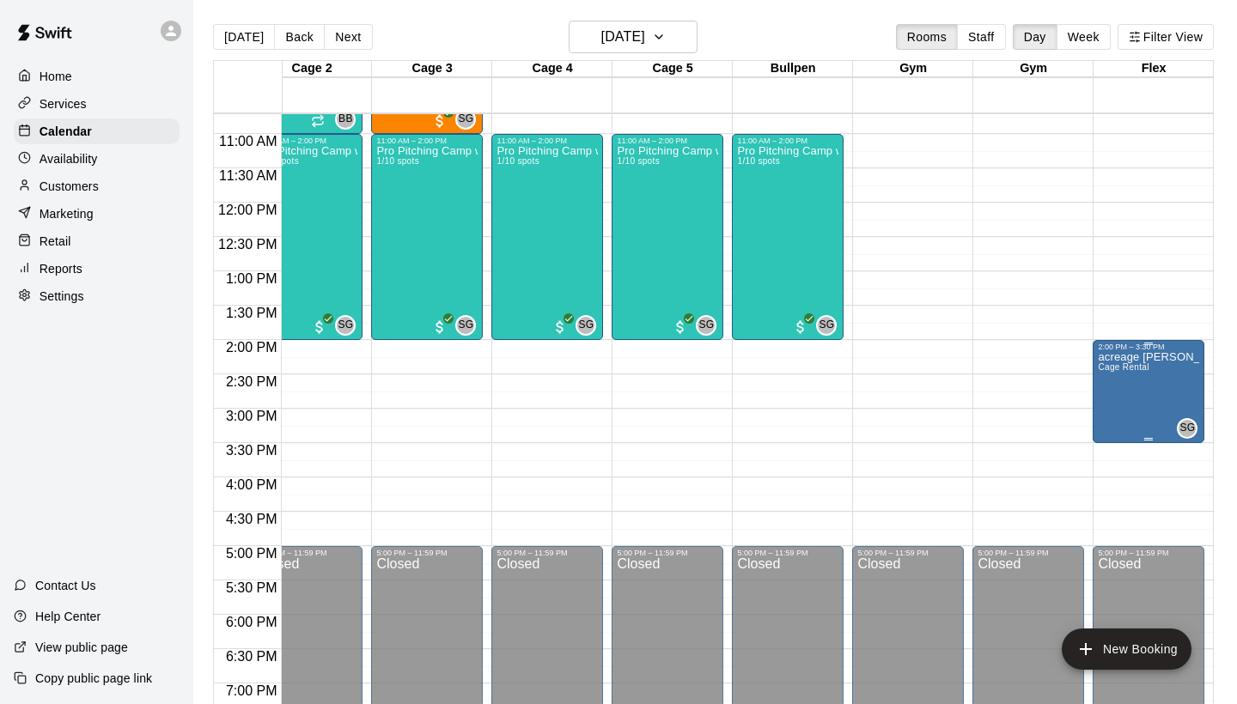
click at [1146, 391] on div "acreage [PERSON_NAME] Cage Rental" at bounding box center [1148, 703] width 101 height 704
click at [1118, 370] on icon "edit" at bounding box center [1114, 370] width 21 height 21
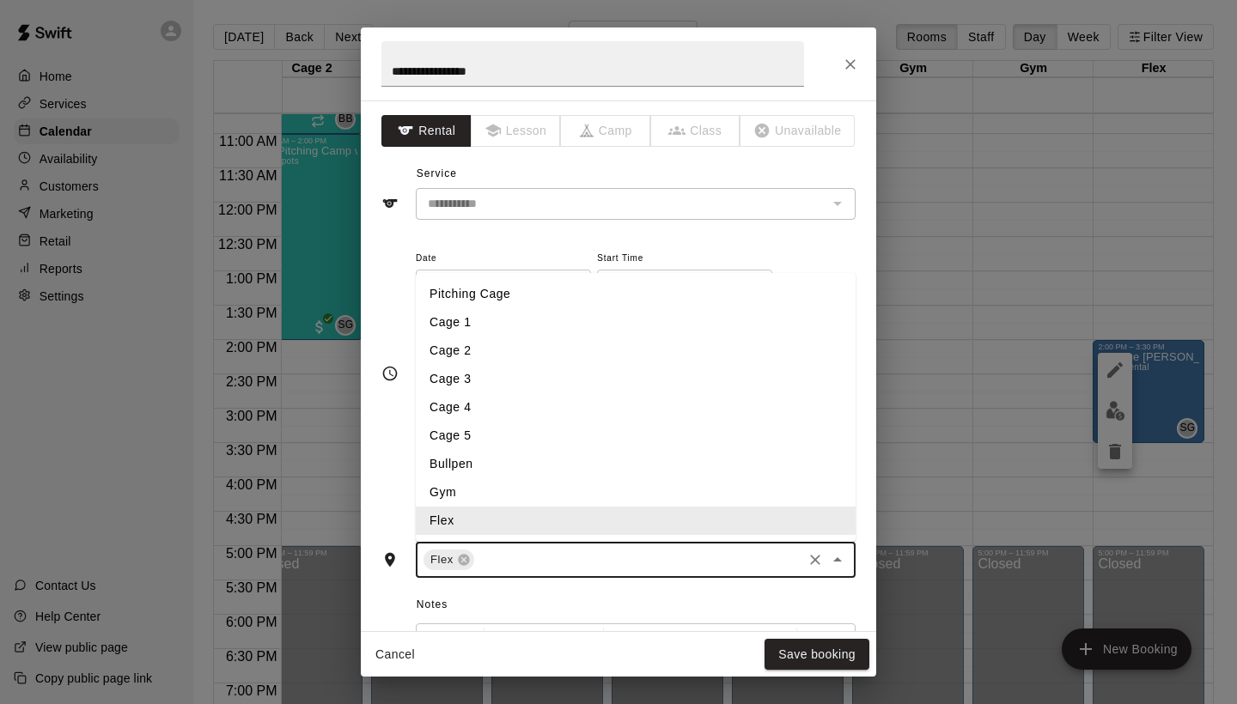
click at [516, 555] on input "text" at bounding box center [638, 560] width 323 height 21
type input "*"
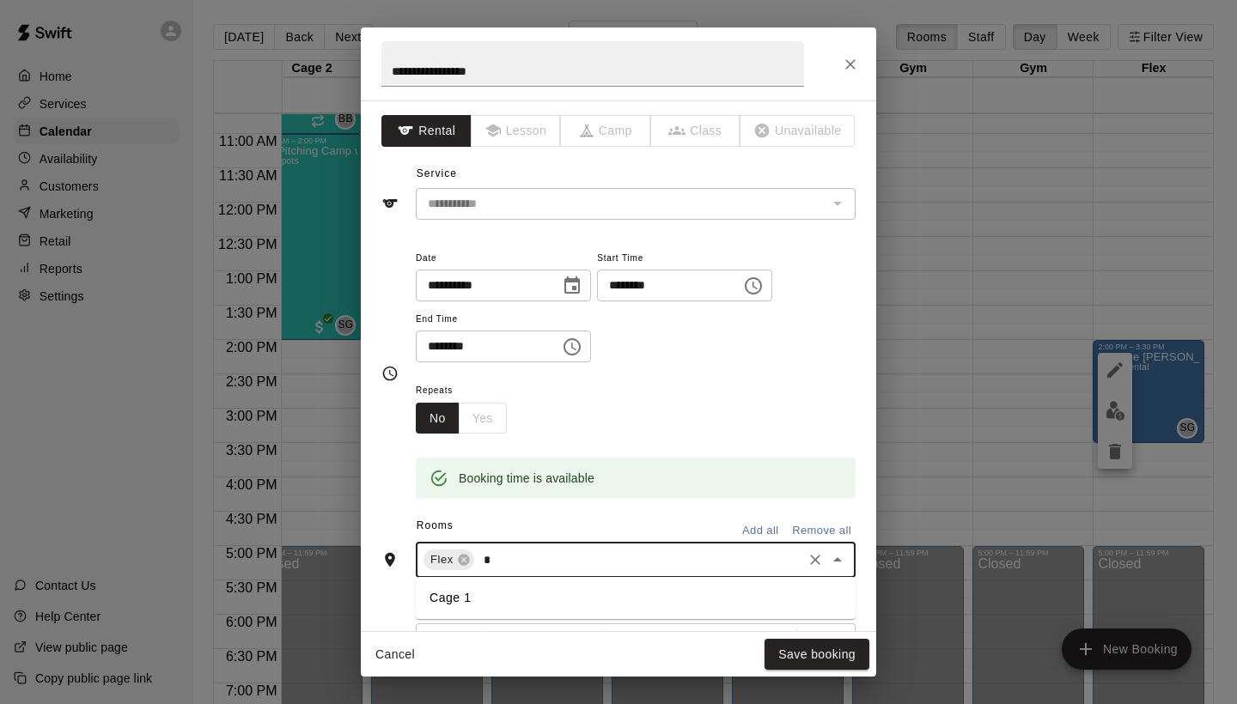
click at [523, 551] on input "*" at bounding box center [638, 560] width 323 height 21
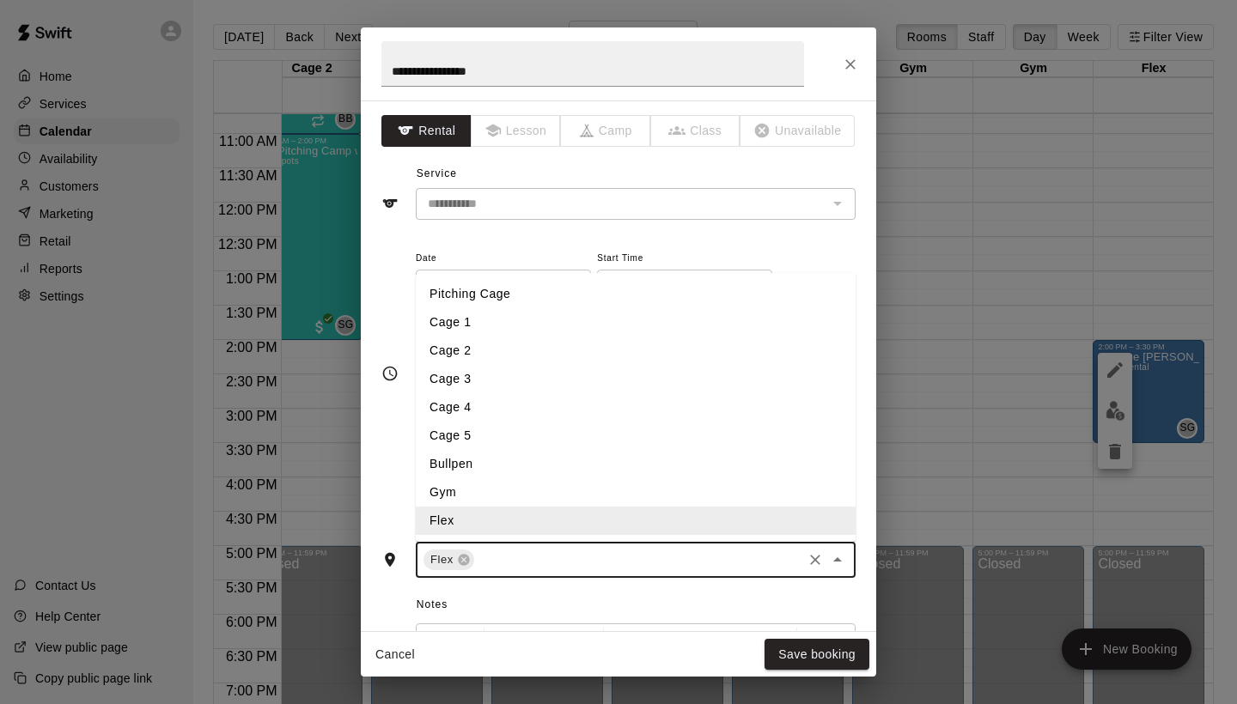
type input "*"
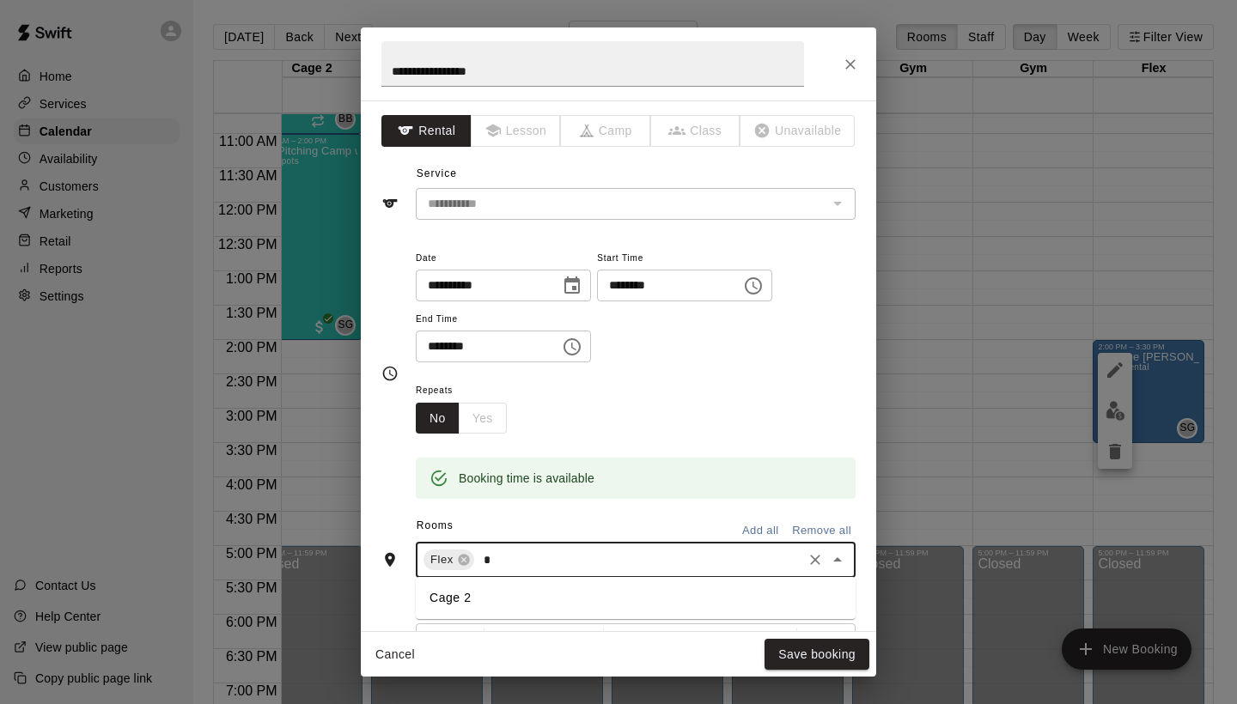
click at [496, 601] on li "Cage 2" at bounding box center [636, 598] width 440 height 28
type input "*"
click at [514, 598] on li "Cage 3" at bounding box center [636, 598] width 440 height 28
click at [811, 648] on button "Save booking" at bounding box center [816, 655] width 105 height 32
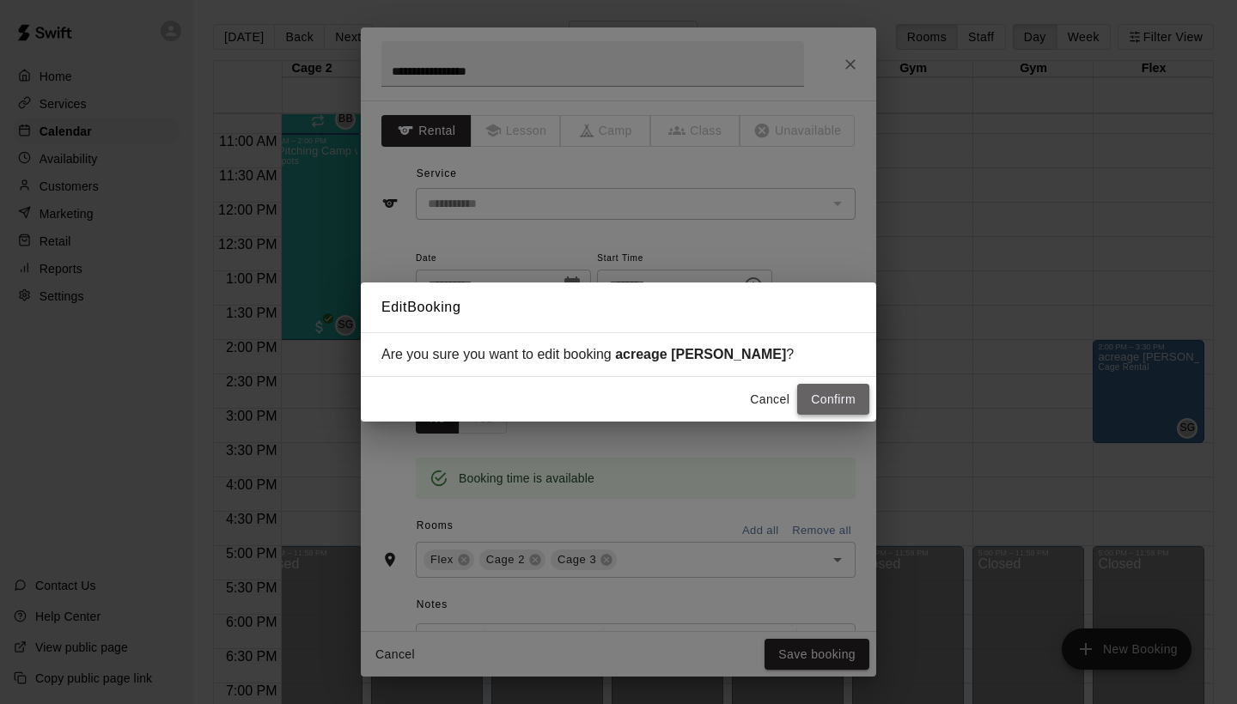
click at [845, 404] on button "Confirm" at bounding box center [833, 400] width 72 height 32
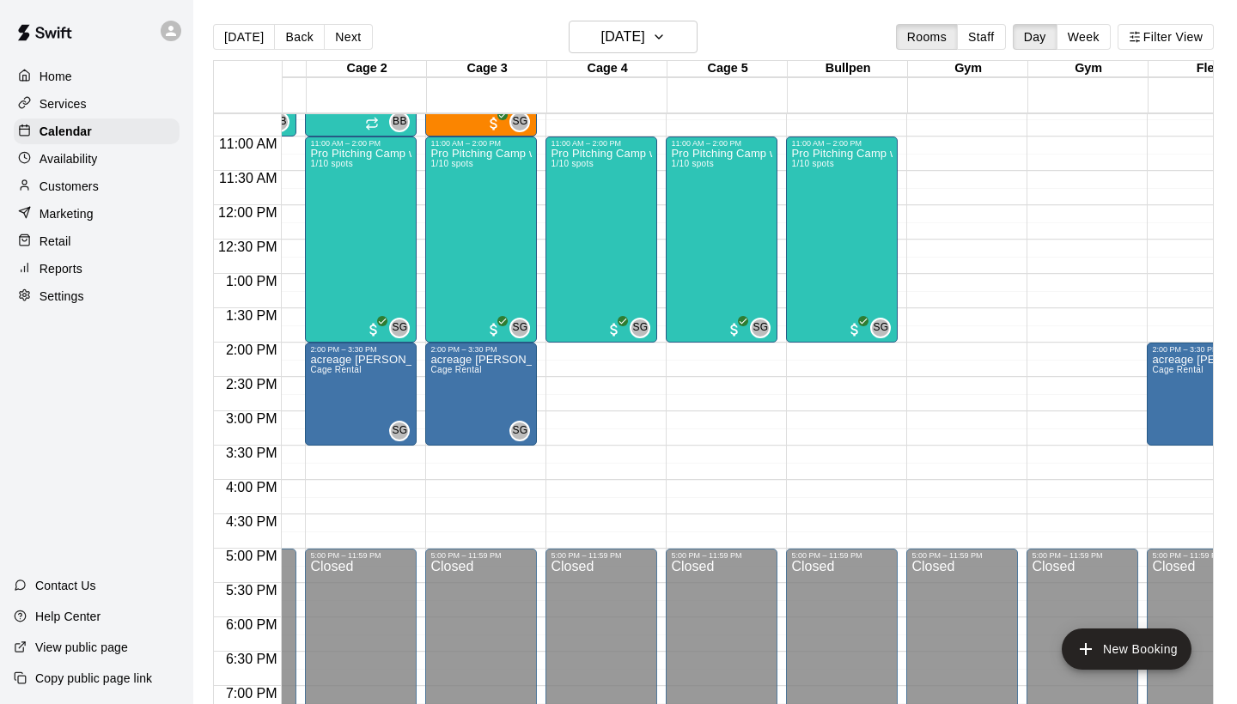
scroll to position [736, 216]
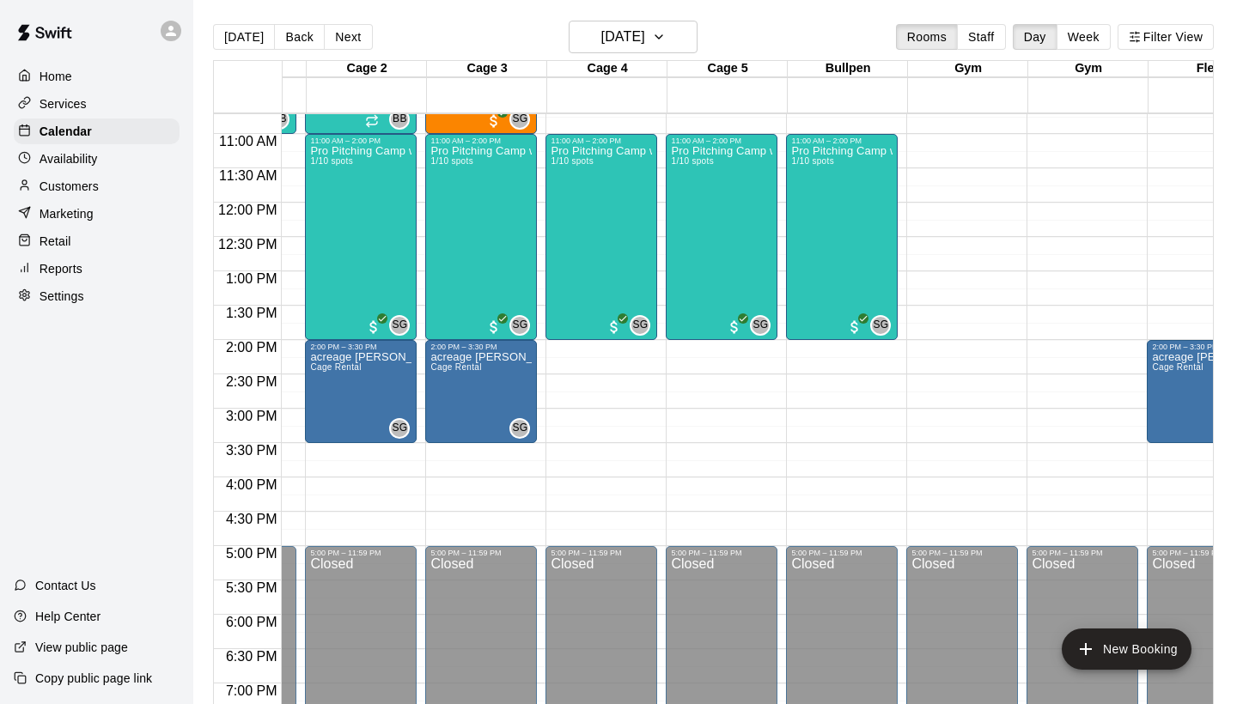
click at [617, 5] on main "[DATE] Back [DATE][DATE] Rooms Staff Day Week Filter View Pitching Cage 23 Sat …" at bounding box center [714, 366] width 1043 height 732
click at [636, 37] on h6 "[DATE]" at bounding box center [623, 37] width 44 height 24
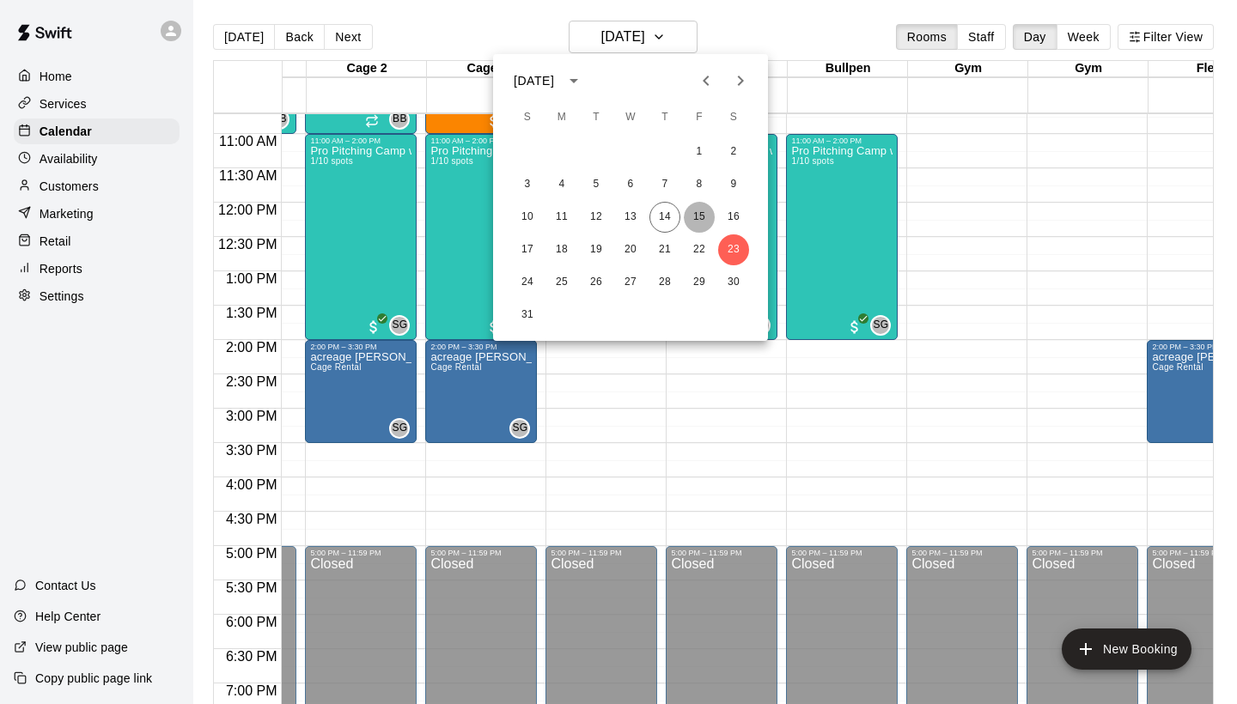
click at [705, 217] on button "15" at bounding box center [699, 217] width 31 height 31
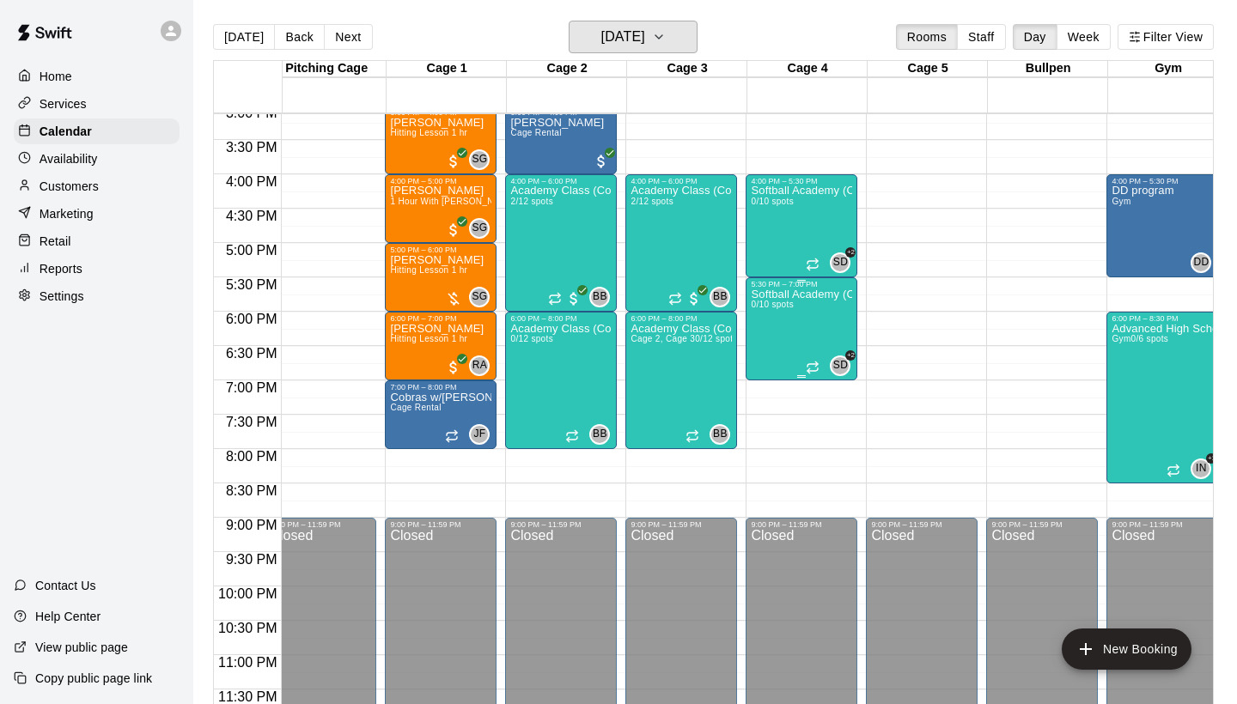
scroll to position [1040, 16]
click at [277, 33] on button "Back" at bounding box center [299, 37] width 51 height 26
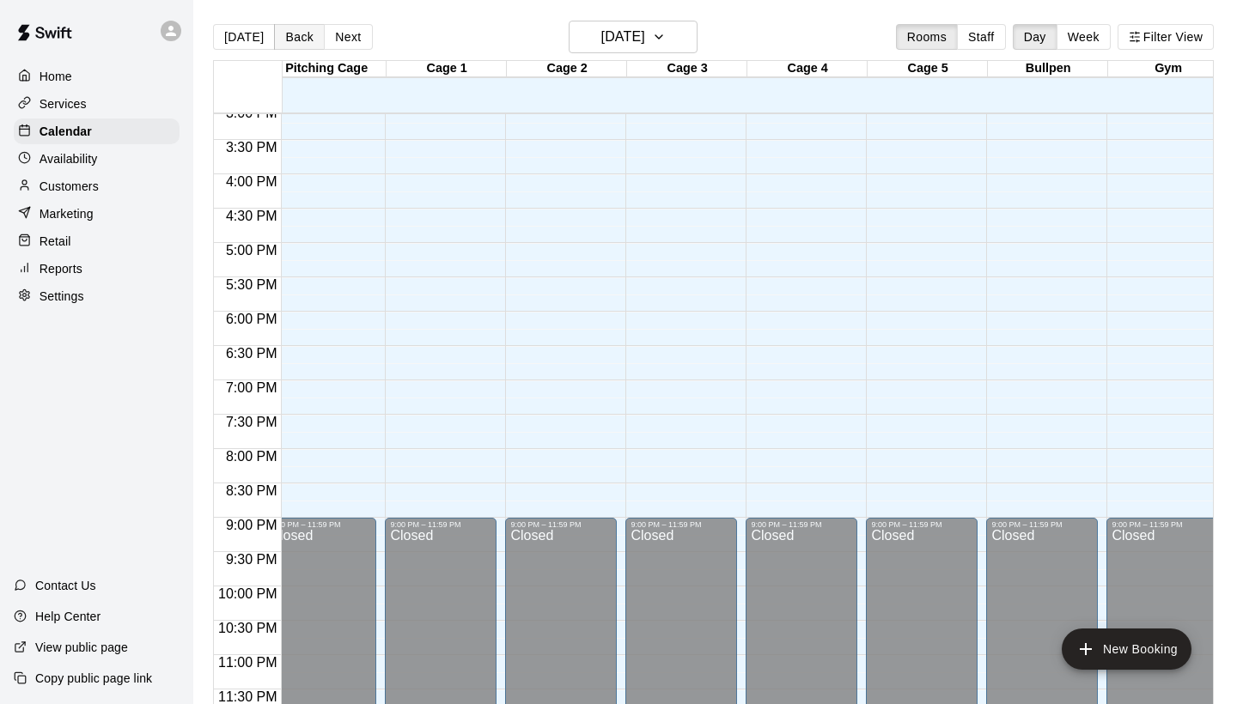
click at [287, 35] on button "Back" at bounding box center [299, 37] width 51 height 26
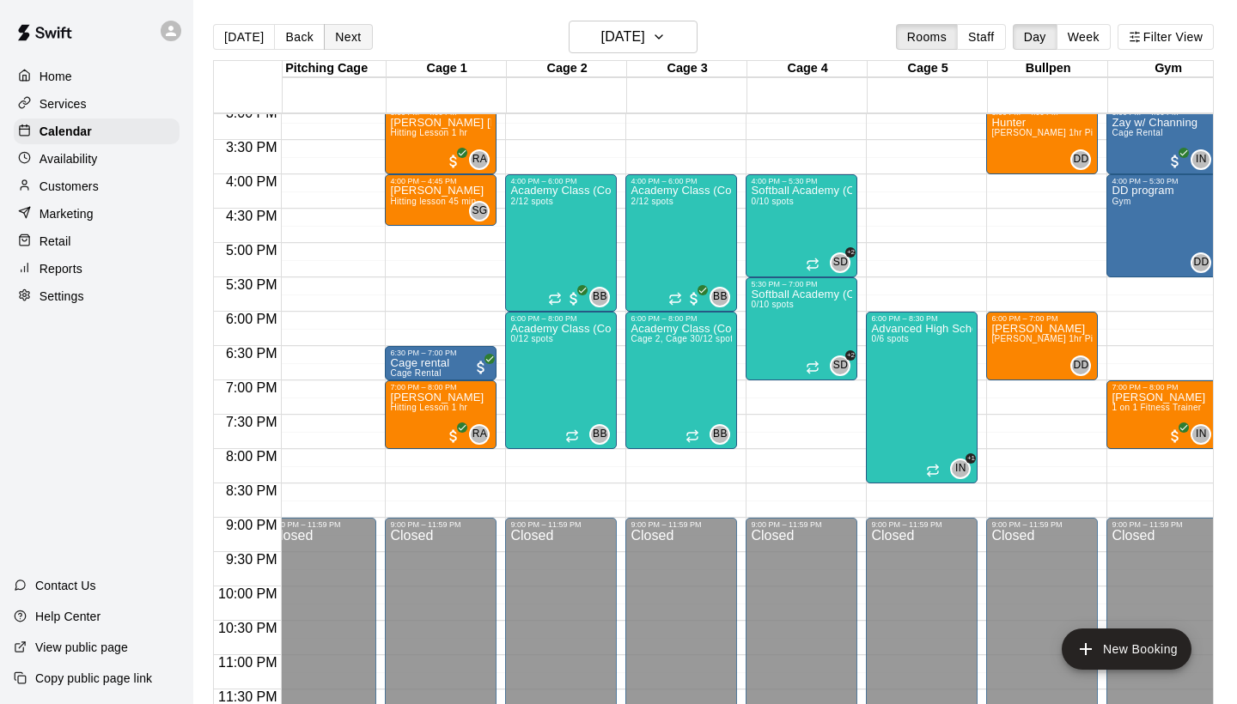
click at [349, 33] on button "Next" at bounding box center [348, 37] width 48 height 26
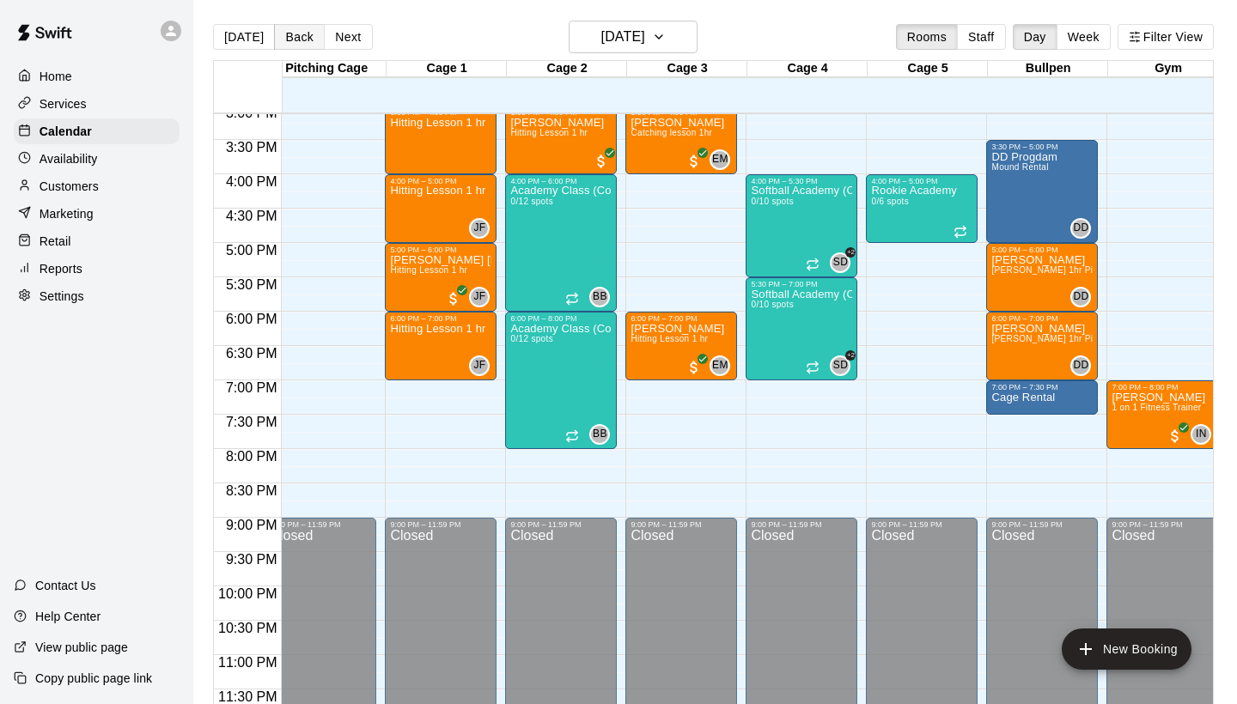
click at [297, 43] on button "Back" at bounding box center [299, 37] width 51 height 26
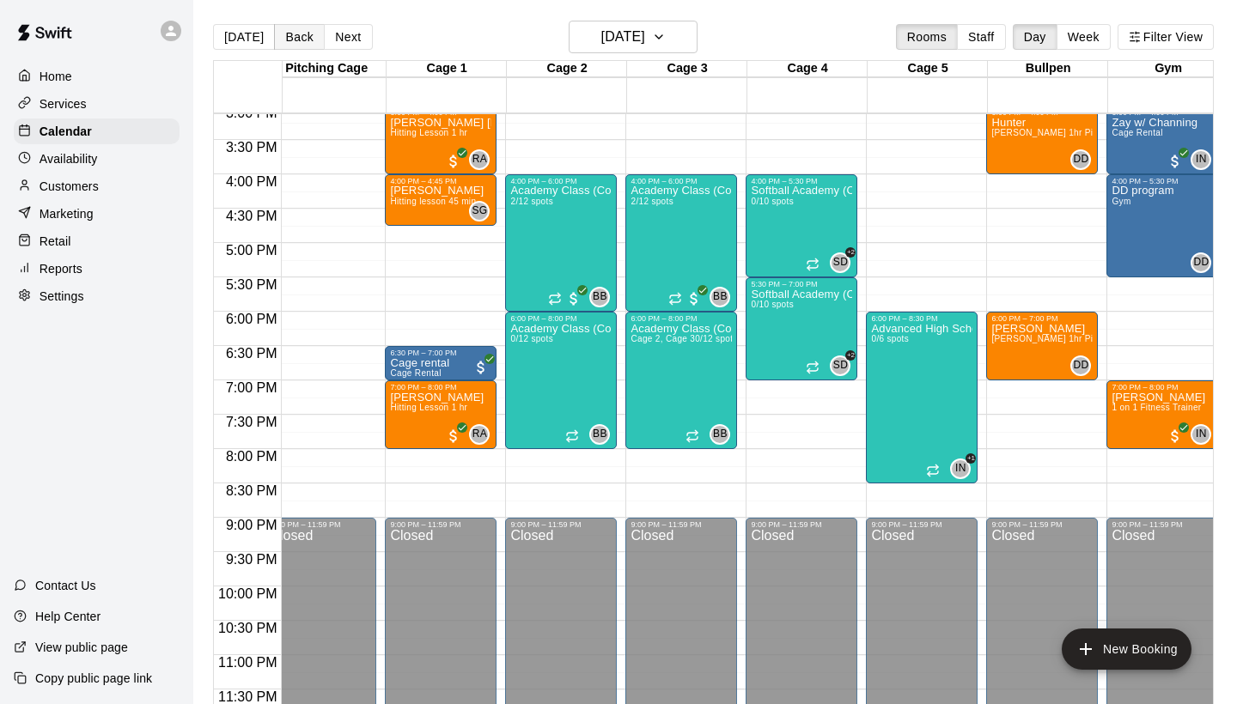
click at [296, 43] on button "Back" at bounding box center [299, 37] width 51 height 26
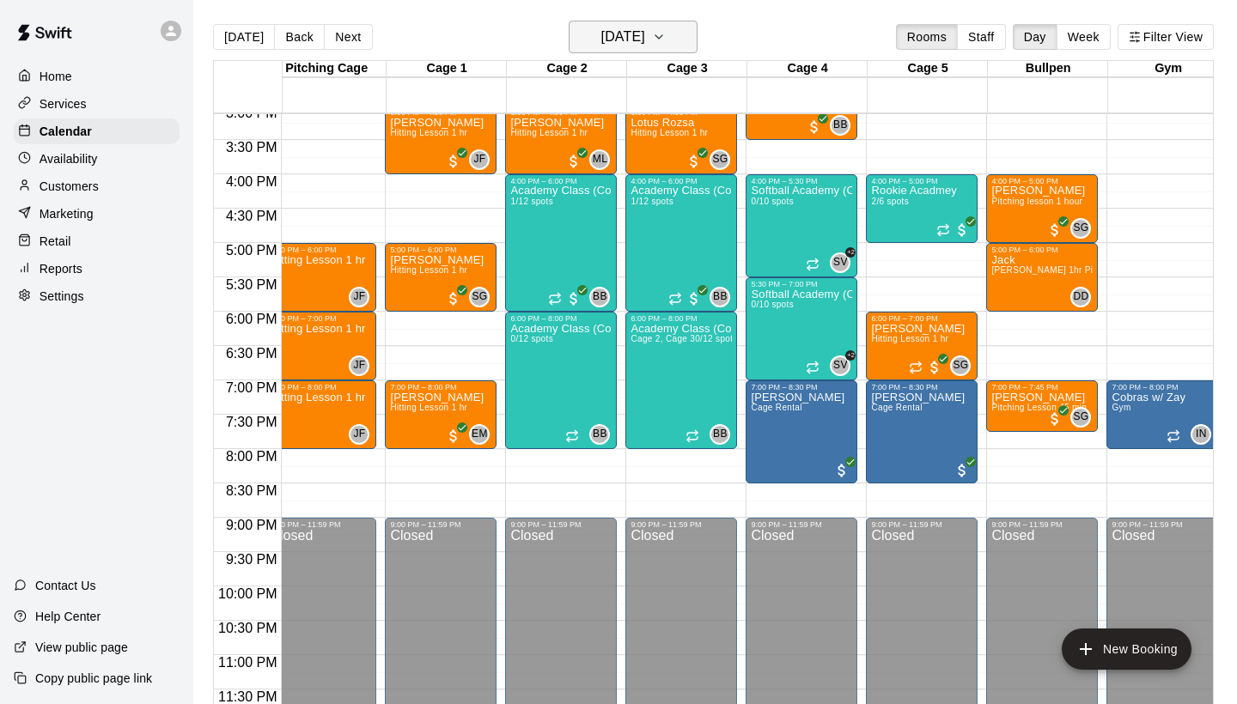
click at [599, 21] on button "[DATE]" at bounding box center [633, 37] width 129 height 33
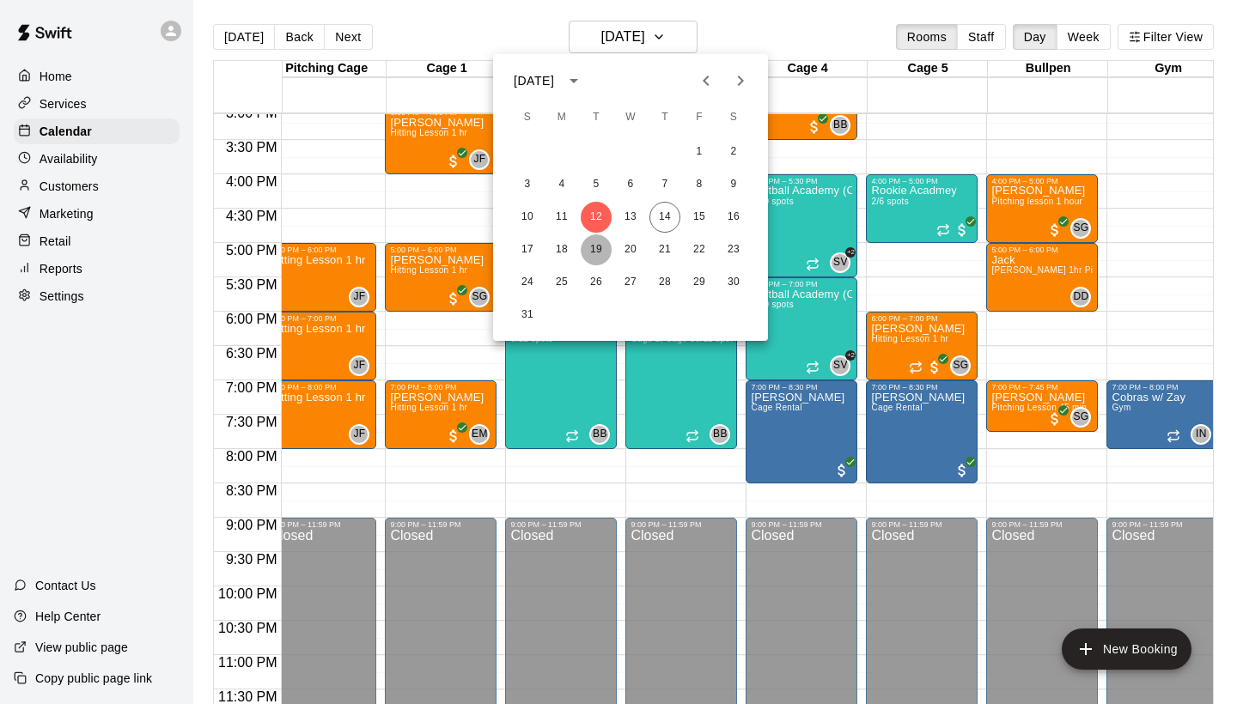
click at [603, 252] on button "19" at bounding box center [596, 249] width 31 height 31
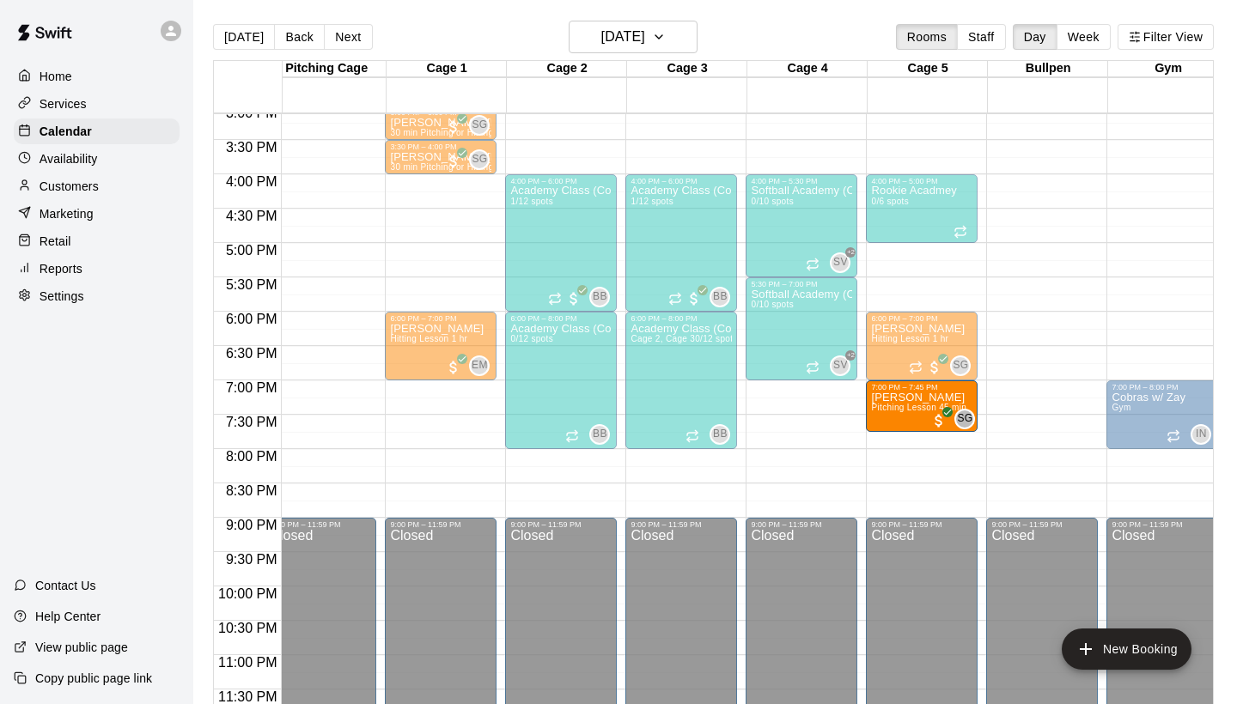
drag, startPoint x: 1023, startPoint y: 403, endPoint x: 943, endPoint y: 406, distance: 79.9
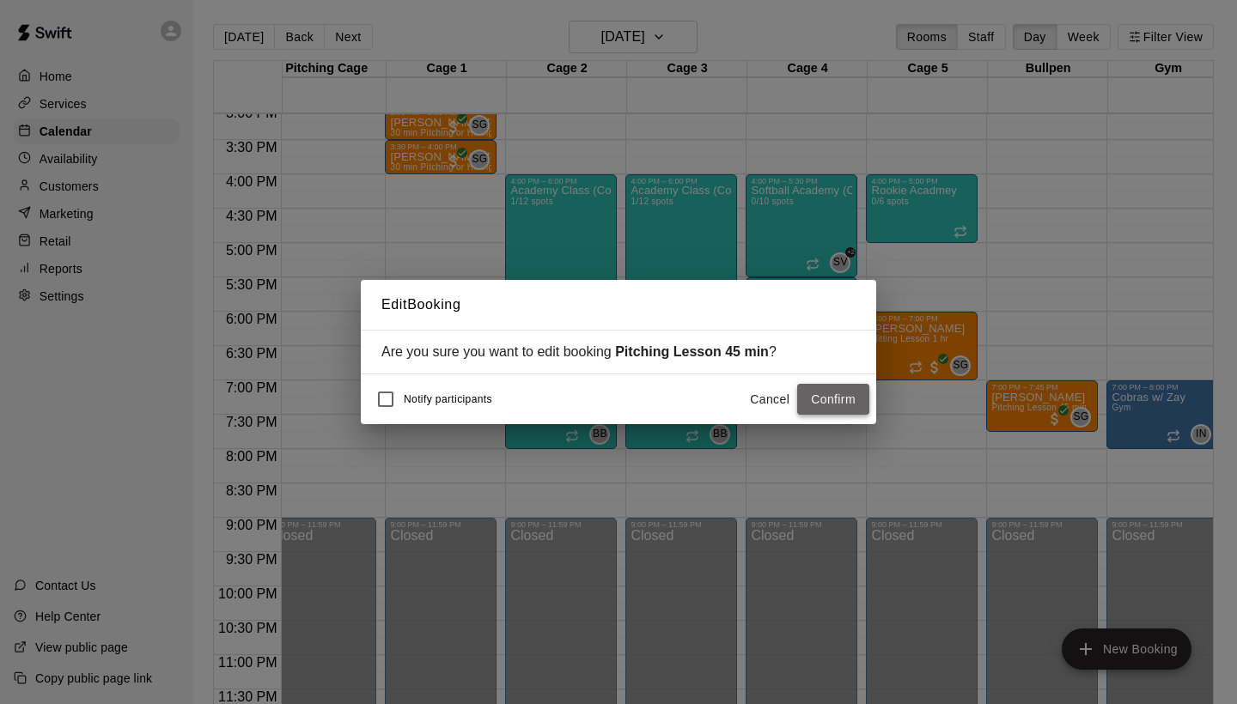
click at [824, 393] on button "Confirm" at bounding box center [833, 400] width 72 height 32
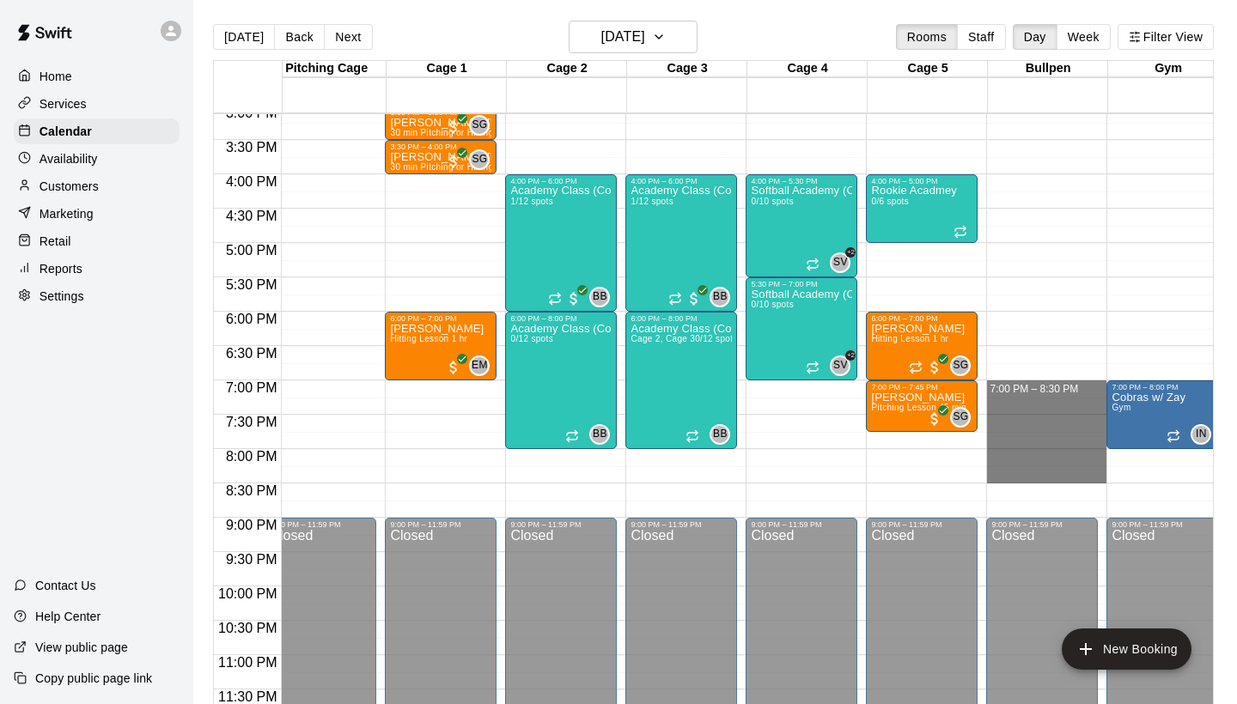
drag, startPoint x: 1056, startPoint y: 384, endPoint x: 1062, endPoint y: 475, distance: 91.2
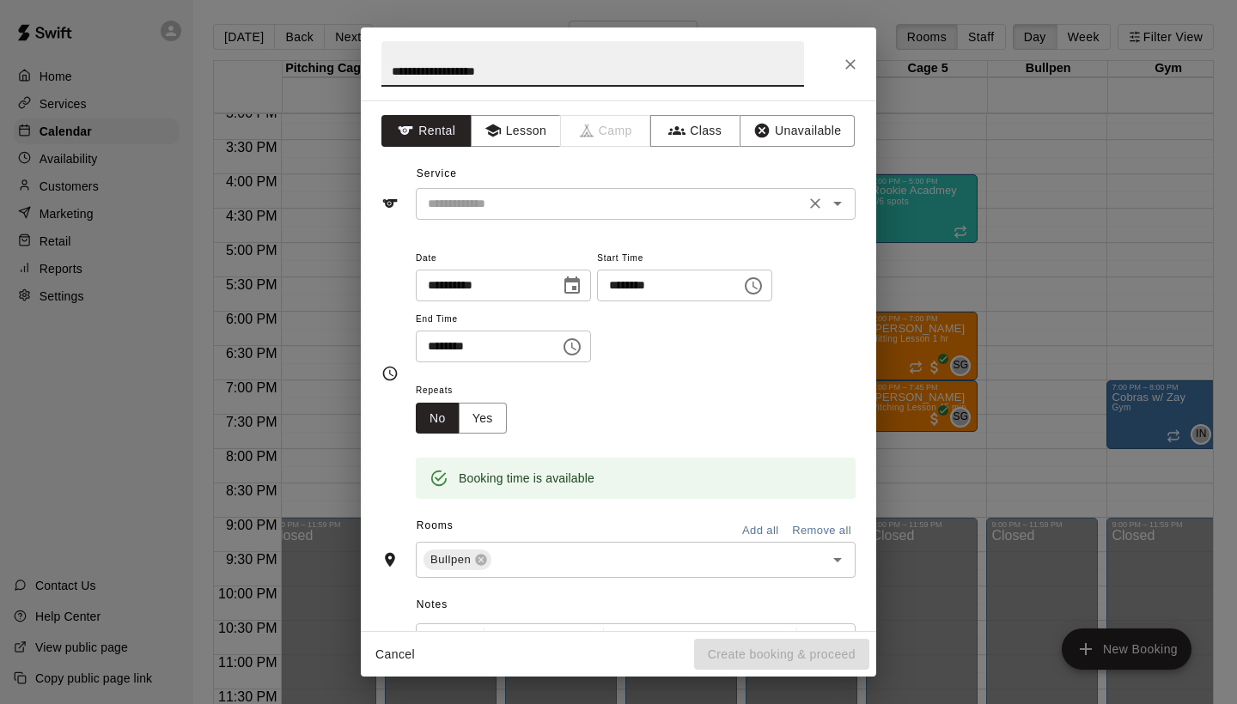
click at [566, 189] on div "​" at bounding box center [636, 204] width 440 height 32
type input "**********"
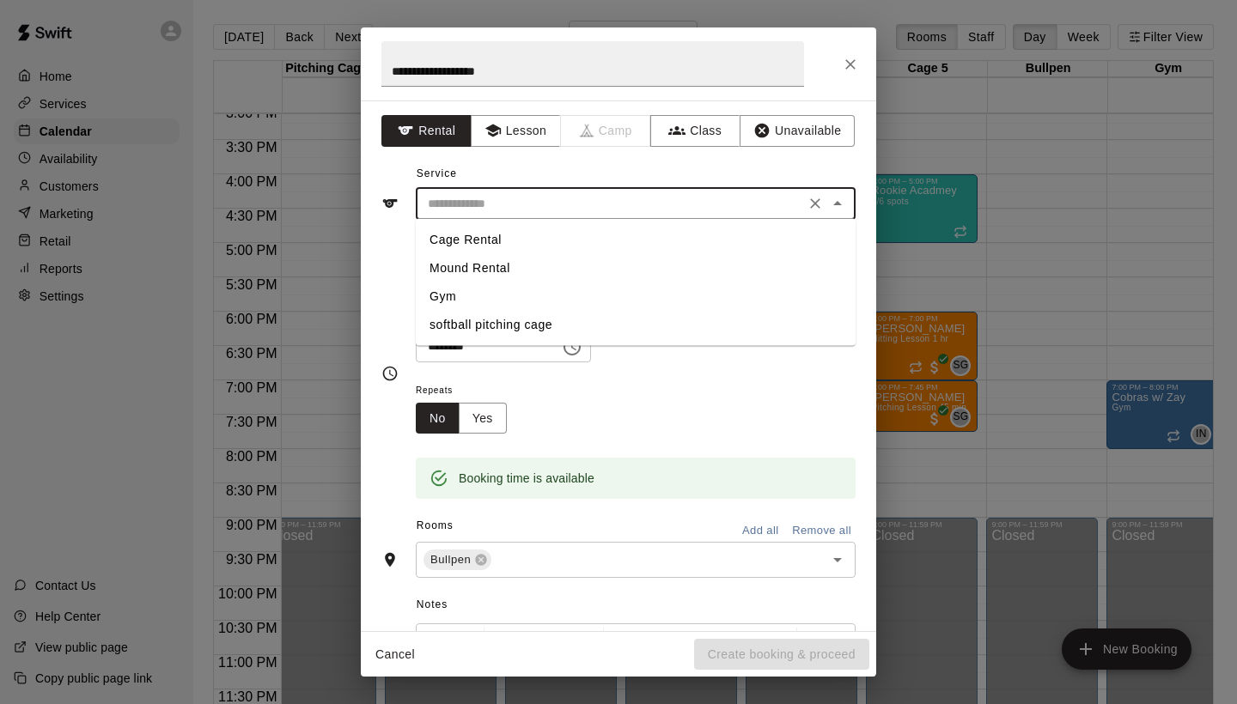
click at [538, 244] on li "Cage Rental" at bounding box center [636, 240] width 440 height 28
type input "**********"
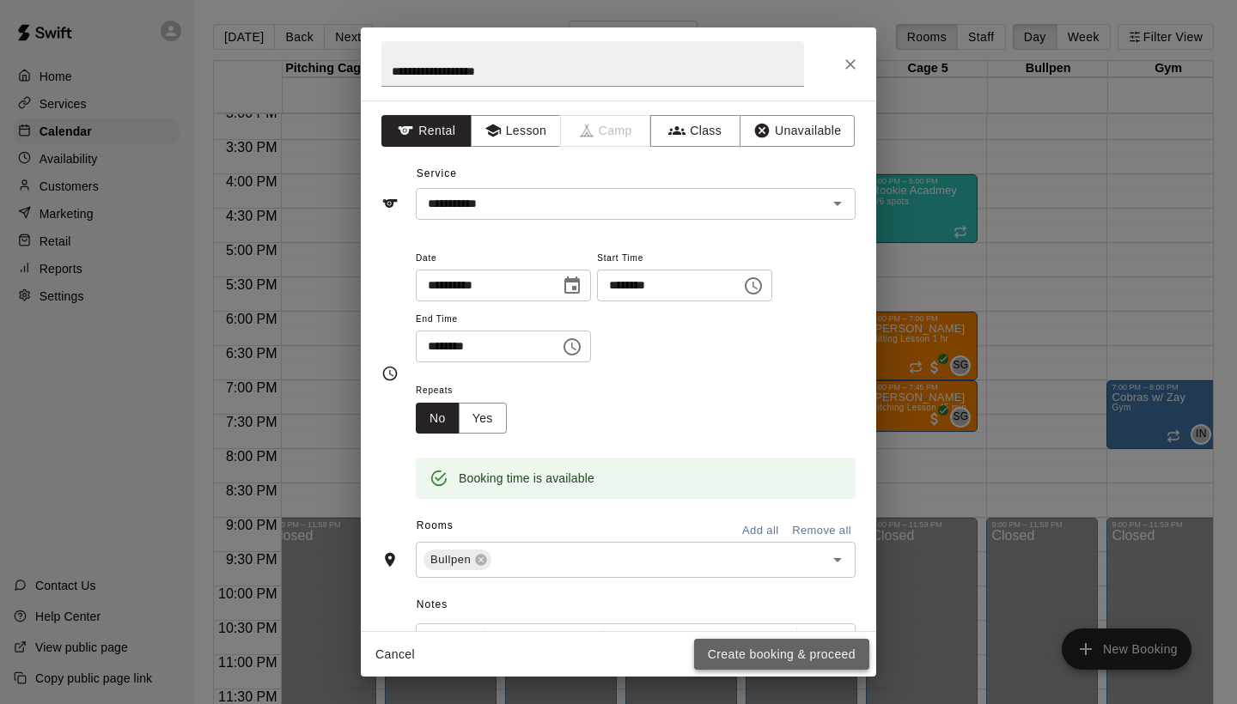
click at [739, 648] on button "Create booking & proceed" at bounding box center [781, 655] width 175 height 32
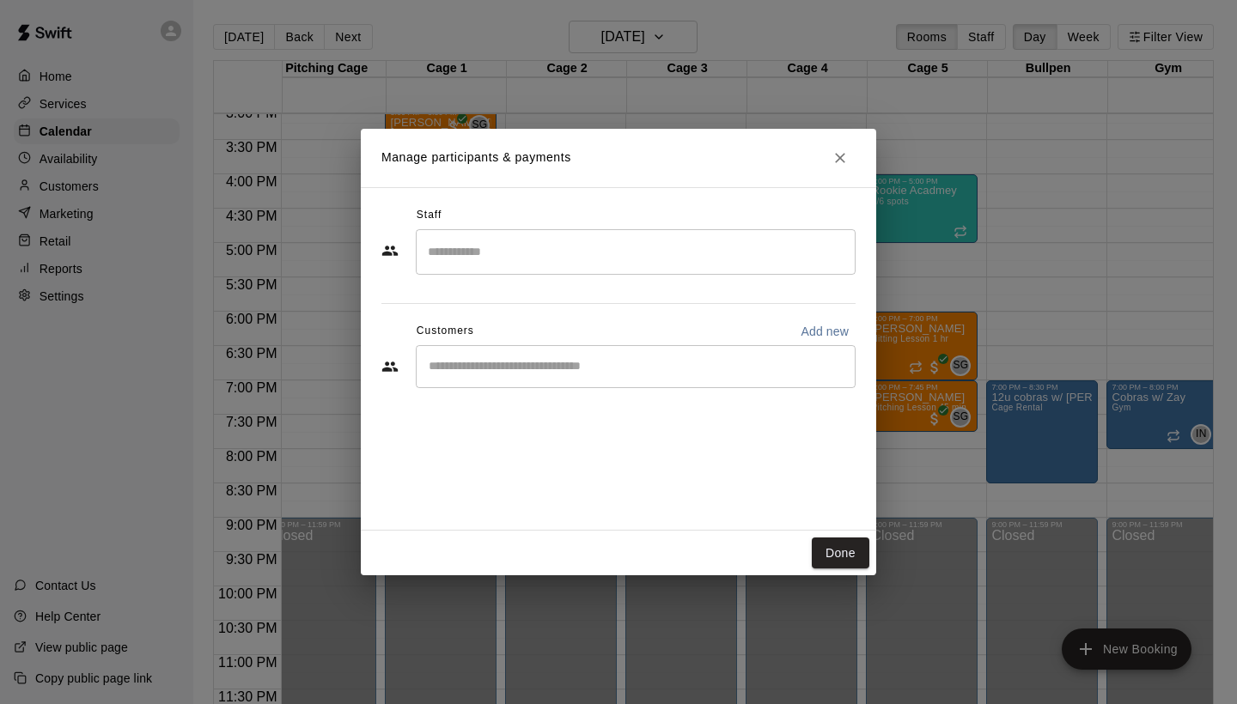
click at [619, 256] on input "Search staff" at bounding box center [635, 252] width 424 height 30
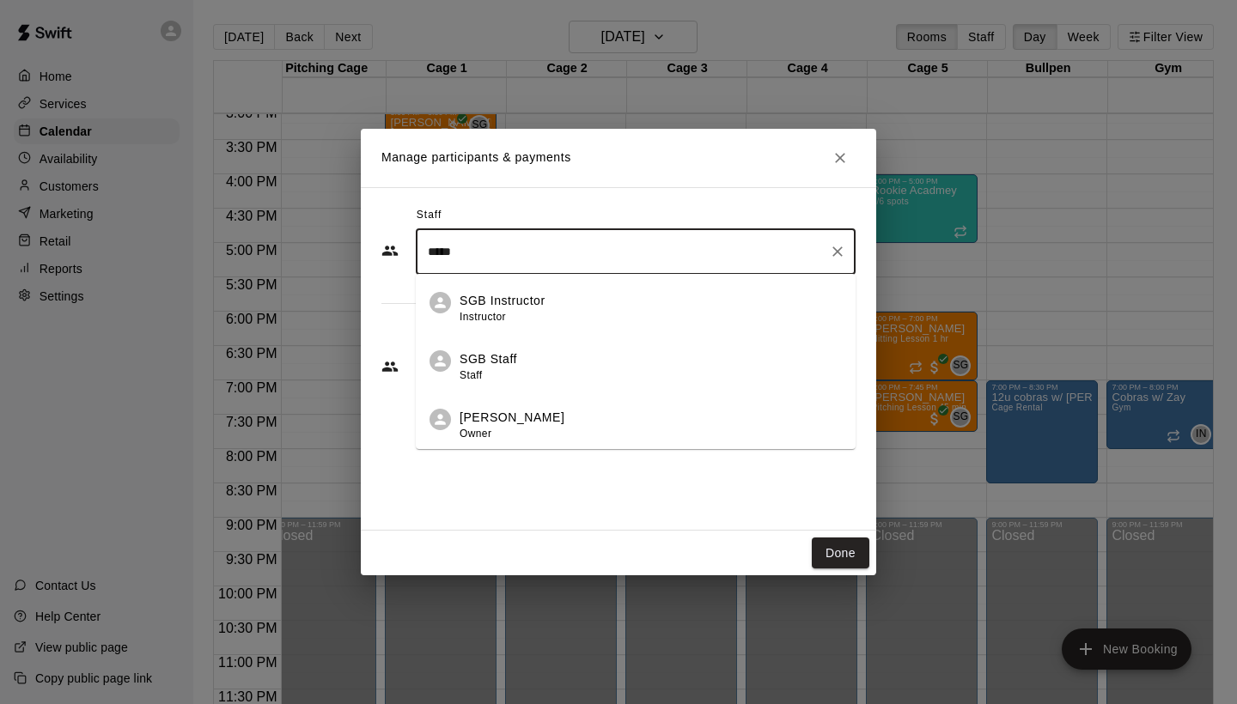
click at [595, 429] on div "[PERSON_NAME] Owner" at bounding box center [650, 425] width 382 height 33
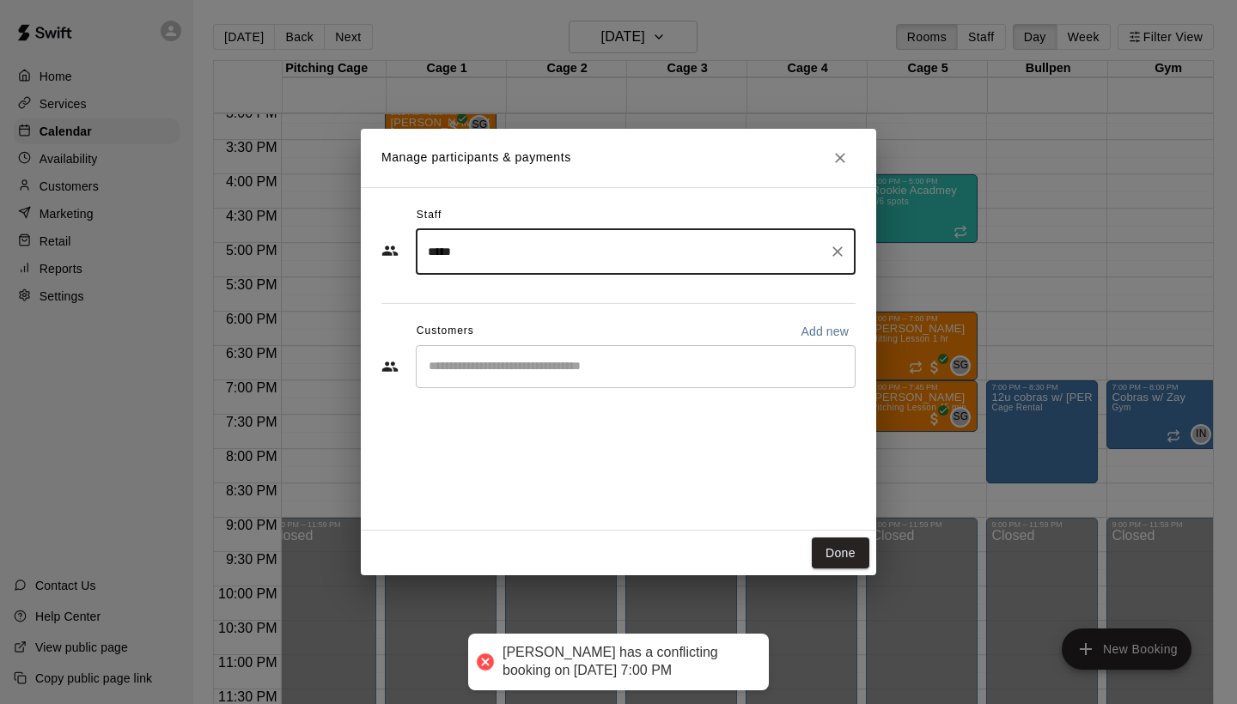
click at [548, 350] on div "​" at bounding box center [636, 366] width 440 height 43
type input "*****"
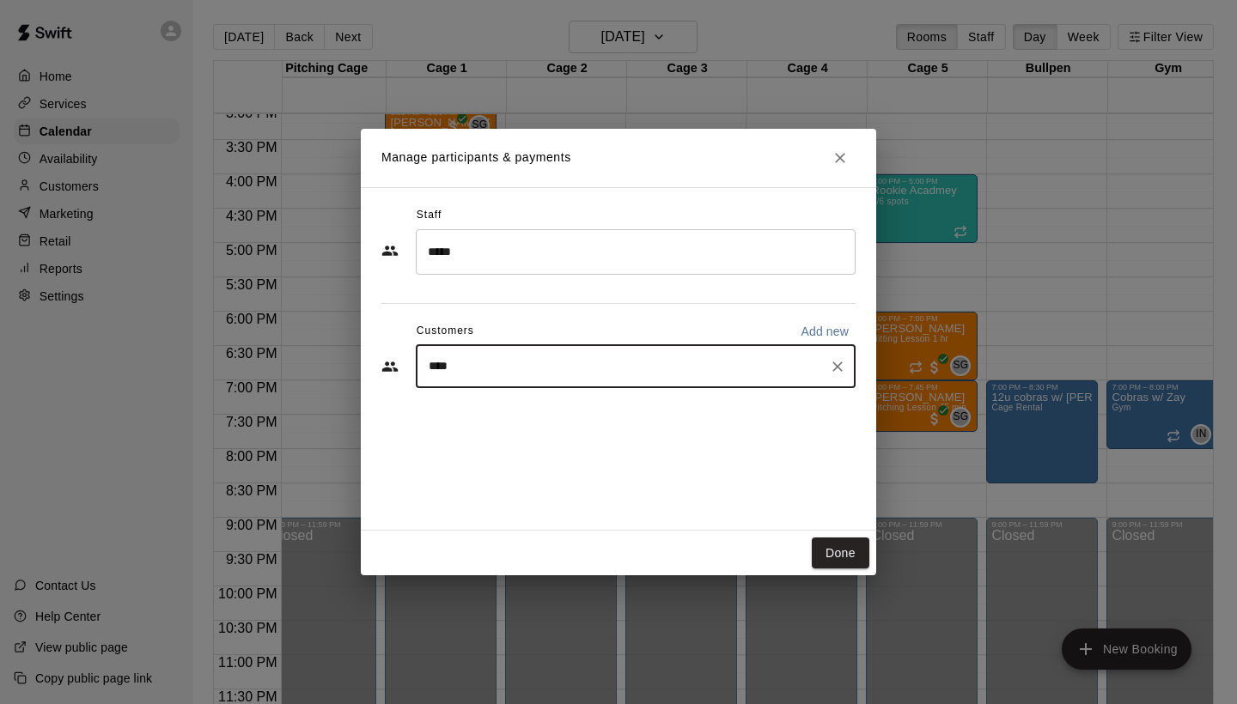
type input "*****"
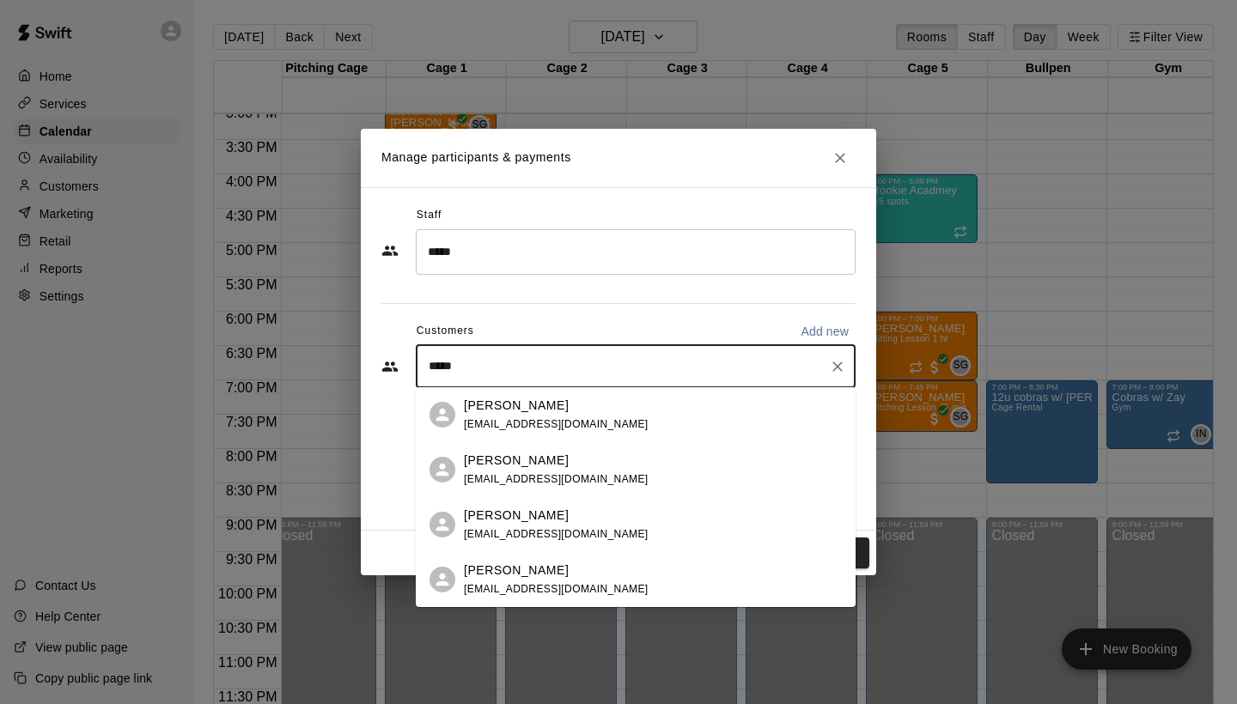
click at [536, 605] on div "[PERSON_NAME] [EMAIL_ADDRESS][DOMAIN_NAME]" at bounding box center [636, 579] width 440 height 55
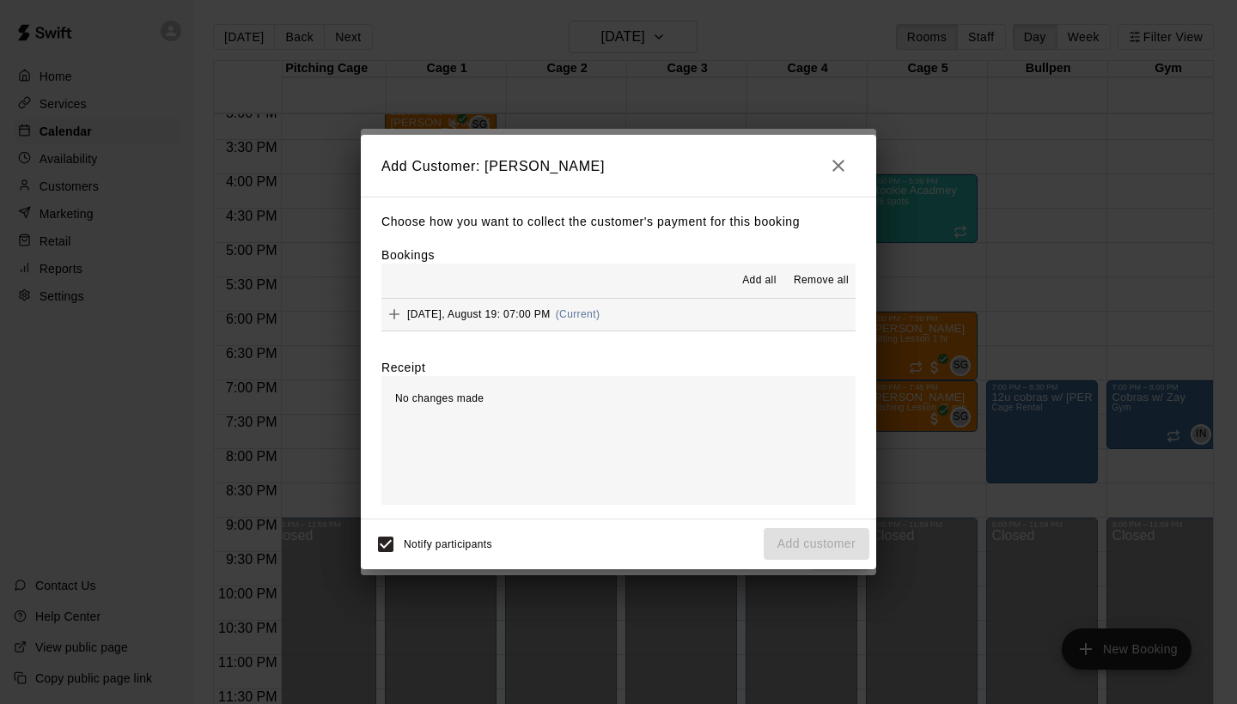
click at [524, 316] on span "[DATE], August 19: 07:00 PM" at bounding box center [478, 314] width 143 height 12
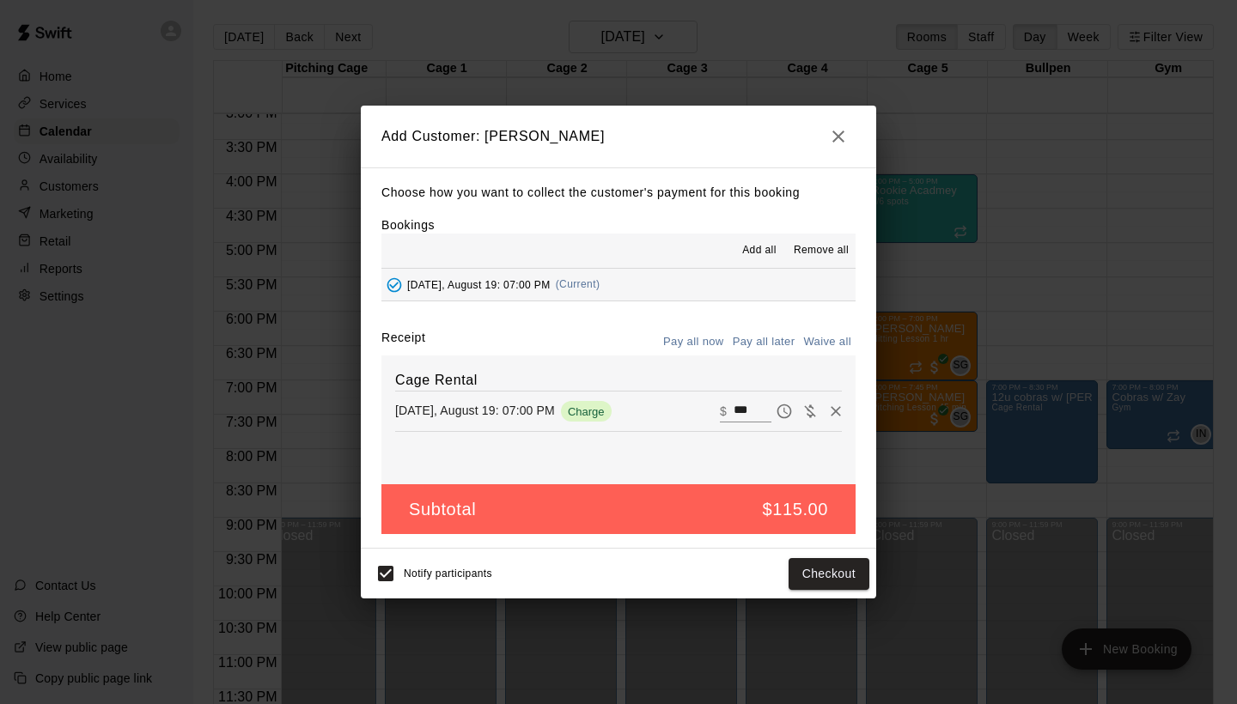
click at [826, 339] on button "Waive all" at bounding box center [827, 342] width 57 height 27
type input "*"
click at [806, 569] on button "Add customer" at bounding box center [816, 574] width 106 height 32
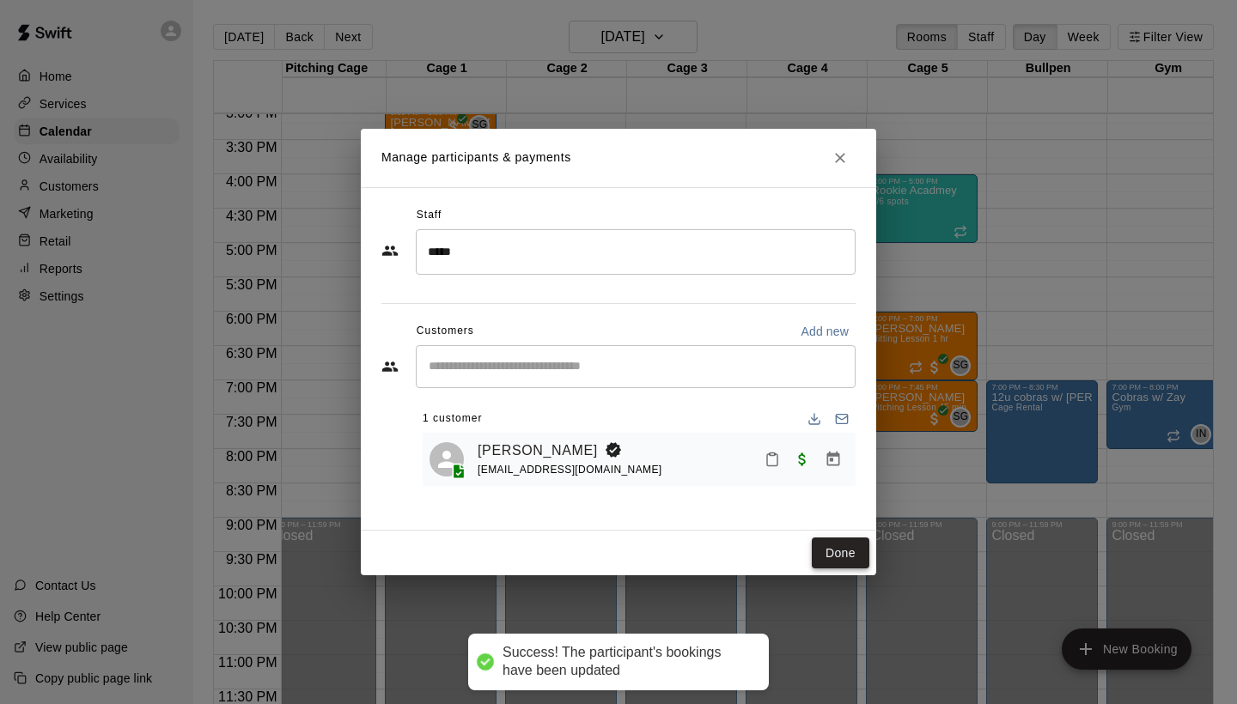
click at [831, 549] on button "Done" at bounding box center [841, 554] width 58 height 32
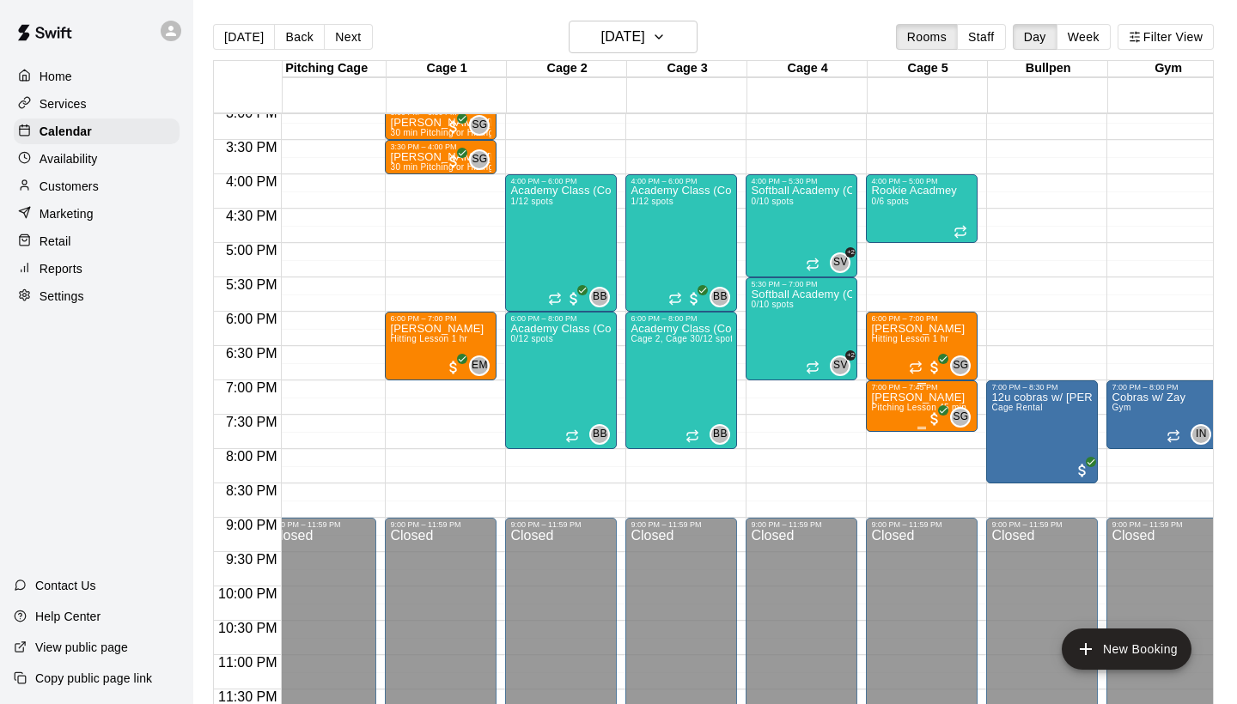
click at [915, 410] on span "Pitching Lesson 45 min" at bounding box center [918, 407] width 95 height 9
click at [891, 453] on img "edit" at bounding box center [889, 462] width 20 height 20
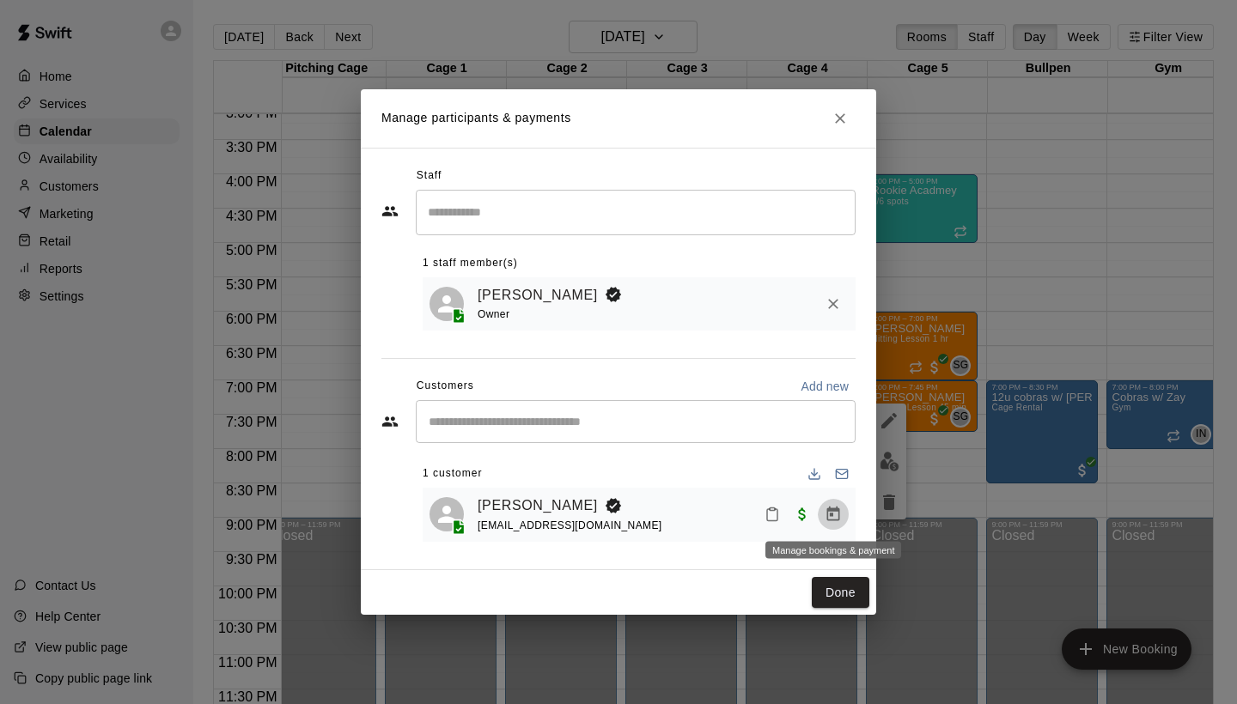
click at [833, 512] on icon "Manage bookings & payment" at bounding box center [832, 514] width 17 height 17
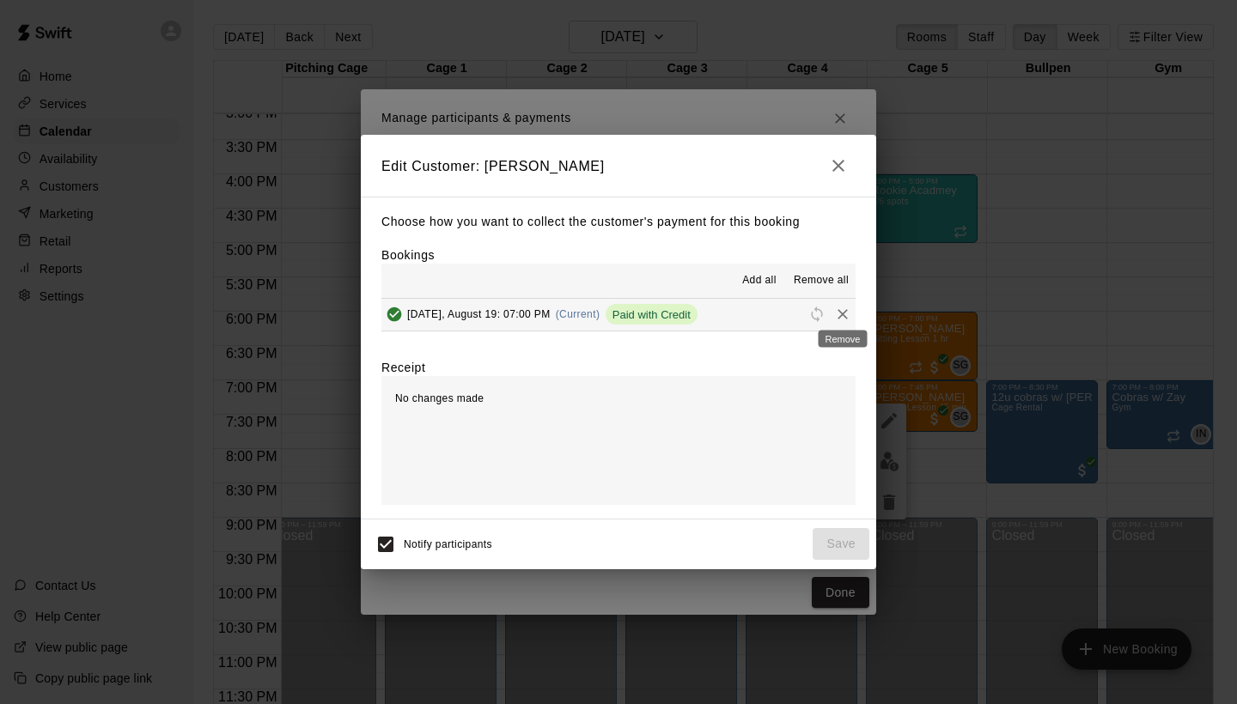
click at [835, 313] on icon "Remove" at bounding box center [842, 314] width 17 height 17
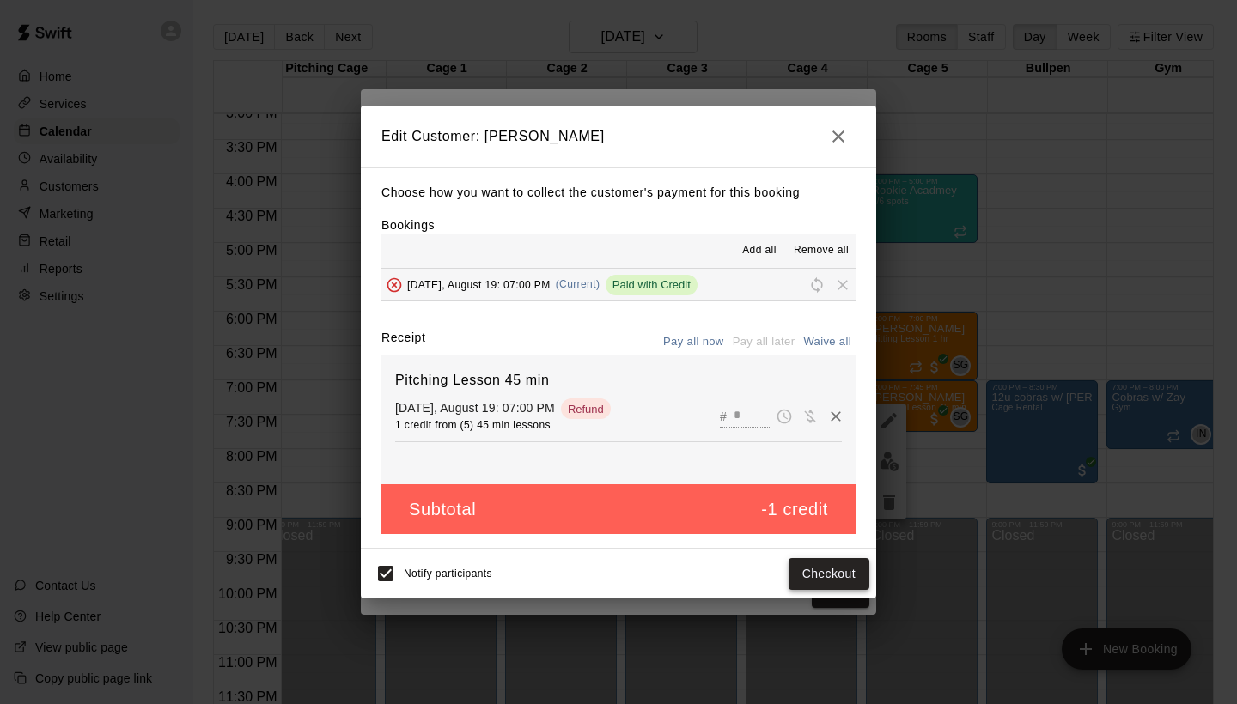
click at [831, 564] on button "Checkout" at bounding box center [828, 574] width 81 height 32
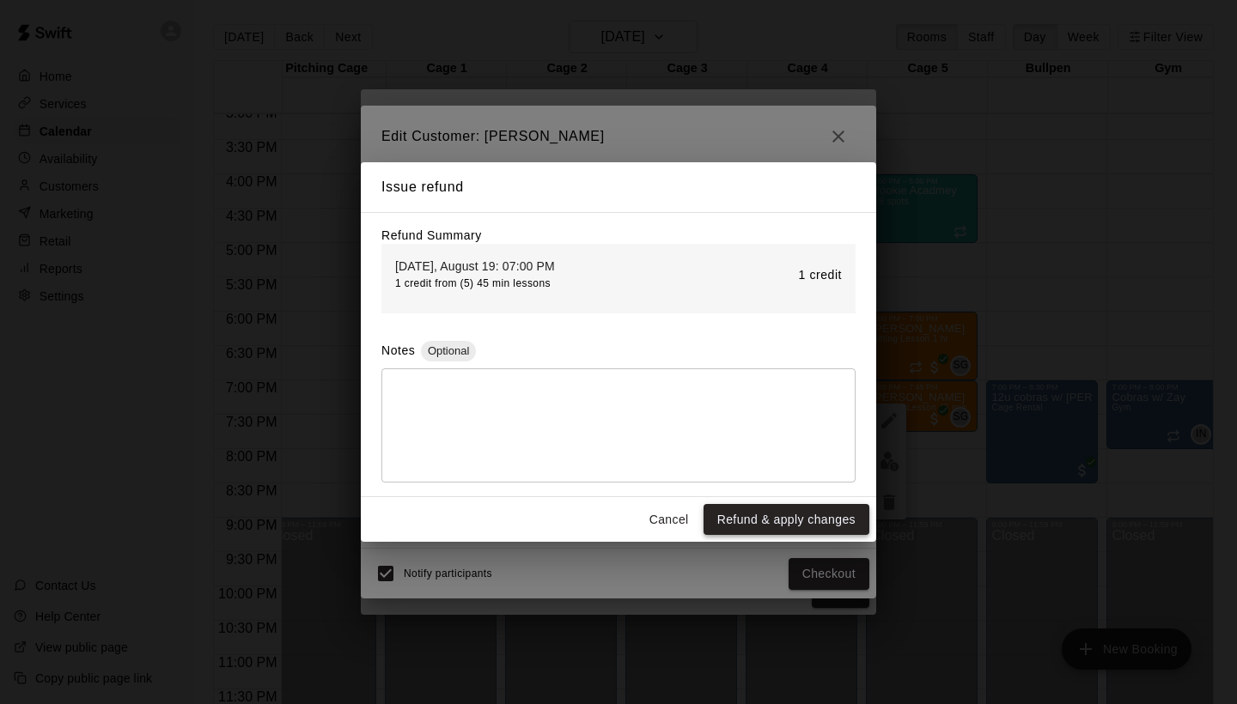
click at [770, 516] on button "Refund & apply changes" at bounding box center [786, 520] width 166 height 32
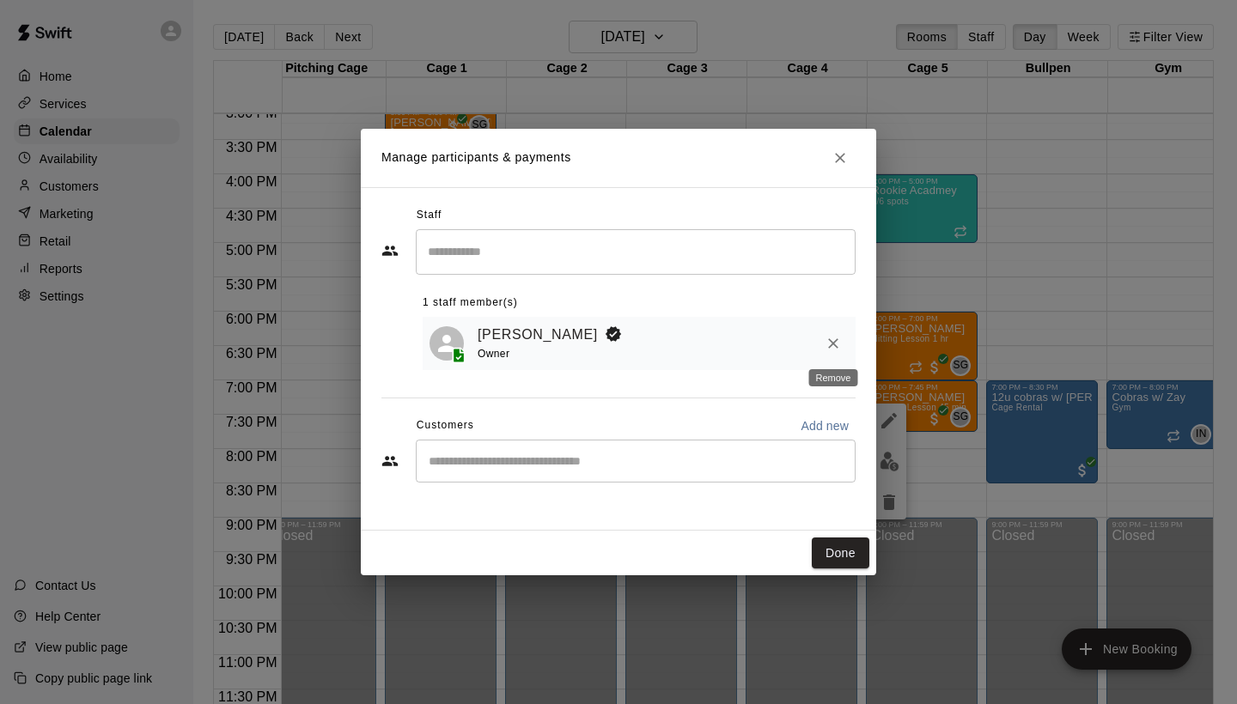
click at [829, 346] on icon "Remove" at bounding box center [833, 343] width 10 height 10
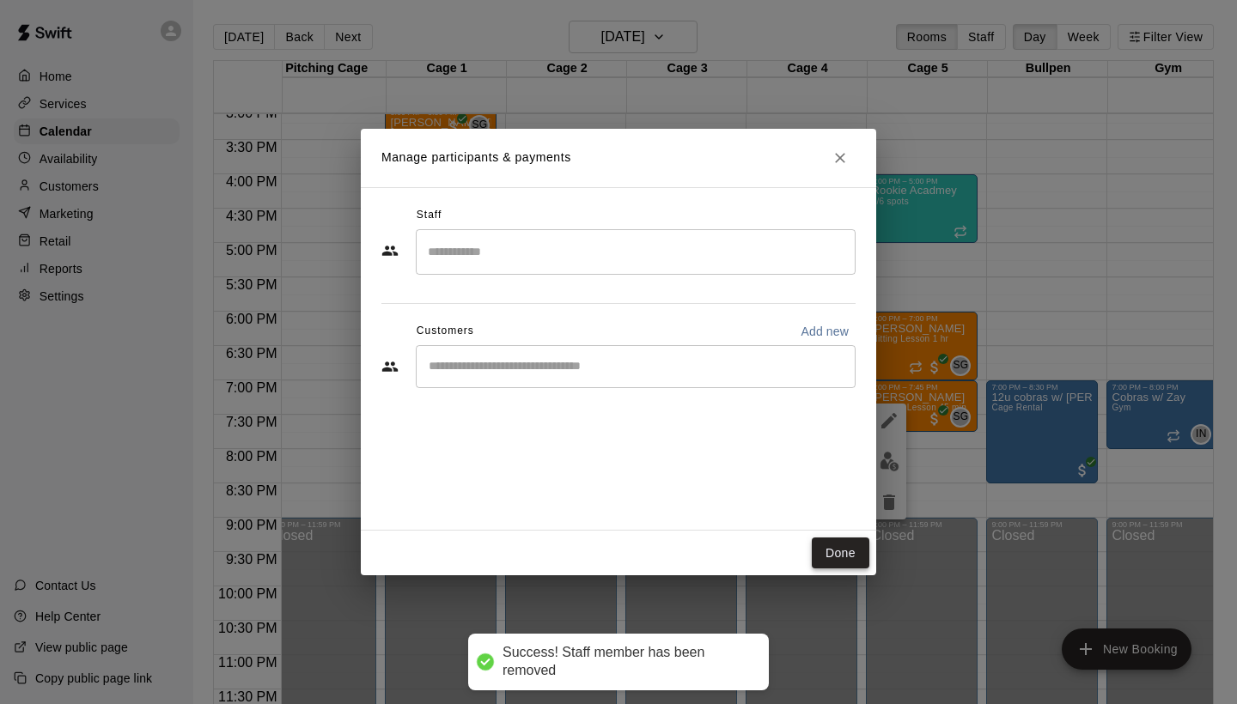
click at [841, 544] on button "Done" at bounding box center [841, 554] width 58 height 32
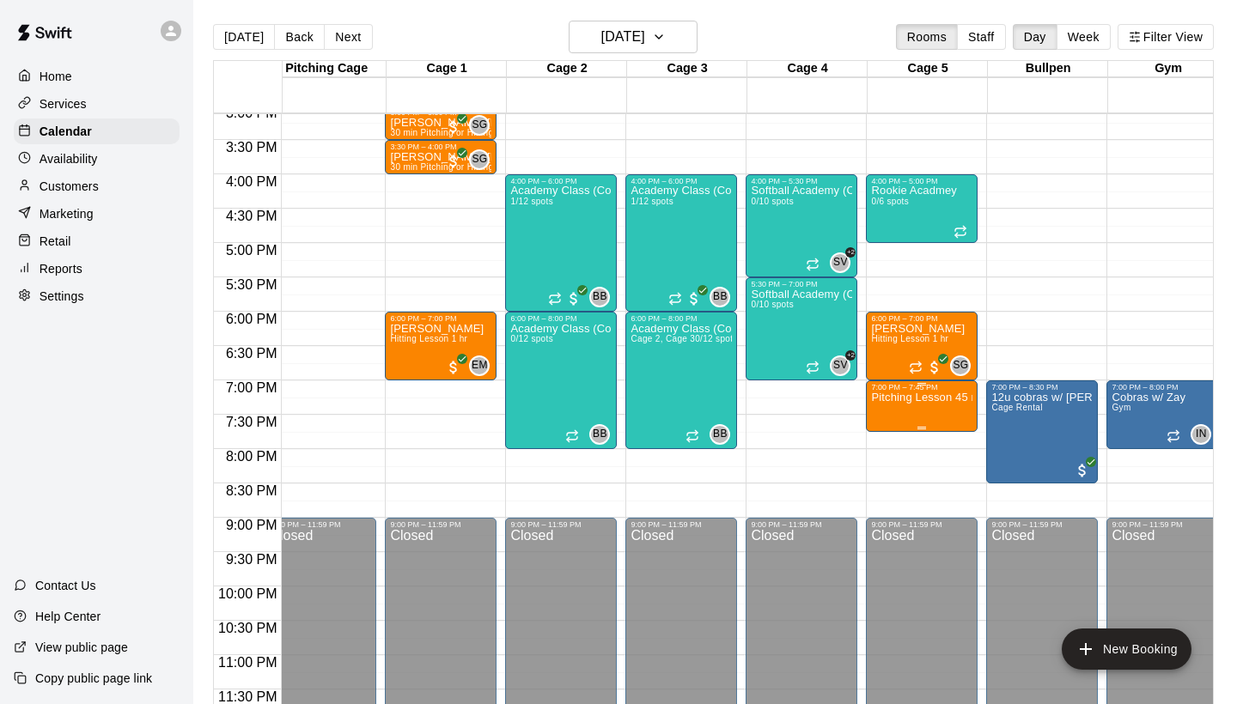
click at [891, 496] on icon "delete" at bounding box center [889, 490] width 12 height 15
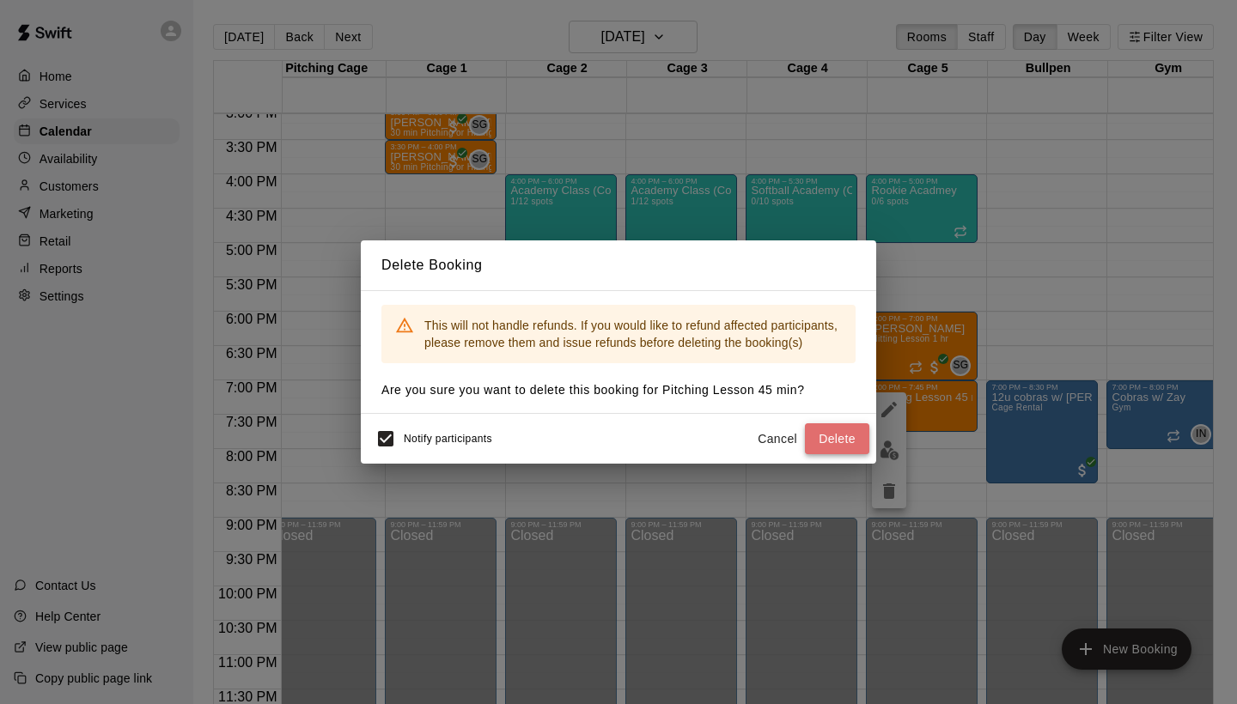
click at [837, 438] on button "Delete" at bounding box center [837, 439] width 64 height 32
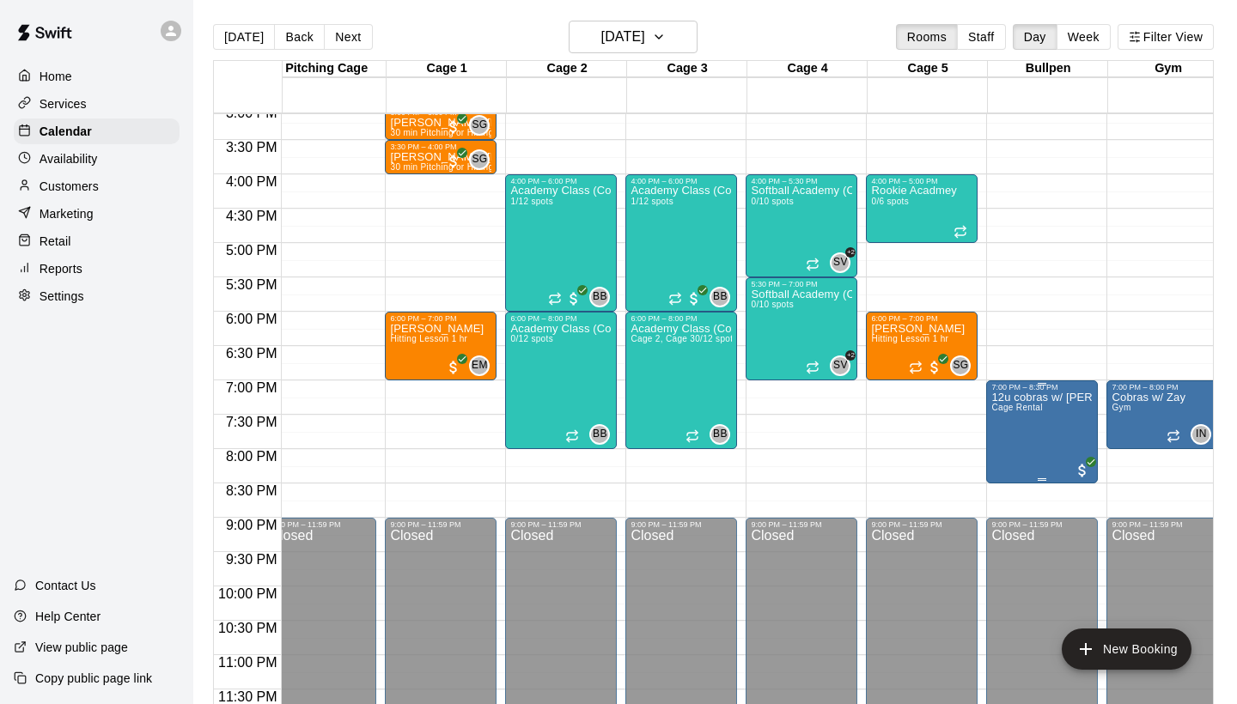
click at [996, 449] on button "edit" at bounding box center [1009, 450] width 34 height 33
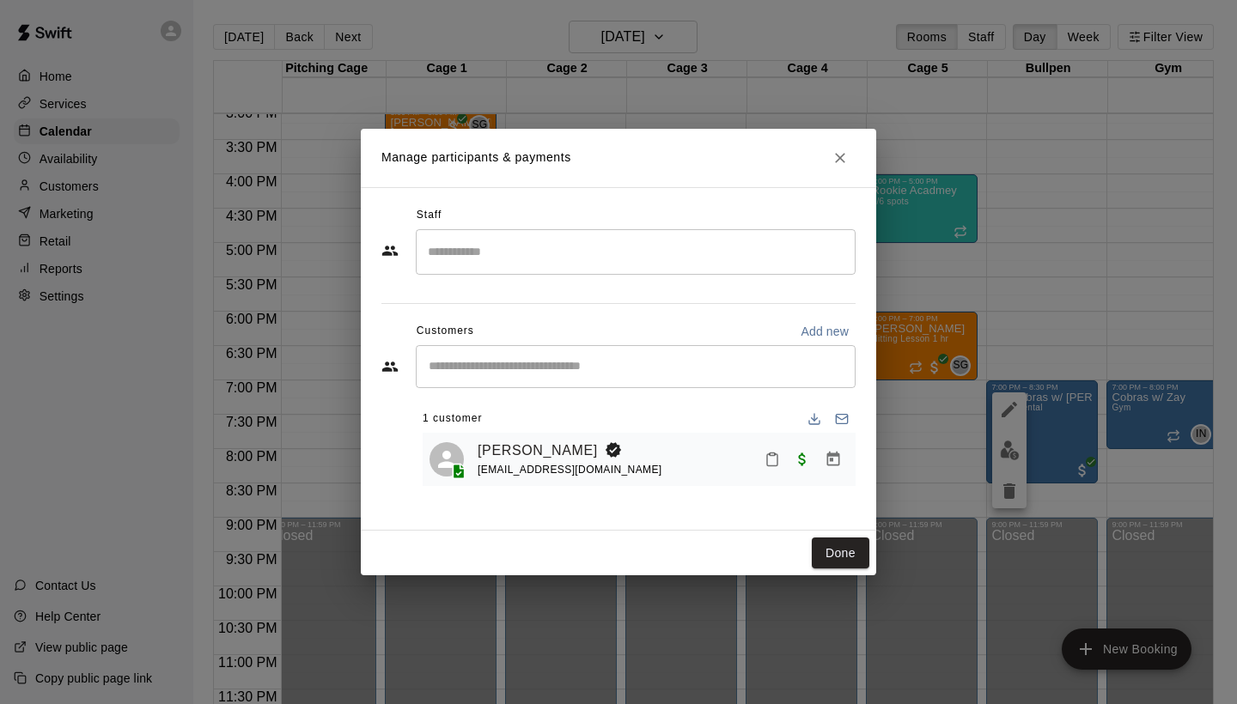
click at [724, 246] on input "Search staff" at bounding box center [635, 252] width 424 height 30
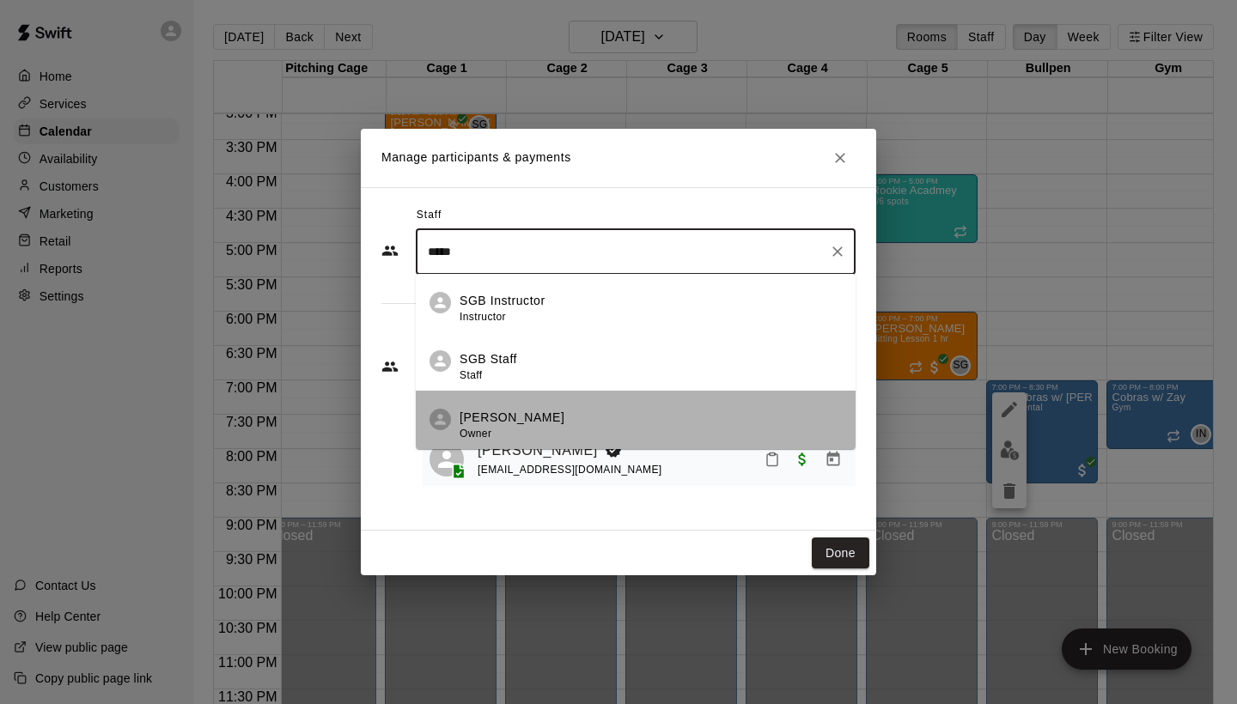
click at [582, 436] on div "[PERSON_NAME] Owner" at bounding box center [650, 425] width 382 height 33
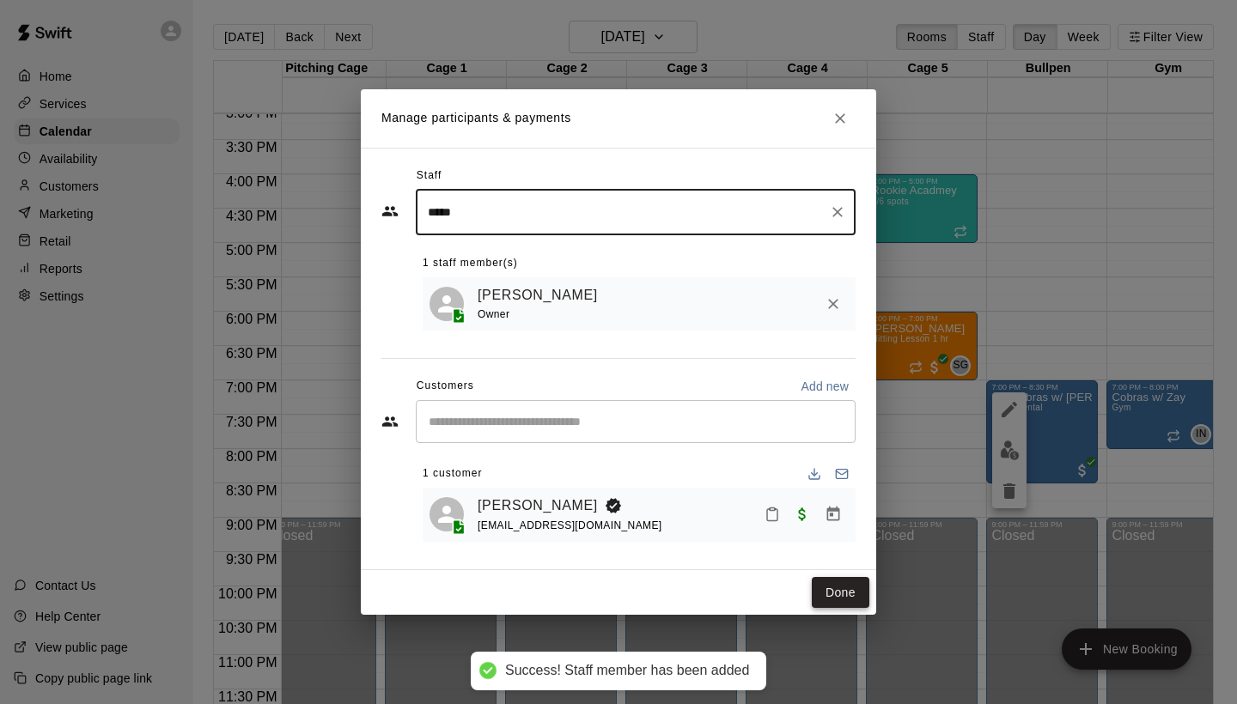
type input "*****"
click at [843, 580] on button "Done" at bounding box center [841, 593] width 58 height 32
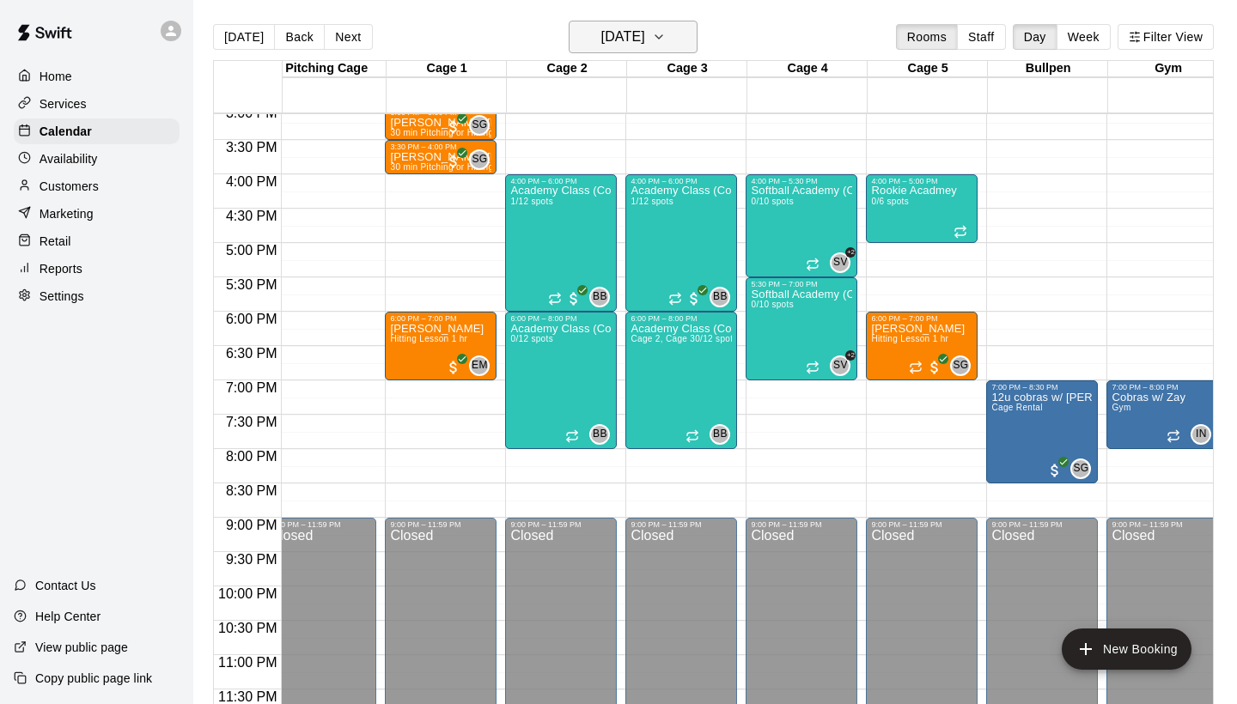
click at [618, 26] on h6 "[DATE]" at bounding box center [623, 37] width 44 height 24
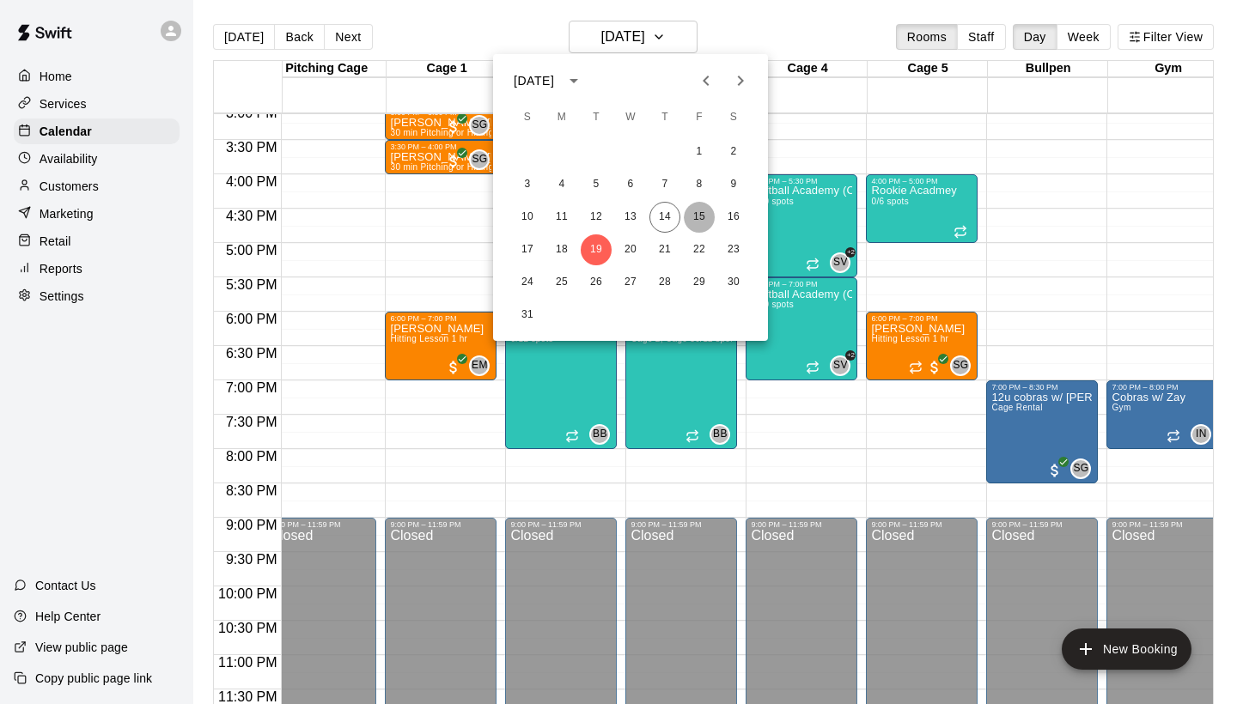
click at [702, 212] on button "15" at bounding box center [699, 217] width 31 height 31
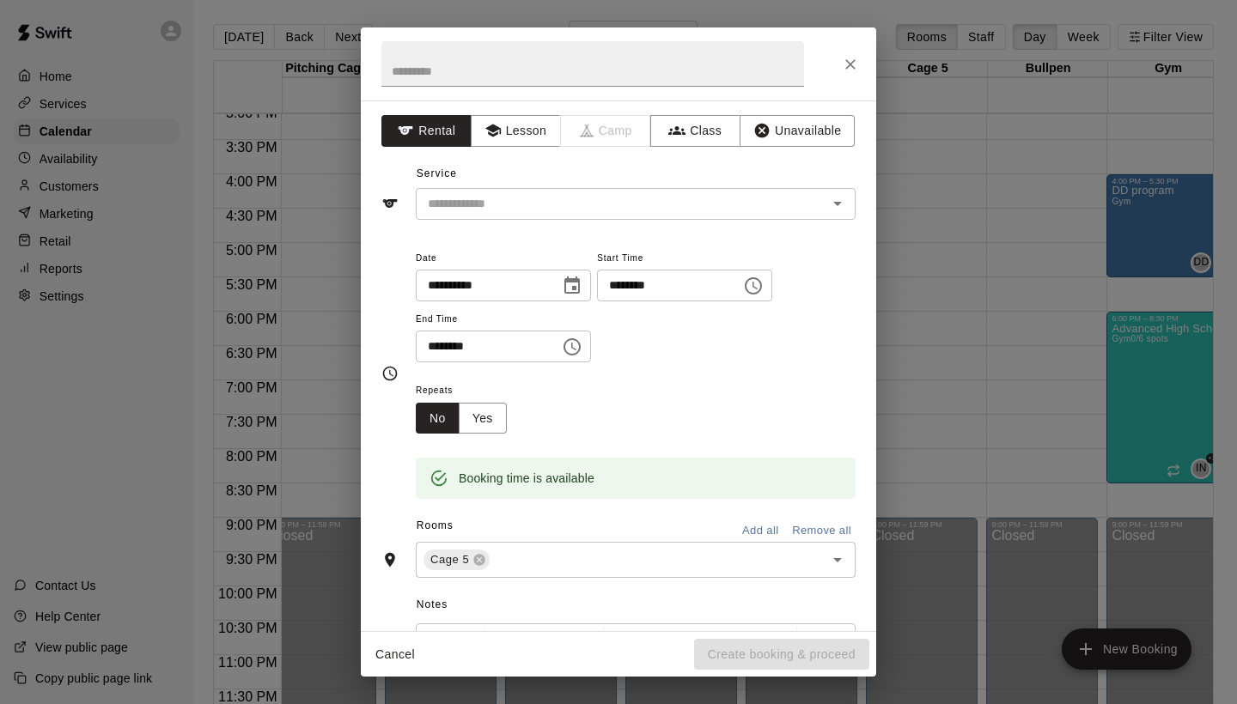
click at [905, 283] on div "**********" at bounding box center [618, 352] width 1237 height 704
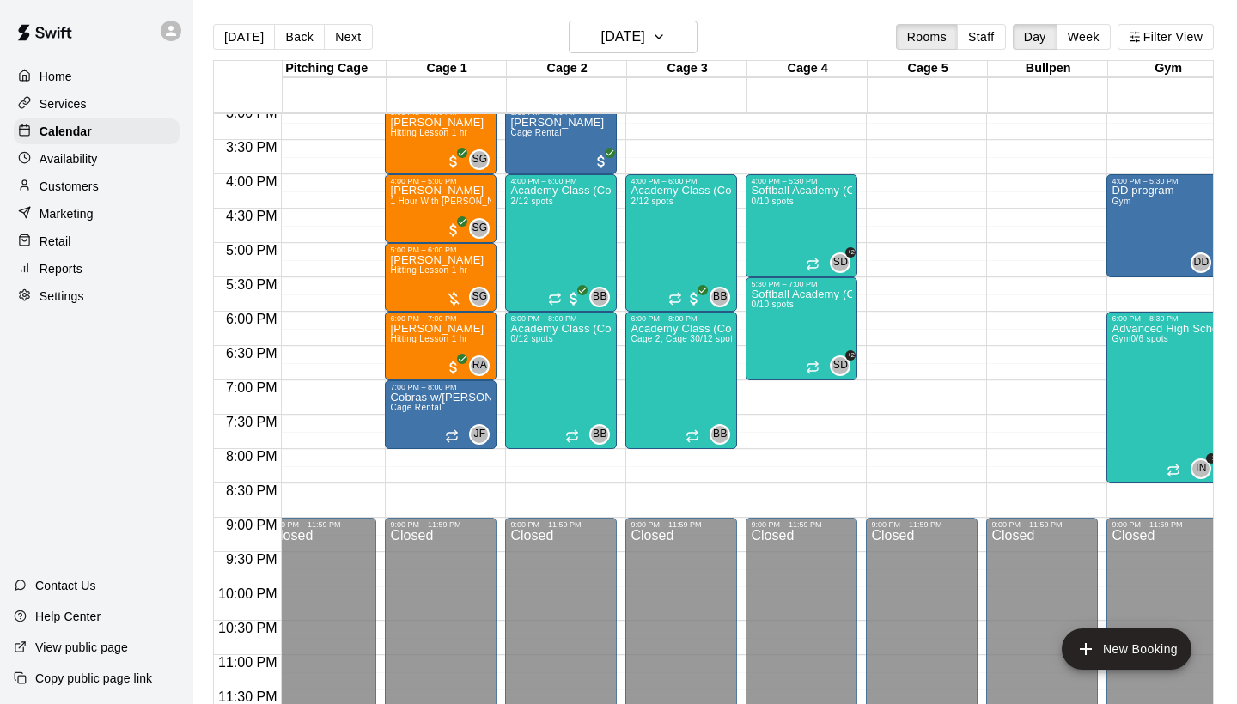
type input "*"
click at [233, 34] on button "[DATE]" at bounding box center [244, 37] width 62 height 26
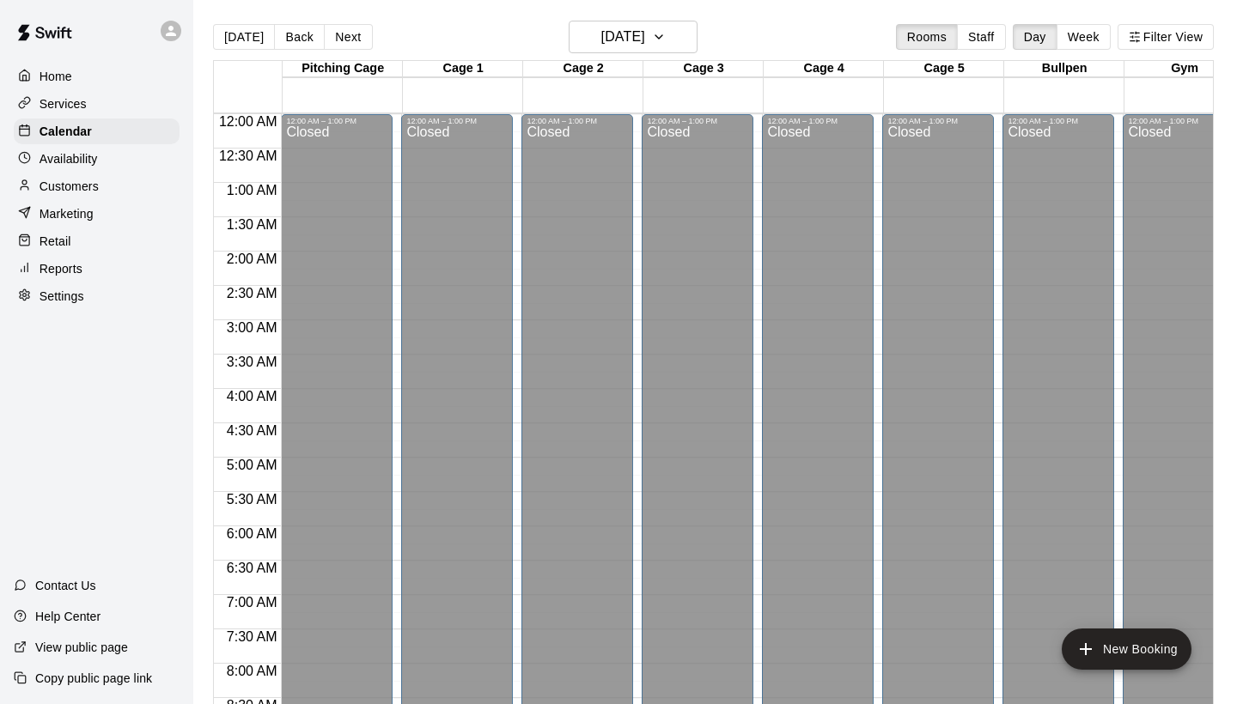
scroll to position [988, 0]
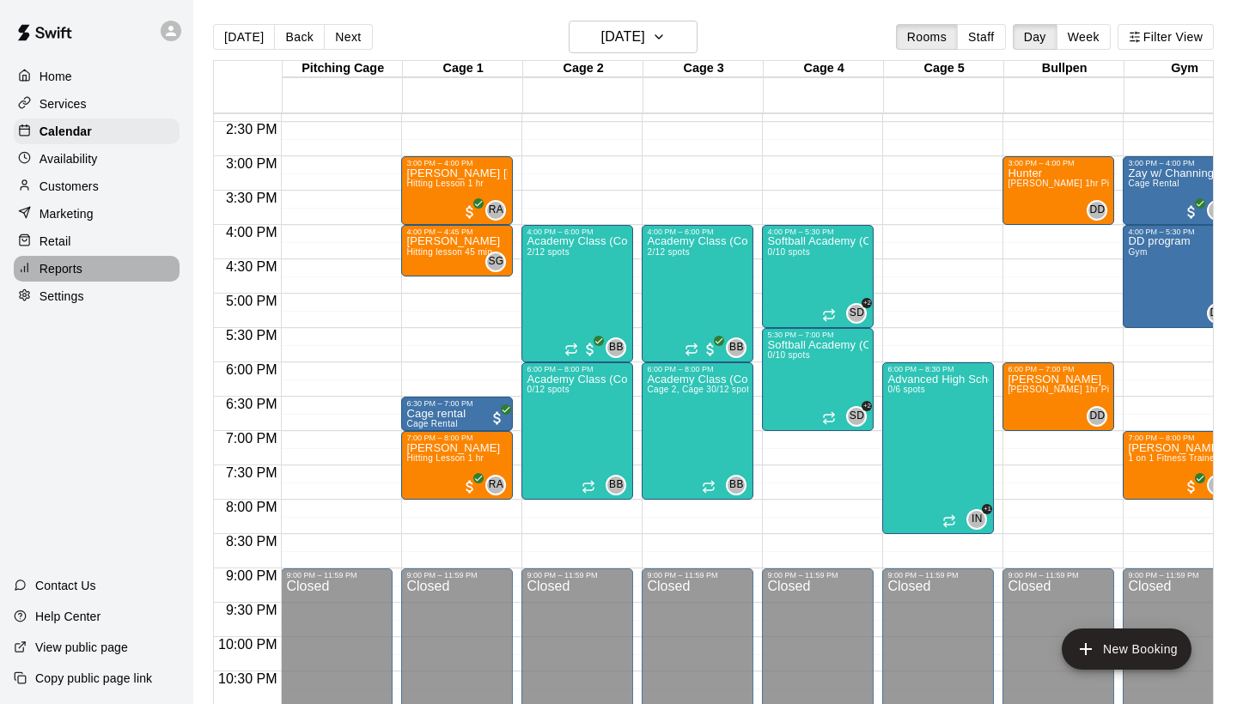
click at [76, 277] on p "Reports" at bounding box center [61, 268] width 43 height 17
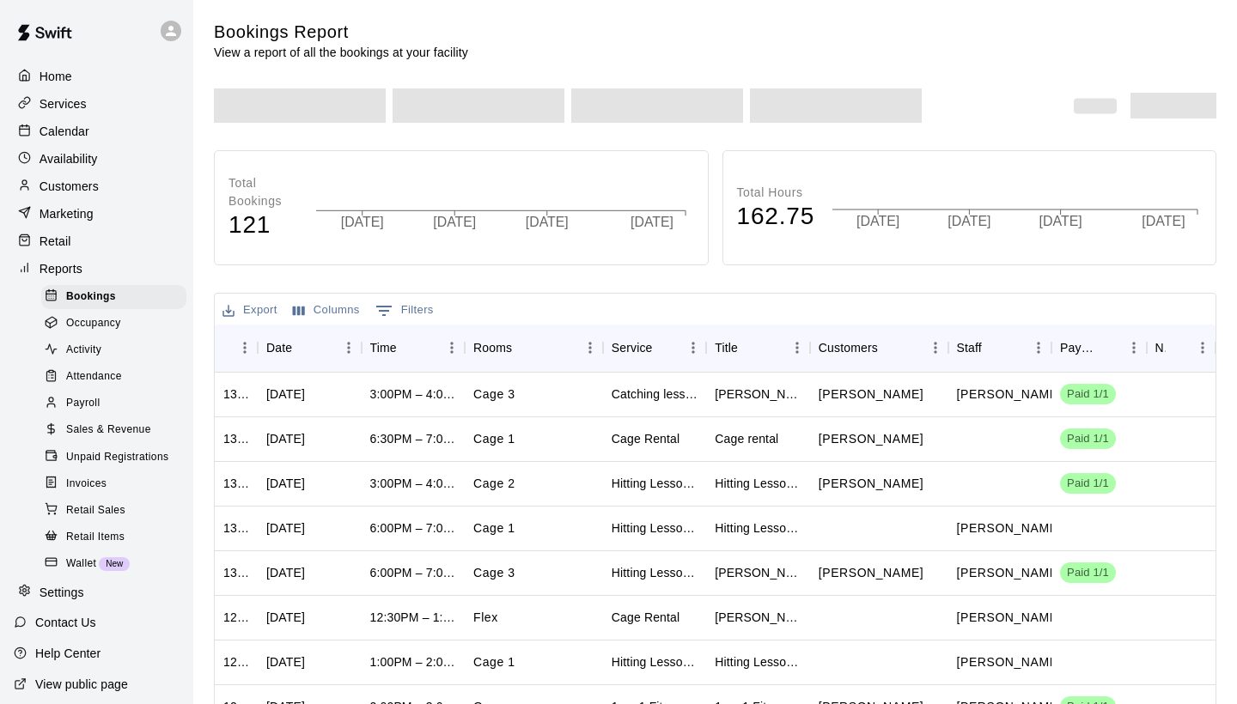
click at [115, 423] on span "Sales & Revenue" at bounding box center [108, 430] width 85 height 17
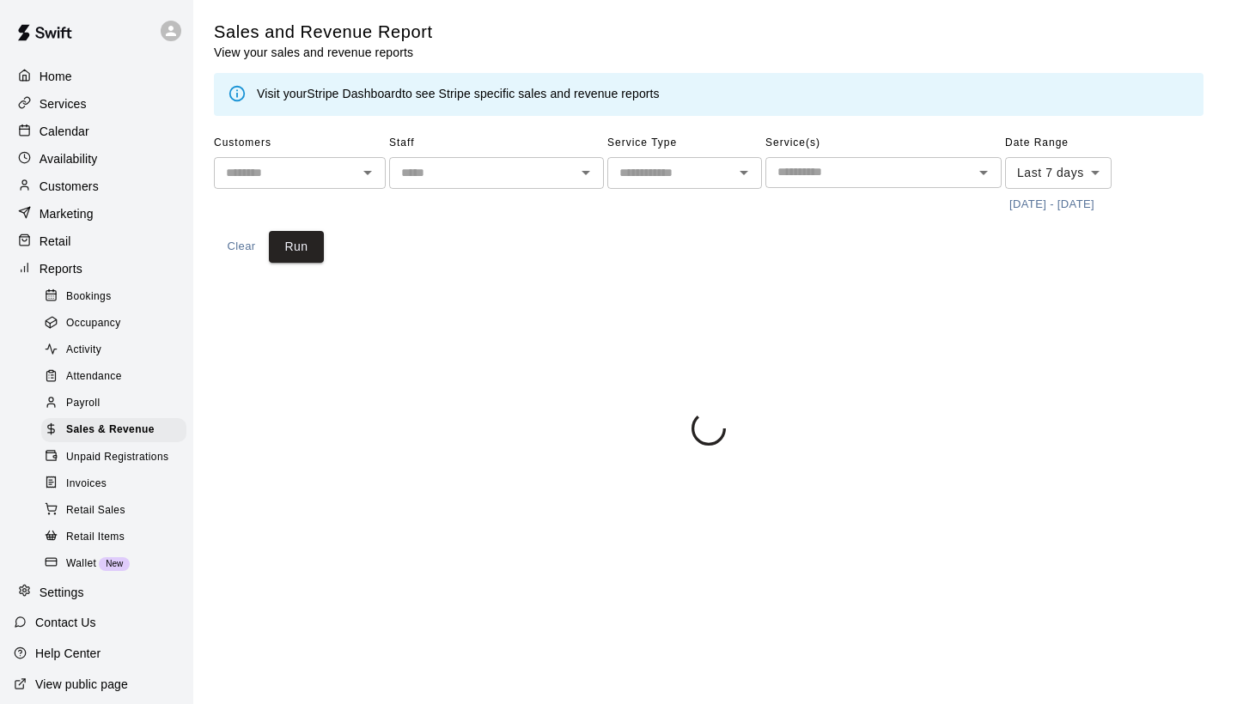
click at [360, 100] on div "Visit your Stripe Dashboard to see Stripe specific sales and revenue reports" at bounding box center [458, 94] width 403 height 19
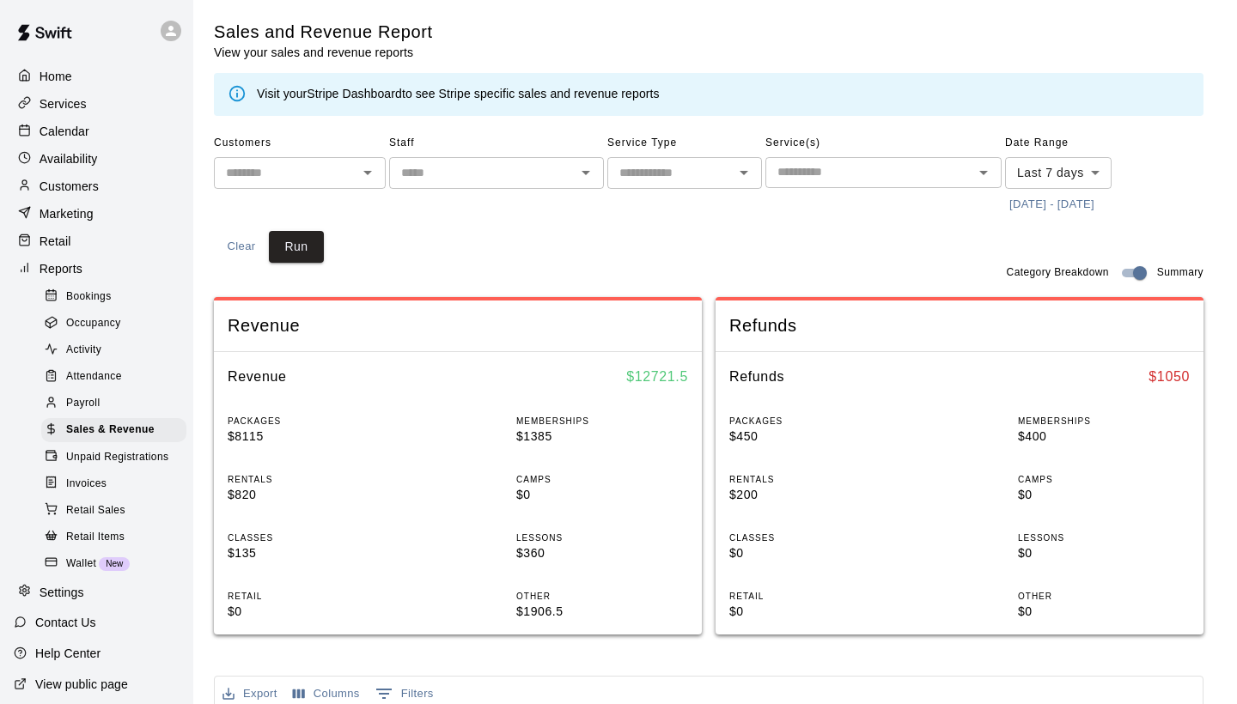
click at [360, 99] on link "Stripe Dashboard" at bounding box center [354, 94] width 95 height 14
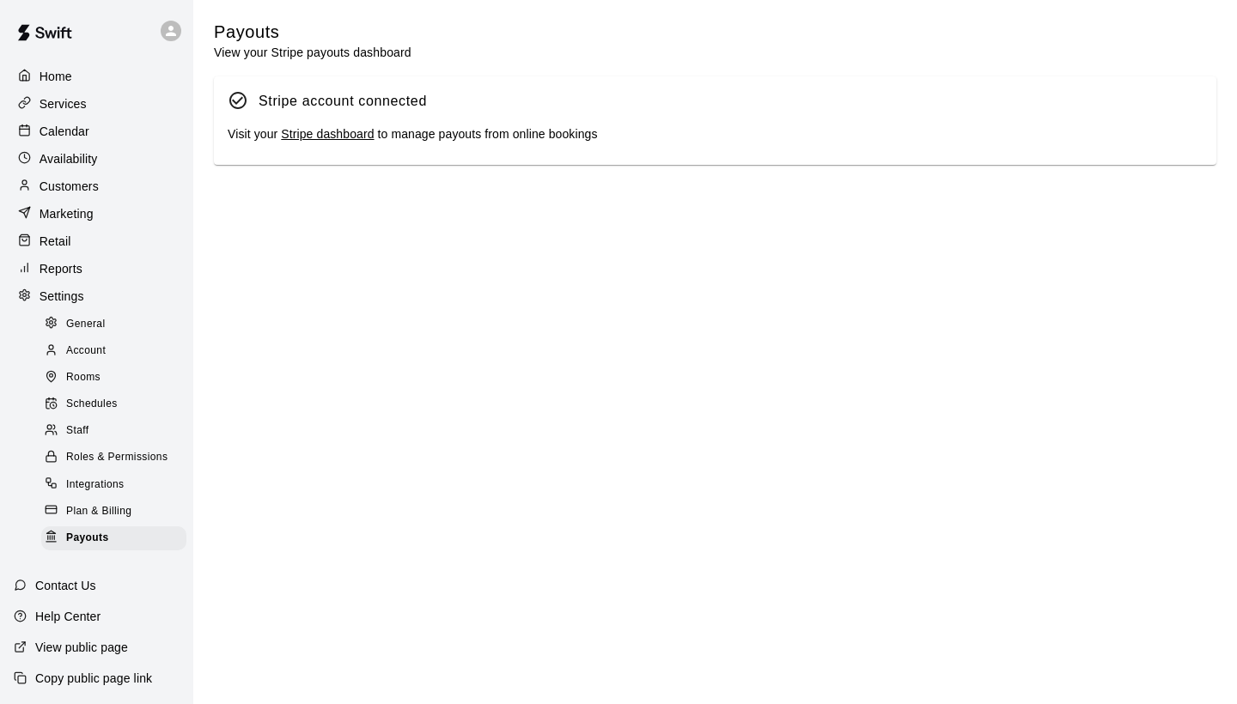
click at [341, 127] on link "Stripe dashboard" at bounding box center [327, 134] width 93 height 14
